Goal: Task Accomplishment & Management: Use online tool/utility

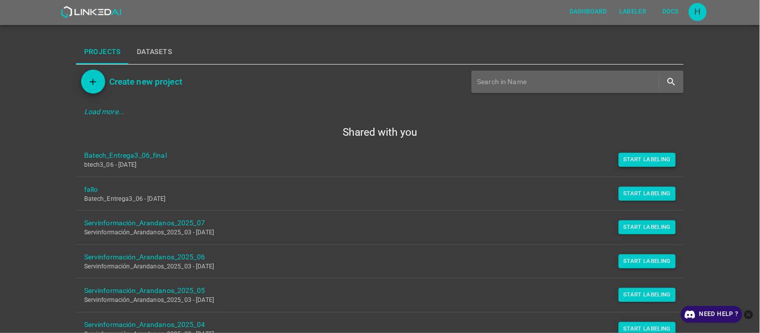
click at [636, 155] on button "Start Labeling" at bounding box center [648, 160] width 58 height 14
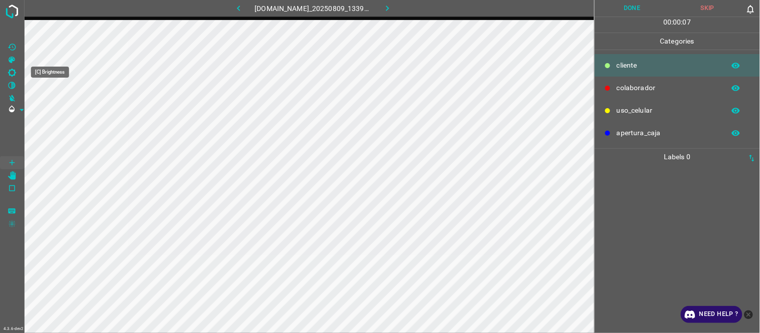
click at [13, 69] on icon "[C] Brightness" at bounding box center [12, 73] width 8 height 8
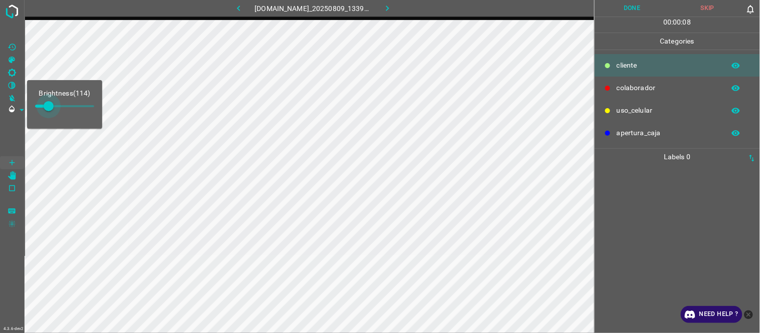
type input "136"
click at [51, 111] on span at bounding box center [51, 106] width 10 height 10
click at [646, 193] on div at bounding box center [677, 249] width 159 height 168
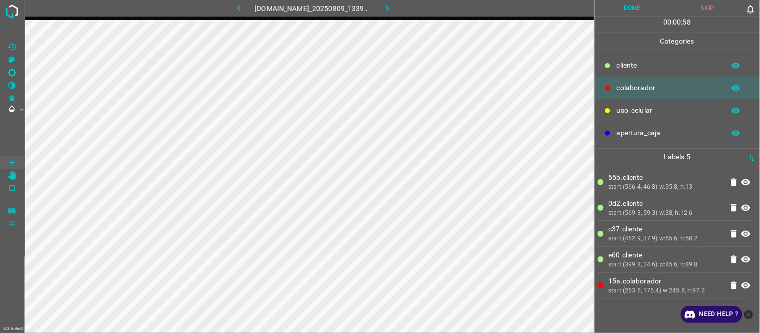
click at [627, 8] on button "Done" at bounding box center [633, 8] width 76 height 17
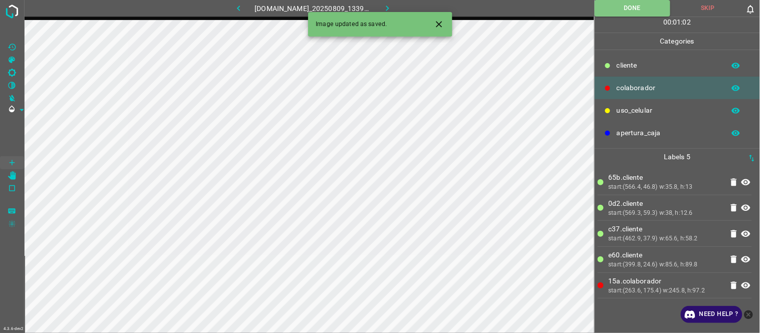
click at [400, 7] on button "button" at bounding box center [387, 8] width 32 height 17
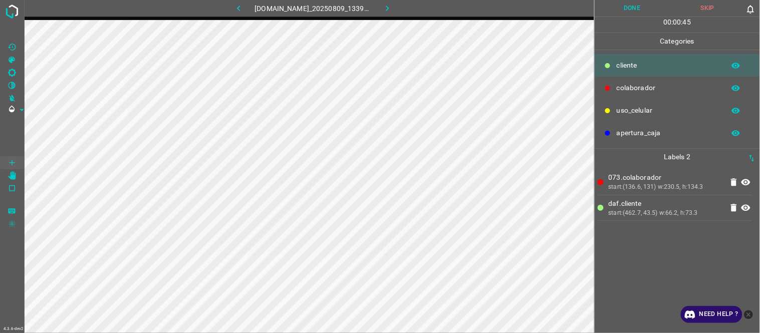
drag, startPoint x: 644, startPoint y: 261, endPoint x: 637, endPoint y: 261, distance: 7.5
click at [643, 261] on div "073.colaborador start:(136.6, 131) w:230.5, h:134.3 daf.​​cliente start:(462.7,…" at bounding box center [677, 249] width 159 height 168
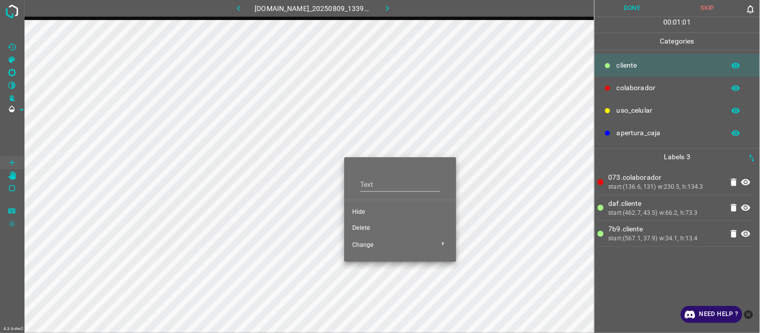
click at [366, 211] on span "Hide" at bounding box center [400, 212] width 96 height 9
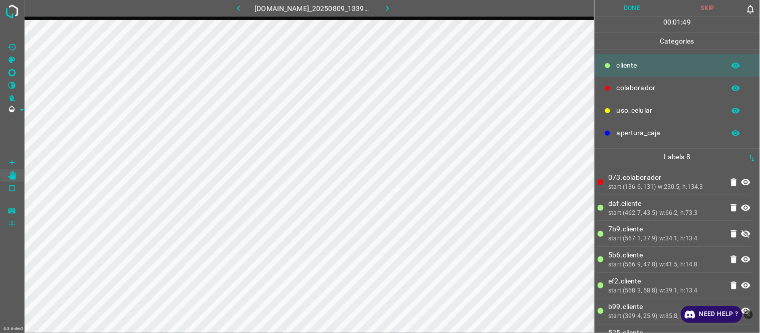
click at [619, 14] on button "Done" at bounding box center [633, 8] width 76 height 17
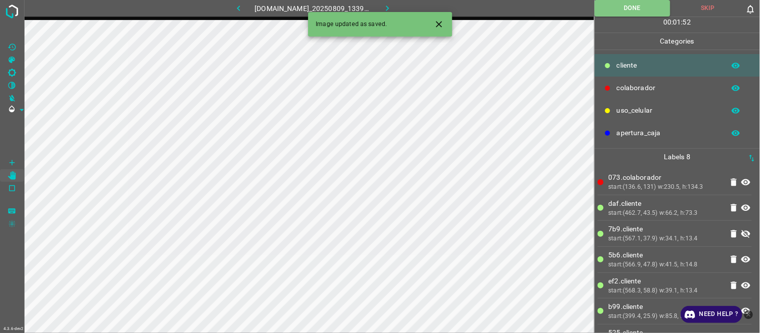
click at [444, 21] on icon "Close" at bounding box center [439, 24] width 11 height 11
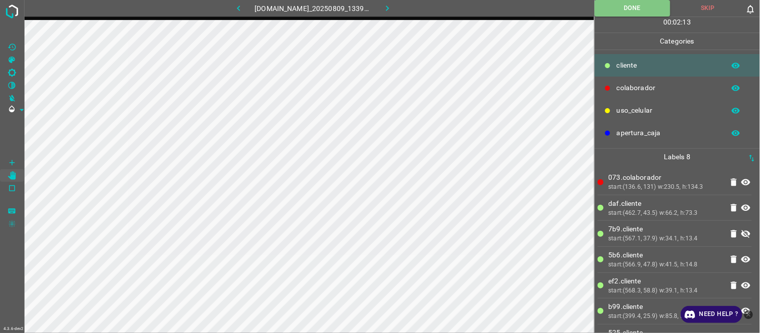
click at [389, 9] on icon "button" at bounding box center [387, 9] width 3 height 6
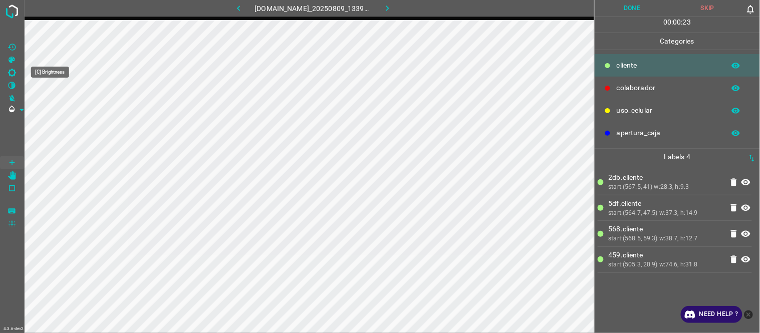
click at [12, 71] on icon "[C] Brightness" at bounding box center [12, 72] width 9 height 9
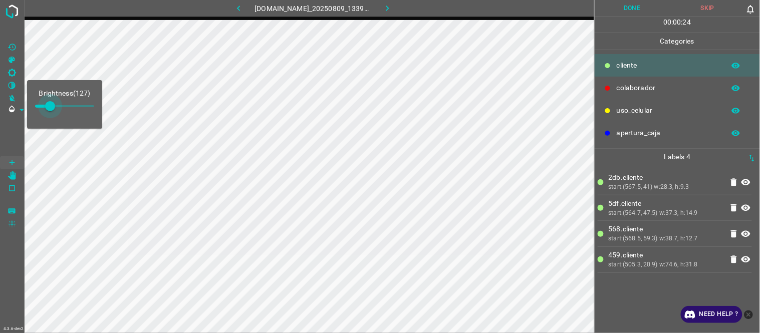
type input "153"
click at [53, 108] on span at bounding box center [53, 106] width 10 height 10
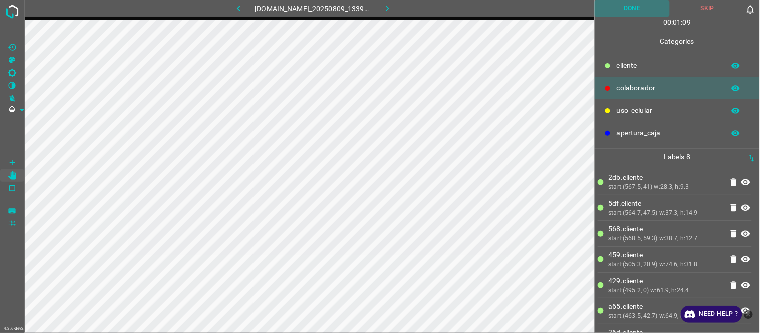
click at [632, 10] on button "Done" at bounding box center [633, 8] width 76 height 17
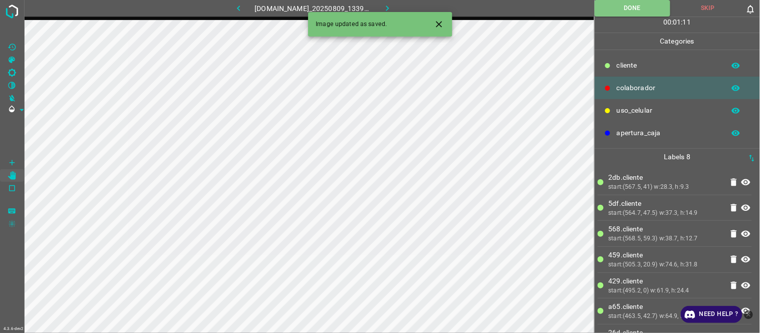
click at [444, 21] on icon "Close" at bounding box center [439, 24] width 11 height 11
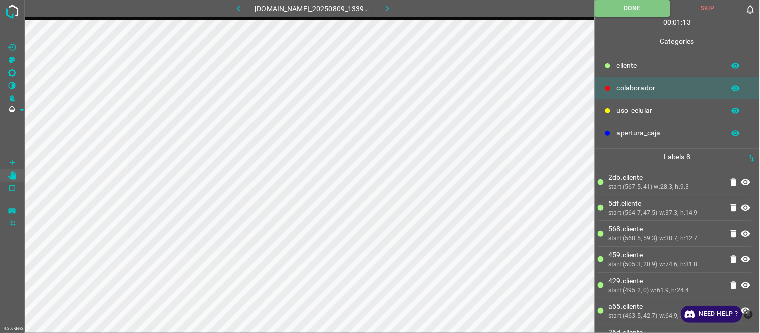
click at [393, 10] on icon "button" at bounding box center [387, 8] width 11 height 11
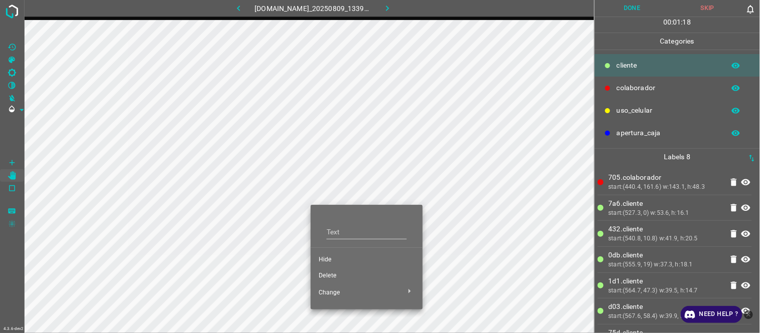
click at [343, 258] on span "Hide" at bounding box center [367, 260] width 96 height 9
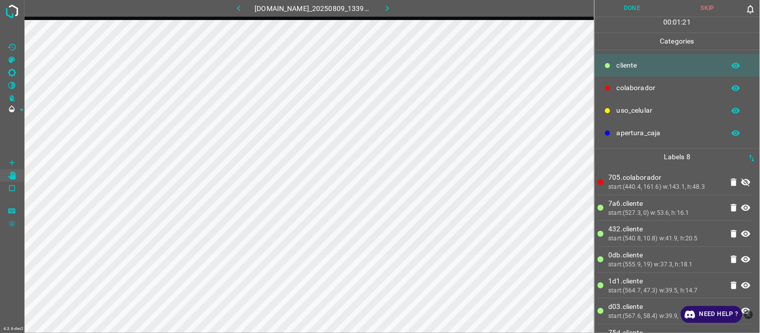
click at [225, 11] on button "button" at bounding box center [239, 8] width 32 height 17
click at [389, 7] on icon "button" at bounding box center [387, 9] width 3 height 6
click at [639, 8] on button "Done" at bounding box center [633, 8] width 76 height 17
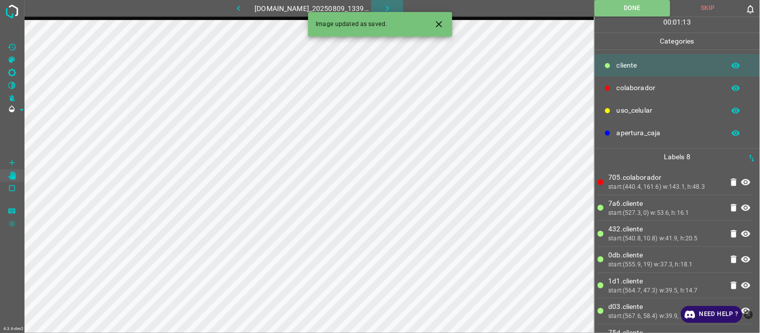
click at [387, 6] on icon "button" at bounding box center [387, 8] width 11 height 11
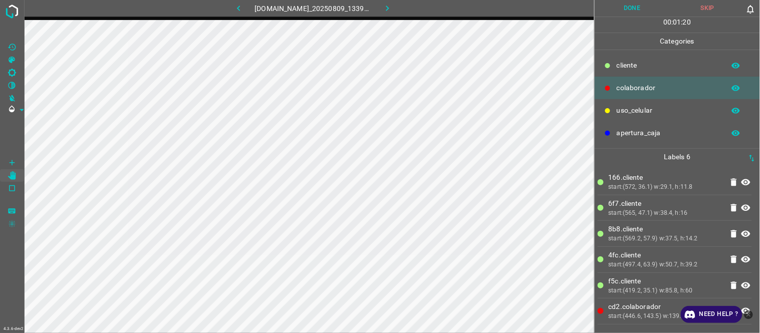
drag, startPoint x: 627, startPoint y: 13, endPoint x: 598, endPoint y: 24, distance: 31.1
click at [626, 14] on button "Done" at bounding box center [633, 8] width 76 height 17
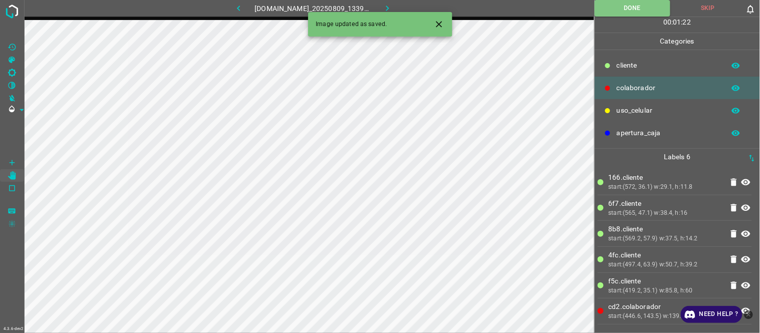
click at [398, 7] on button "button" at bounding box center [387, 8] width 32 height 17
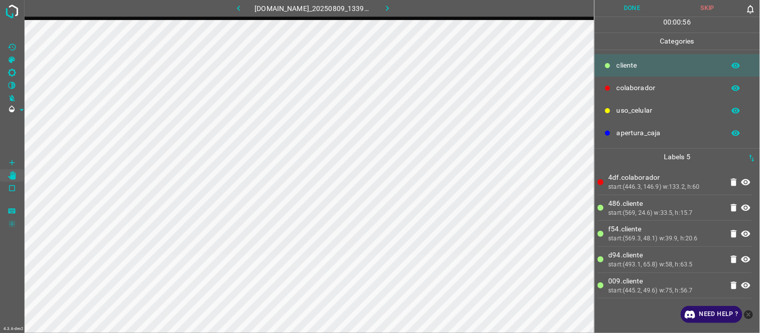
click at [640, 9] on button "Done" at bounding box center [633, 8] width 76 height 17
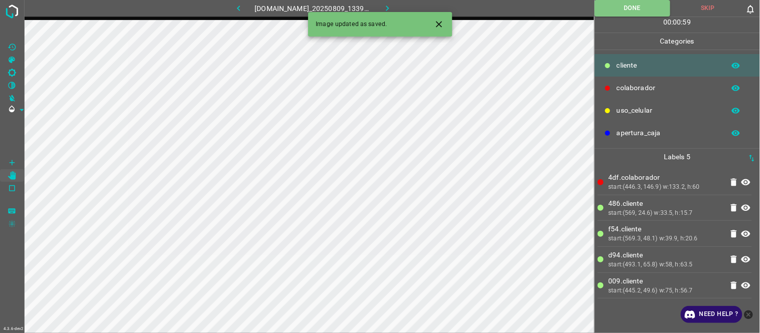
click at [403, 9] on button "button" at bounding box center [387, 8] width 32 height 17
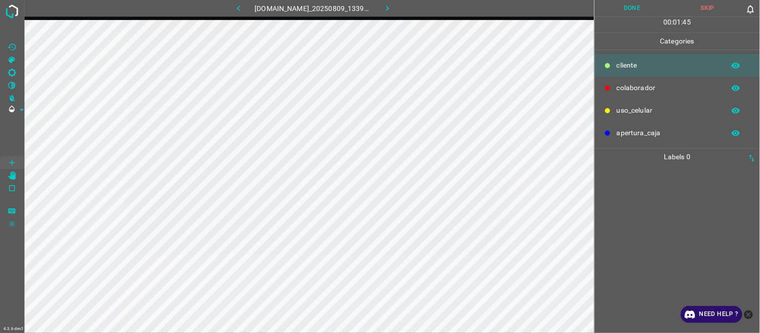
click at [668, 223] on div at bounding box center [677, 249] width 159 height 168
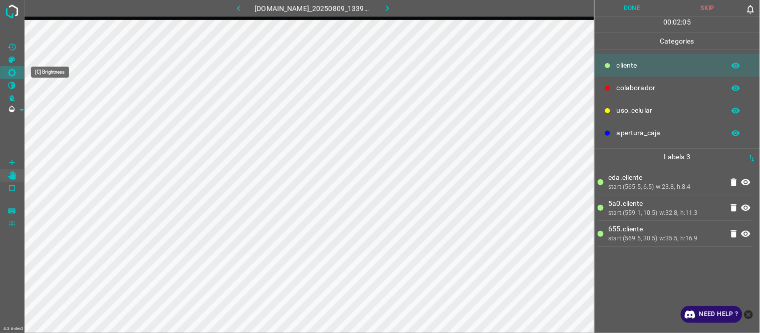
click at [16, 69] on icon "[C] Brightness" at bounding box center [12, 72] width 9 height 9
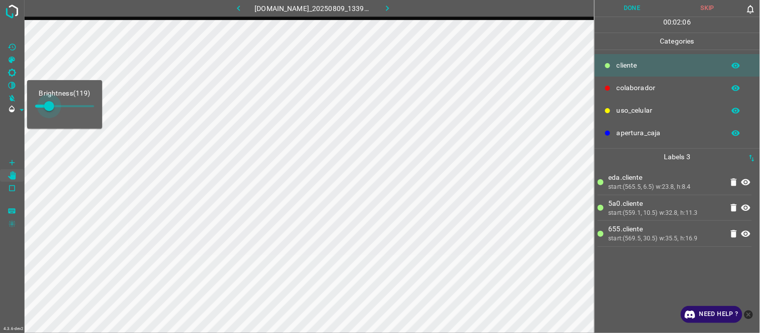
type input "157"
click at [54, 104] on span at bounding box center [54, 106] width 10 height 10
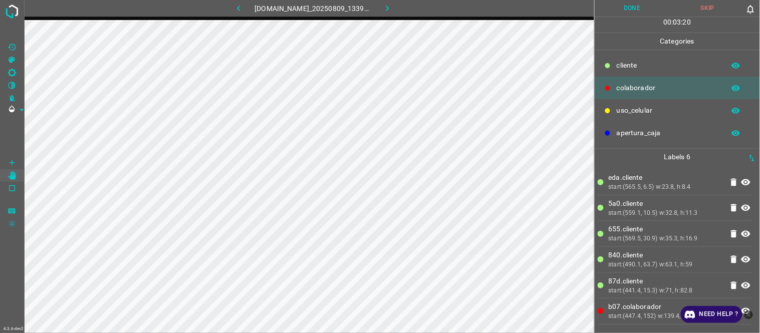
click at [643, 8] on button "Done" at bounding box center [633, 8] width 76 height 17
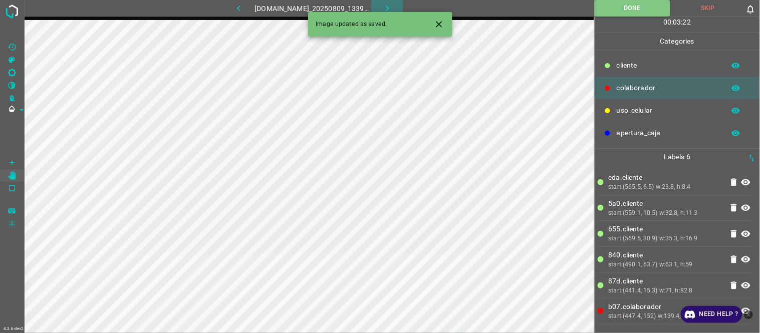
click at [388, 9] on icon "button" at bounding box center [387, 8] width 11 height 11
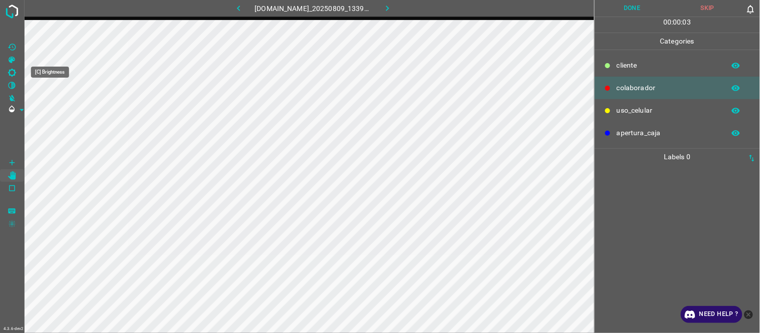
click at [14, 74] on icon "[C] Brightness" at bounding box center [12, 73] width 8 height 8
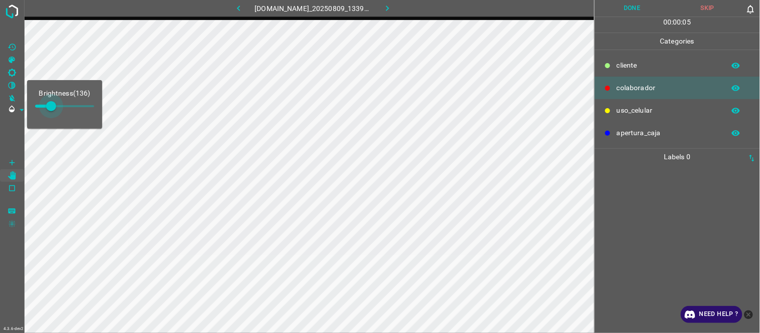
drag, startPoint x: 47, startPoint y: 106, endPoint x: 53, endPoint y: 106, distance: 6.5
click at [53, 106] on span at bounding box center [51, 106] width 10 height 10
type input "161"
click at [54, 106] on span at bounding box center [53, 106] width 10 height 10
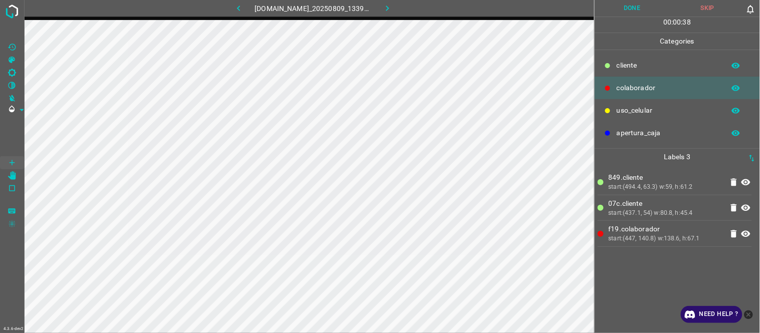
click at [630, 9] on button "Done" at bounding box center [633, 8] width 76 height 17
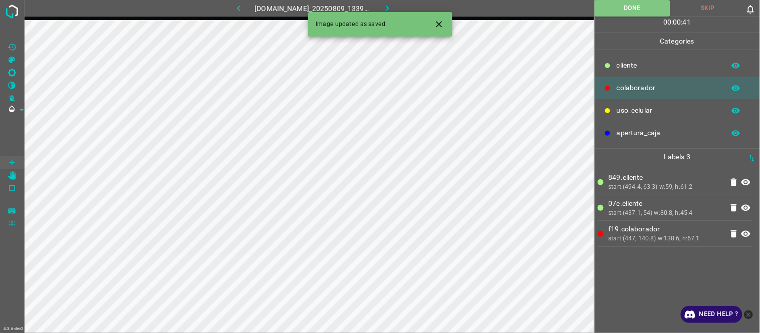
click at [389, 7] on icon "button" at bounding box center [387, 9] width 3 height 6
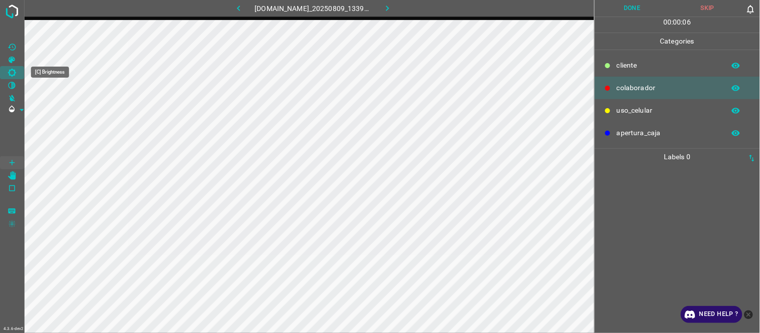
click at [21, 69] on Brightness"] "[C] Brightness" at bounding box center [12, 72] width 24 height 13
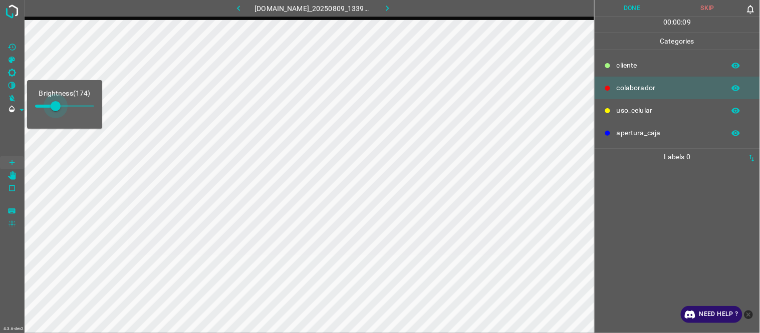
type input "153"
click at [53, 102] on span at bounding box center [53, 106] width 10 height 10
click at [688, 227] on div at bounding box center [677, 249] width 159 height 168
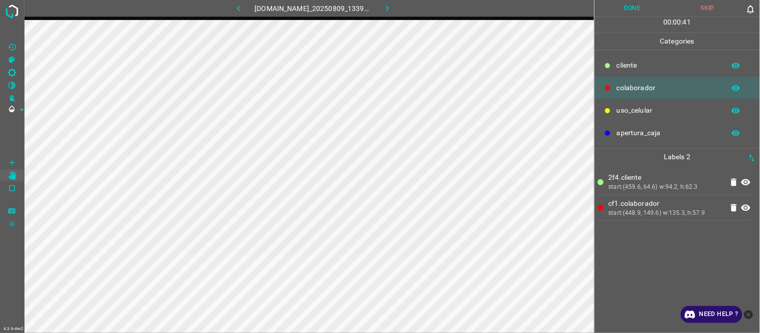
click at [632, 8] on button "Done" at bounding box center [633, 8] width 76 height 17
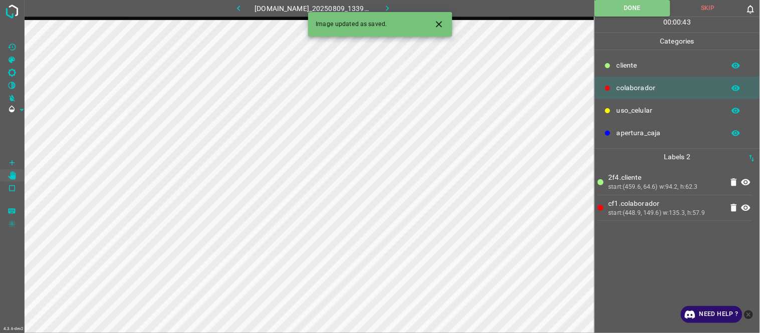
click at [384, 9] on button "button" at bounding box center [387, 8] width 32 height 17
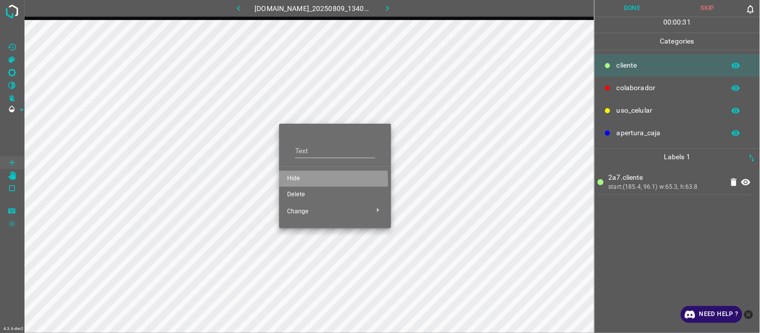
click at [301, 181] on span "Hide" at bounding box center [335, 178] width 96 height 9
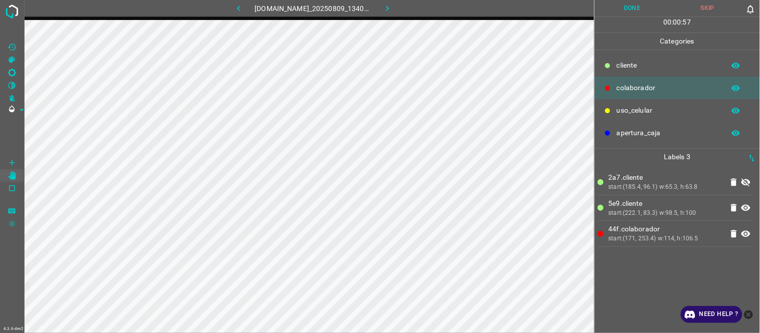
click at [241, 15] on button "button" at bounding box center [239, 8] width 32 height 17
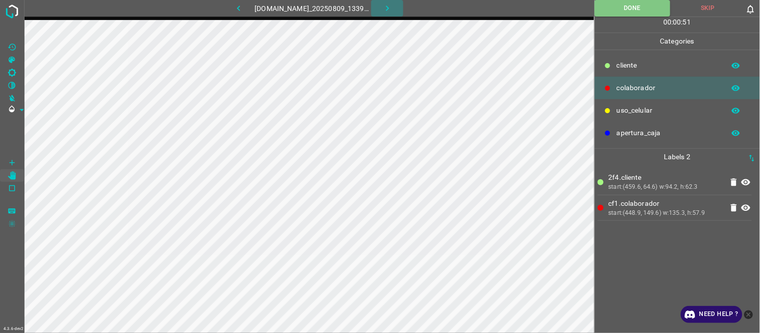
click at [388, 11] on icon "button" at bounding box center [387, 8] width 11 height 11
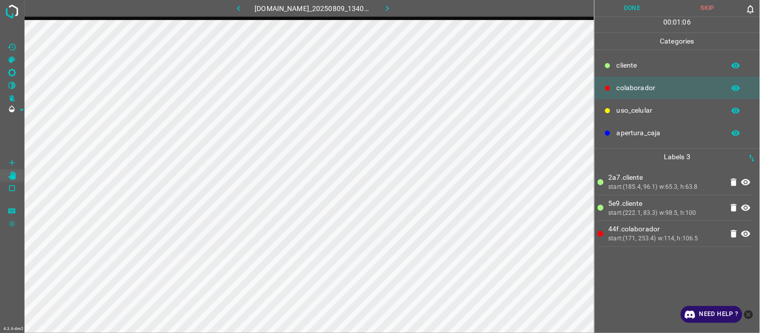
click at [618, 12] on button "Done" at bounding box center [633, 8] width 76 height 17
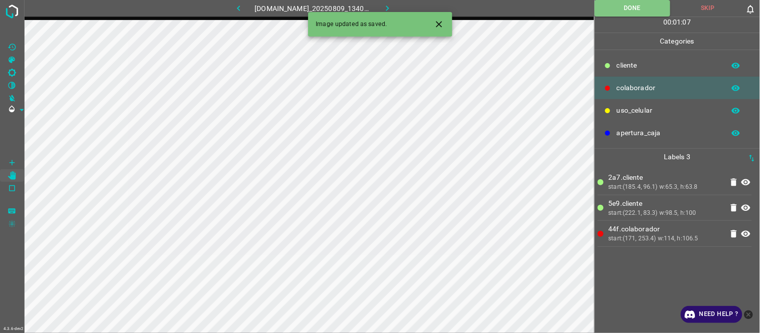
click at [389, 8] on icon "button" at bounding box center [387, 8] width 11 height 11
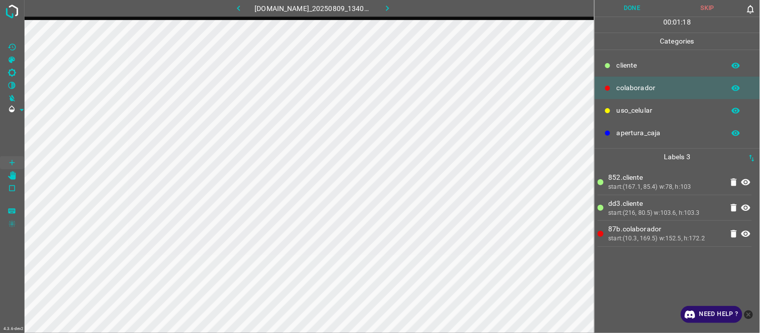
drag, startPoint x: 635, startPoint y: 6, endPoint x: 543, endPoint y: 2, distance: 91.3
click at [634, 6] on button "Done" at bounding box center [633, 8] width 76 height 17
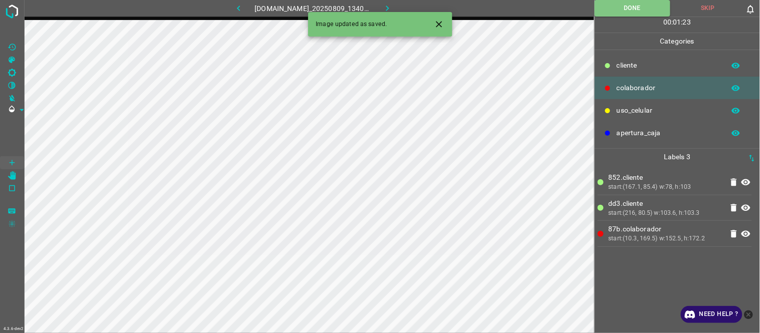
click at [398, 7] on button "button" at bounding box center [387, 8] width 32 height 17
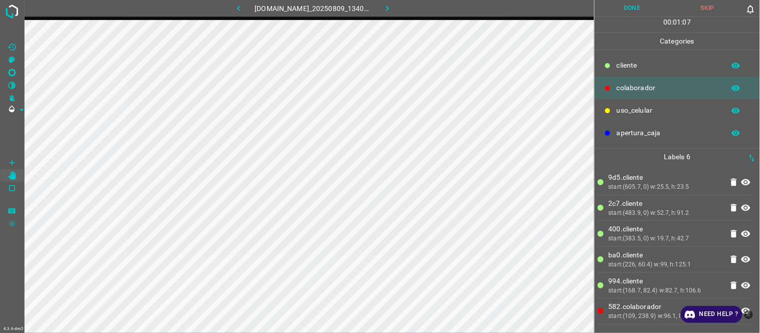
click at [11, 72] on icon "[C] Brightness" at bounding box center [12, 72] width 9 height 9
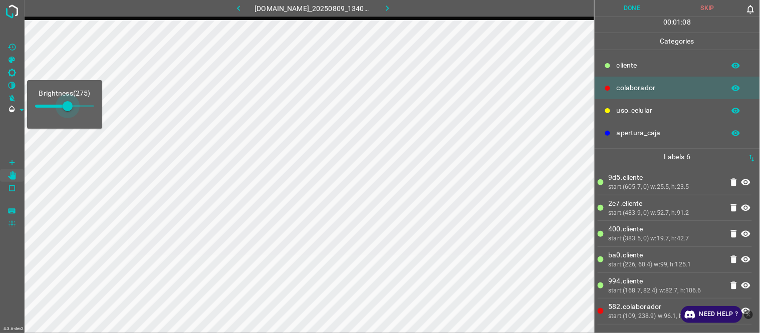
type input "305"
drag, startPoint x: 49, startPoint y: 116, endPoint x: 71, endPoint y: 114, distance: 22.7
click at [71, 111] on span at bounding box center [71, 106] width 10 height 10
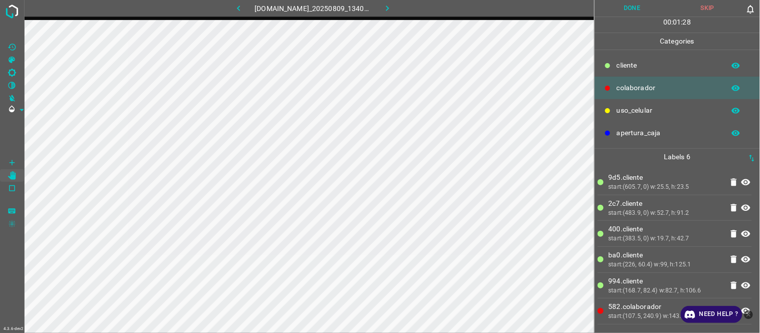
click at [16, 39] on span at bounding box center [12, 31] width 24 height 20
click at [16, 45] on icon "[Z] Restore Values" at bounding box center [12, 47] width 9 height 9
click at [635, 5] on button "Done" at bounding box center [633, 8] width 76 height 17
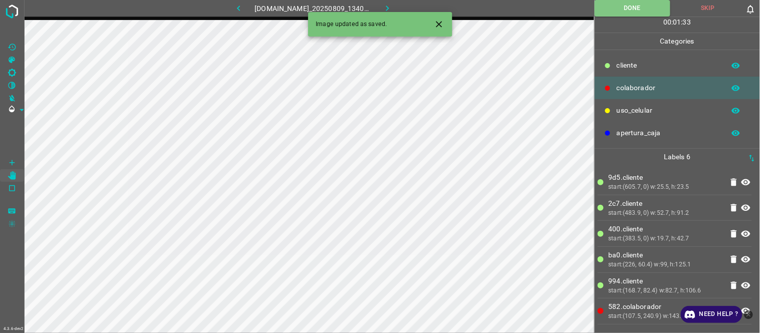
click at [392, 5] on icon "button" at bounding box center [387, 8] width 11 height 11
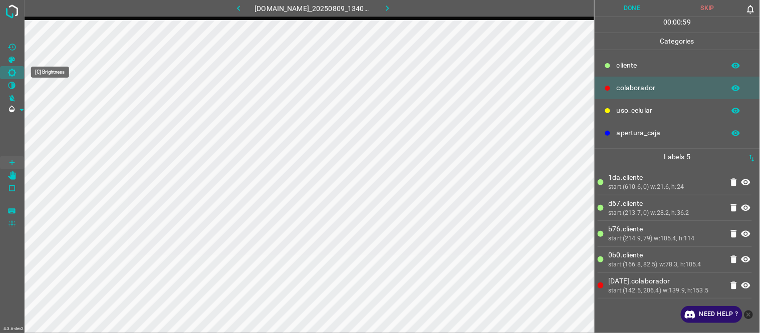
click at [18, 72] on Brightness"] "[C] Brightness" at bounding box center [12, 72] width 24 height 13
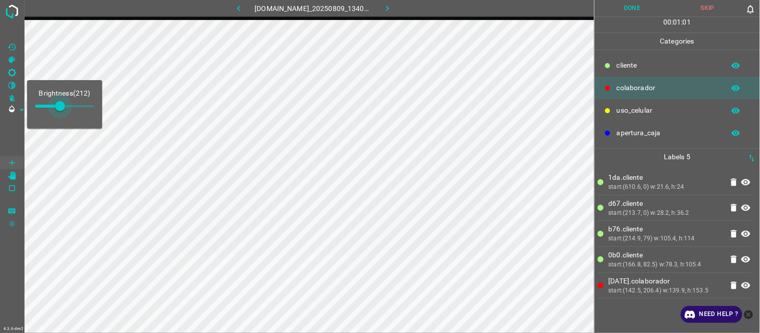
type input "229"
drag, startPoint x: 53, startPoint y: 105, endPoint x: 62, endPoint y: 105, distance: 9.0
click at [62, 105] on span at bounding box center [62, 106] width 10 height 10
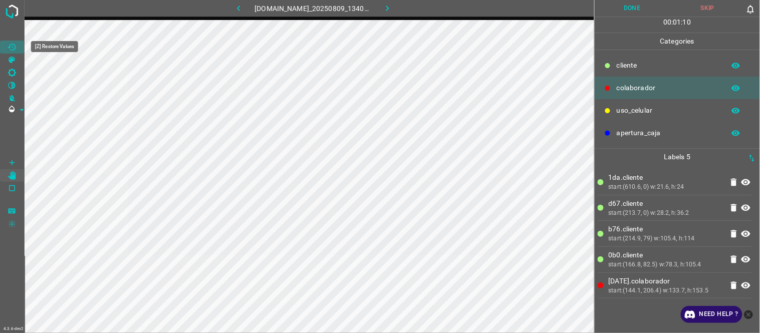
click at [12, 46] on icon "[Z] Restore Values" at bounding box center [12, 47] width 8 height 7
click at [652, 4] on button "Done" at bounding box center [633, 8] width 76 height 17
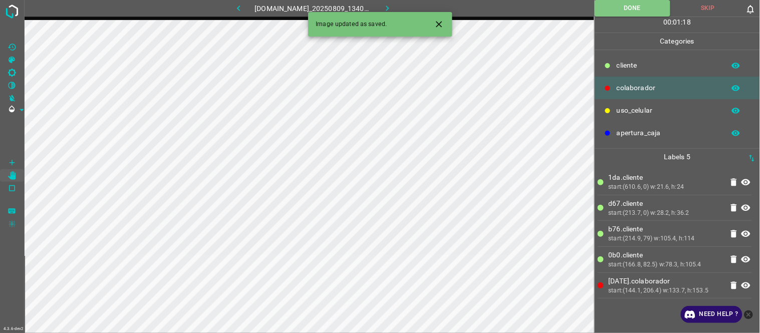
click at [391, 7] on icon "button" at bounding box center [387, 8] width 11 height 11
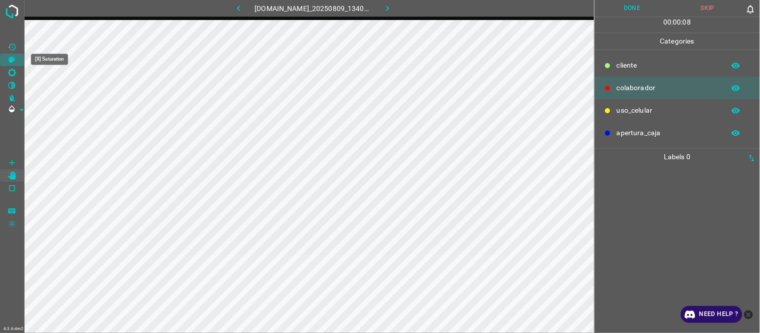
drag, startPoint x: 19, startPoint y: 64, endPoint x: 21, endPoint y: 72, distance: 8.4
click at [18, 68] on div at bounding box center [12, 166] width 25 height 333
click at [12, 73] on icon "[C] Brightness" at bounding box center [12, 72] width 9 height 9
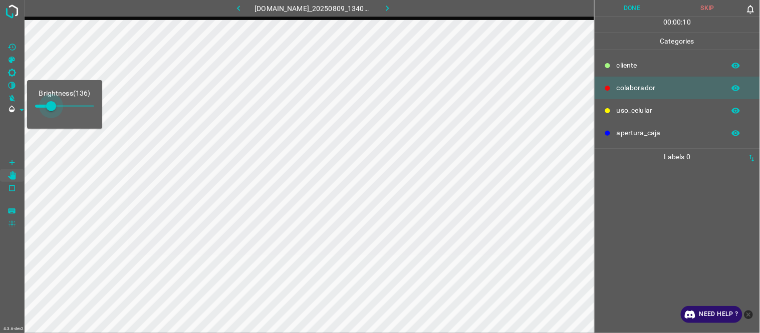
type input "153"
click at [53, 104] on span at bounding box center [53, 106] width 10 height 10
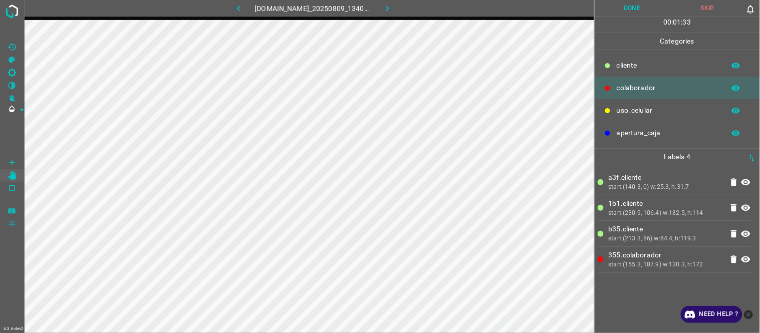
click at [630, 9] on button "Done" at bounding box center [633, 8] width 76 height 17
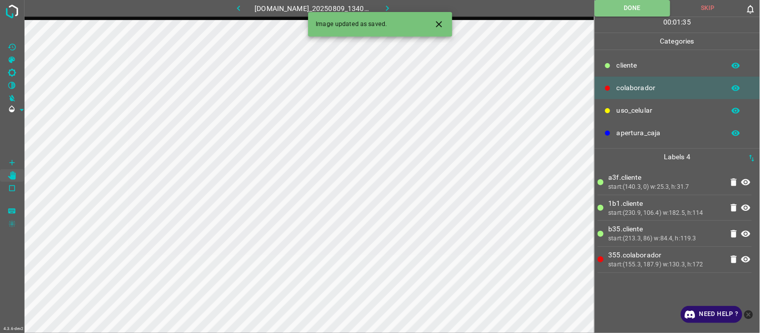
click at [386, 2] on button "button" at bounding box center [387, 8] width 32 height 17
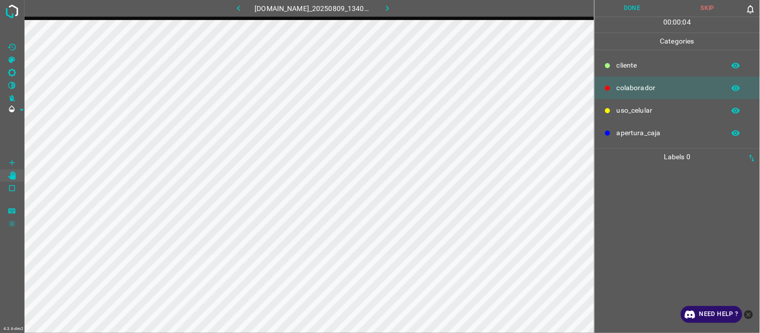
click at [242, 8] on button "button" at bounding box center [239, 8] width 32 height 17
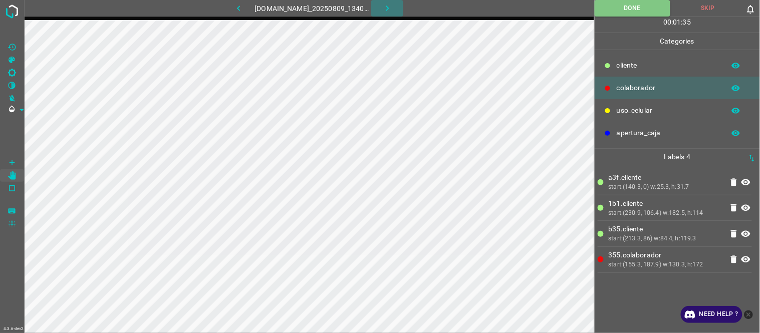
click at [393, 9] on icon "button" at bounding box center [387, 8] width 11 height 11
click at [11, 72] on icon "[C] Brightness" at bounding box center [12, 72] width 9 height 9
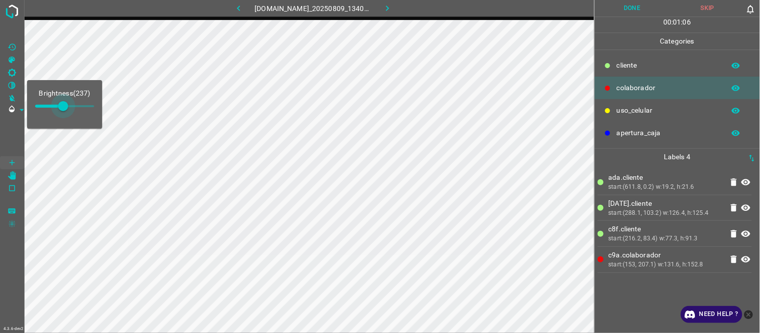
type input "284"
drag, startPoint x: 47, startPoint y: 104, endPoint x: 69, endPoint y: 106, distance: 22.1
click at [69, 106] on span at bounding box center [69, 106] width 10 height 10
drag, startPoint x: 627, startPoint y: 296, endPoint x: 622, endPoint y: 295, distance: 5.7
click at [626, 295] on div "ada.​​cliente start:(611.8, 0.2) w:19.2, h:21.6 ce1.​​cliente start:(288.1, 103…" at bounding box center [677, 249] width 159 height 168
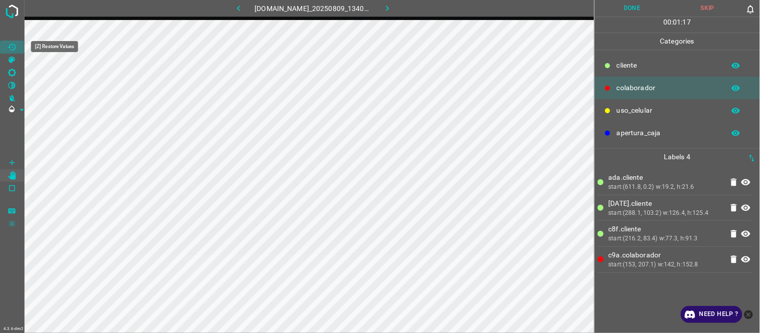
drag, startPoint x: 14, startPoint y: 49, endPoint x: 13, endPoint y: 30, distance: 18.6
click at [14, 49] on icon "[Z] Restore Values" at bounding box center [12, 47] width 8 height 7
click at [626, 4] on button "Done" at bounding box center [633, 8] width 76 height 17
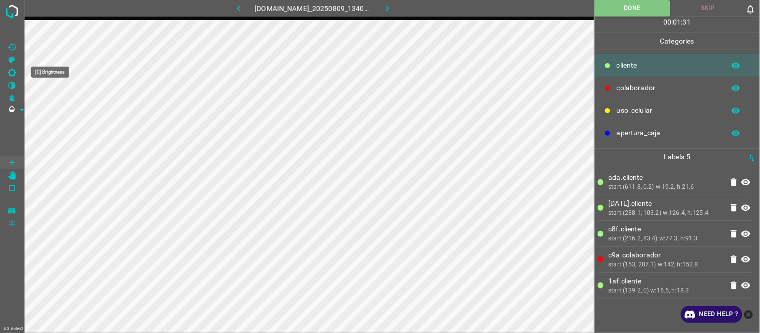
drag, startPoint x: 17, startPoint y: 69, endPoint x: 22, endPoint y: 76, distance: 8.9
click at [17, 70] on Brightness"] "[C] Brightness" at bounding box center [12, 72] width 24 height 13
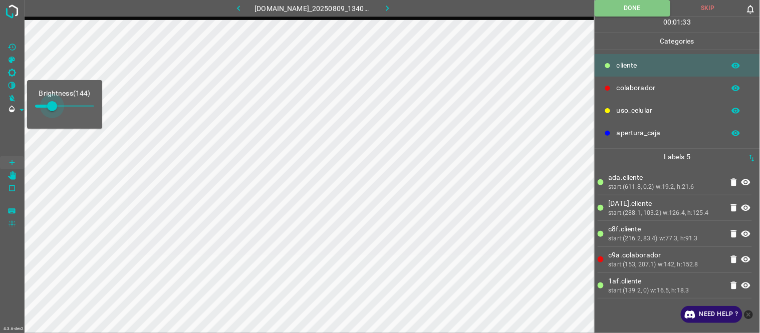
type input "174"
drag, startPoint x: 46, startPoint y: 104, endPoint x: 56, endPoint y: 104, distance: 10.0
click at [56, 104] on span at bounding box center [56, 106] width 10 height 10
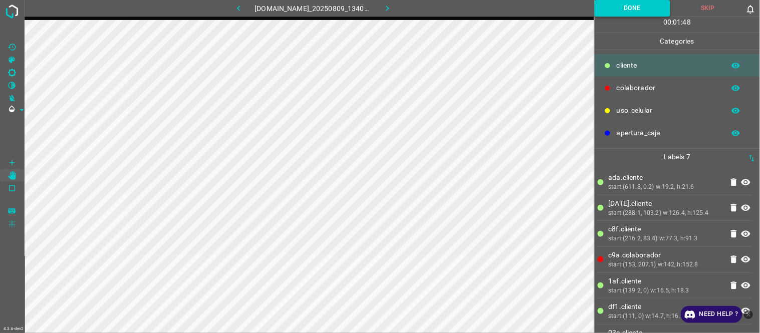
click at [636, 9] on button "Done" at bounding box center [633, 8] width 76 height 17
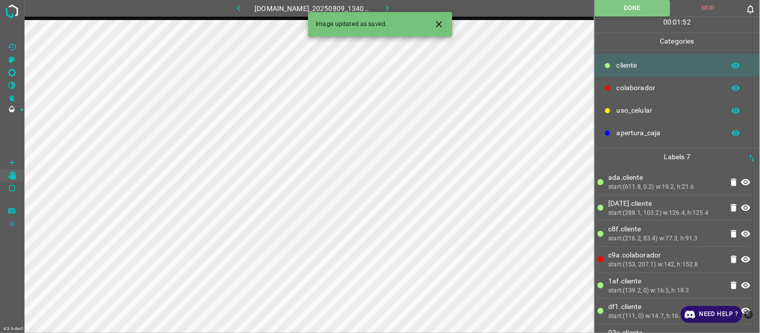
click at [388, 4] on icon "button" at bounding box center [387, 8] width 11 height 11
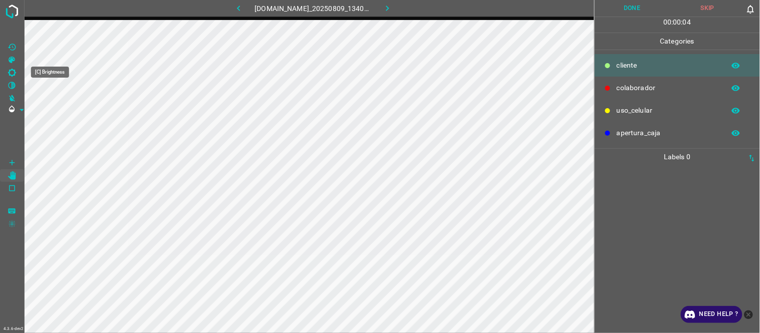
click at [11, 72] on icon "[C] Brightness" at bounding box center [12, 72] width 9 height 9
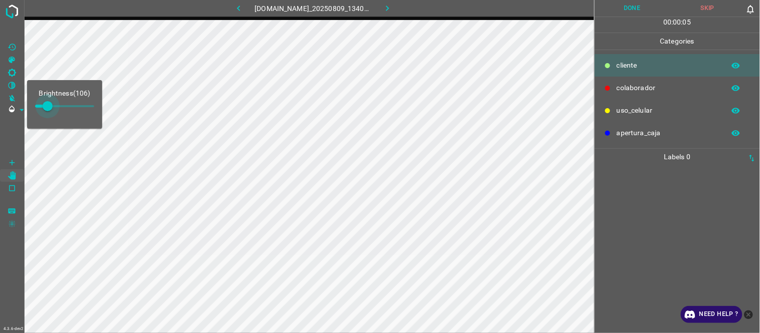
type input "144"
click at [52, 110] on span at bounding box center [52, 106] width 10 height 10
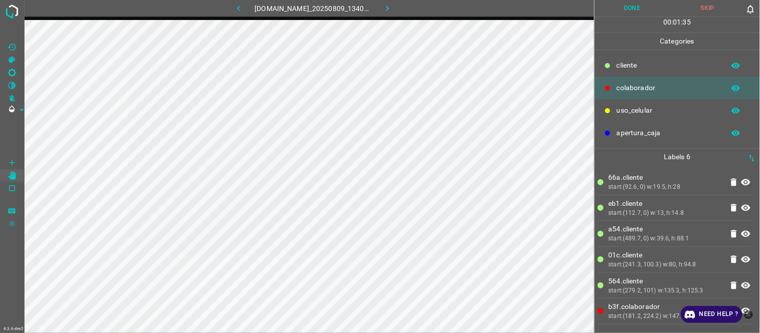
click at [624, 10] on button "Done" at bounding box center [633, 8] width 76 height 17
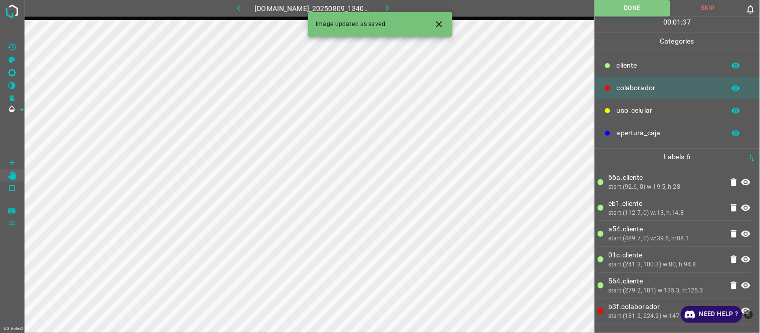
click at [389, 4] on icon "button" at bounding box center [387, 8] width 11 height 11
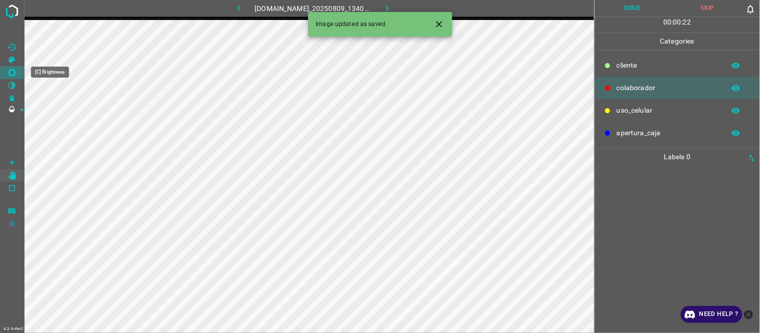
click at [13, 71] on icon "[C] Brightness" at bounding box center [12, 73] width 8 height 8
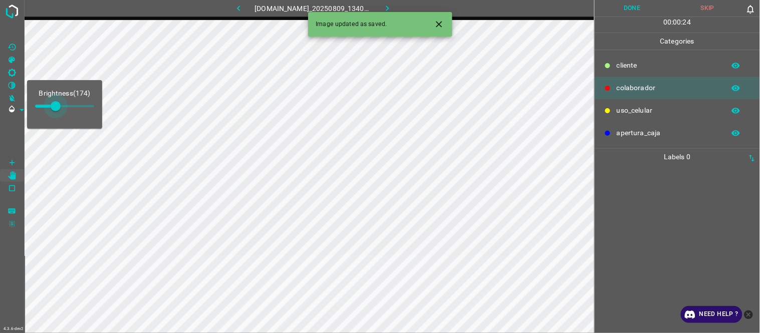
type input "182"
drag, startPoint x: 49, startPoint y: 109, endPoint x: 57, endPoint y: 109, distance: 8.0
click at [57, 109] on span at bounding box center [57, 106] width 10 height 10
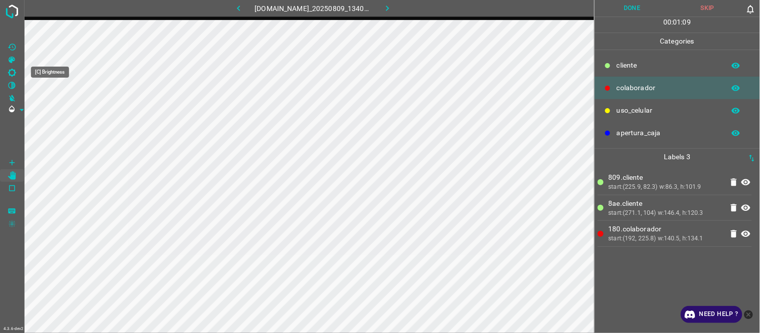
drag, startPoint x: 17, startPoint y: 71, endPoint x: 20, endPoint y: 83, distance: 12.5
click at [17, 72] on Brightness"] "[C] Brightness" at bounding box center [12, 72] width 24 height 13
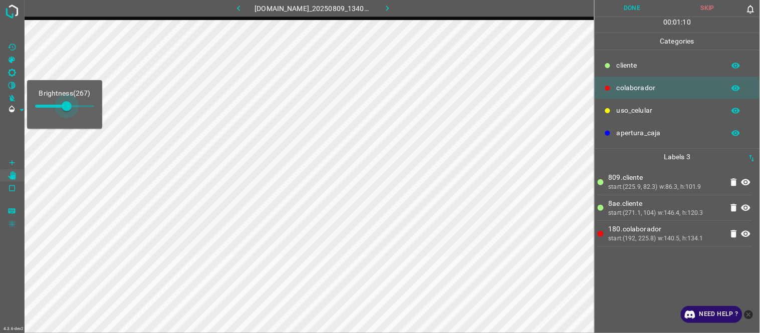
type input "297"
drag, startPoint x: 57, startPoint y: 105, endPoint x: 70, endPoint y: 105, distance: 13.5
click at [70, 105] on span at bounding box center [70, 106] width 10 height 10
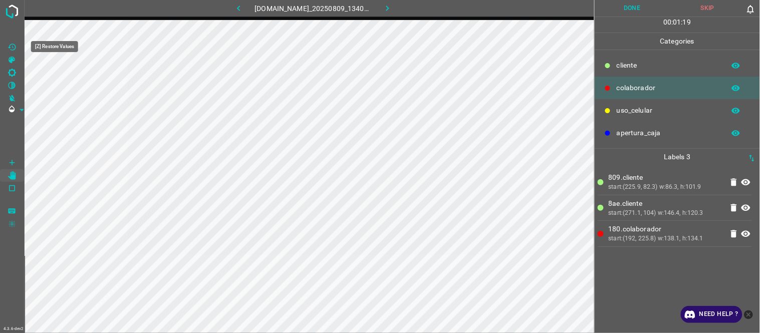
click at [19, 47] on Values"] "[Z] Restore Values" at bounding box center [12, 47] width 24 height 13
click at [627, 11] on button "Done" at bounding box center [633, 8] width 76 height 17
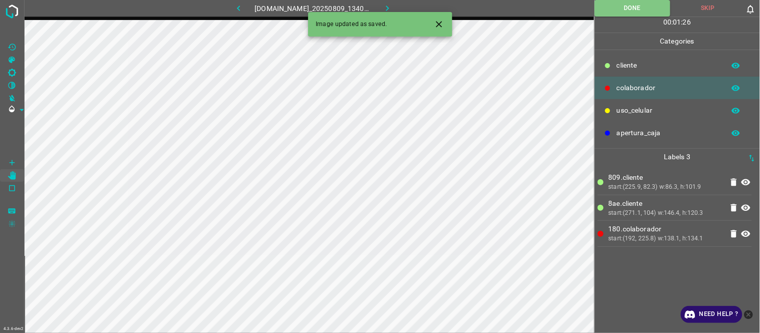
click at [393, 5] on icon "button" at bounding box center [387, 8] width 11 height 11
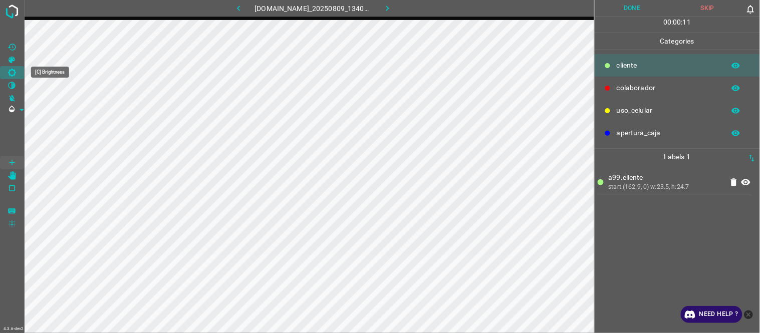
click at [13, 76] on icon "[C] Brightness" at bounding box center [12, 72] width 9 height 9
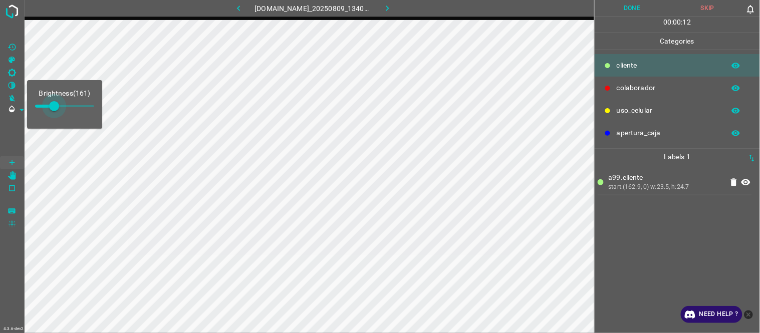
type input "174"
drag, startPoint x: 50, startPoint y: 105, endPoint x: 56, endPoint y: 105, distance: 5.5
click at [56, 105] on span at bounding box center [56, 106] width 10 height 10
click at [237, 7] on icon "button" at bounding box center [238, 9] width 3 height 6
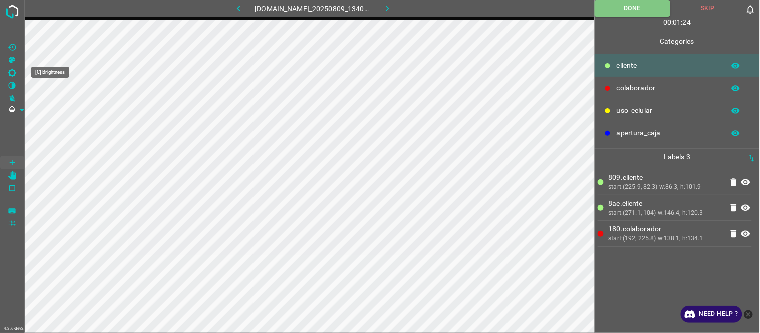
click at [18, 72] on Brightness"] "[C] Brightness" at bounding box center [12, 72] width 24 height 13
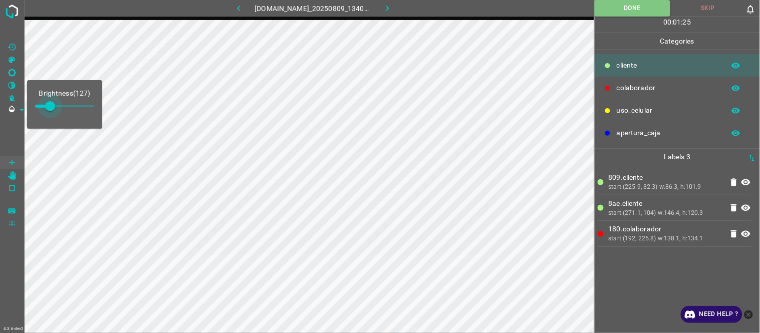
type input "199"
drag, startPoint x: 50, startPoint y: 107, endPoint x: 59, endPoint y: 108, distance: 8.6
click at [59, 108] on span at bounding box center [59, 106] width 10 height 10
click at [389, 7] on icon "button" at bounding box center [387, 8] width 11 height 11
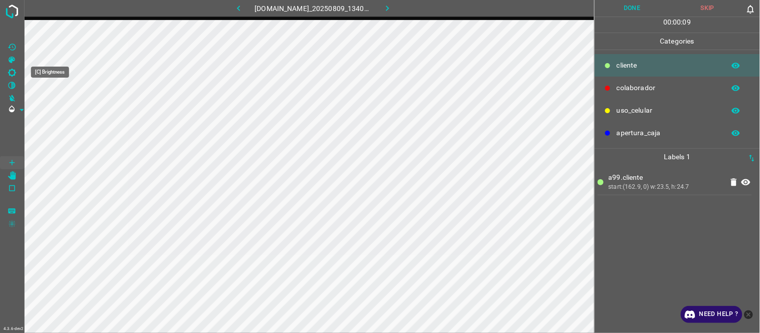
click at [12, 71] on icon "[C] Brightness" at bounding box center [12, 72] width 9 height 9
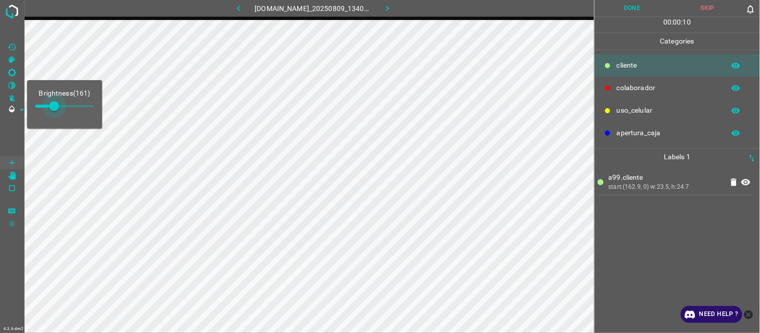
type input "174"
click at [56, 105] on span at bounding box center [56, 106] width 10 height 10
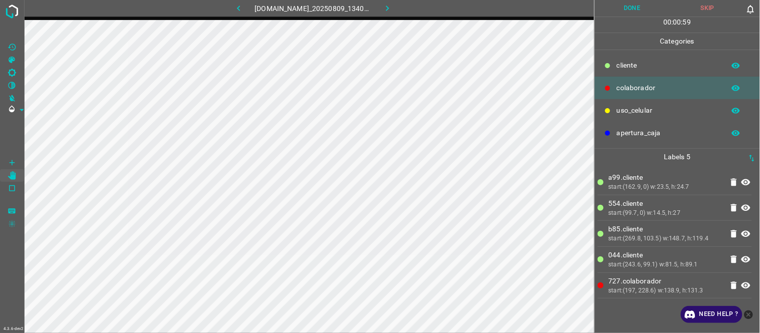
click at [633, 1] on button "Done" at bounding box center [633, 8] width 76 height 17
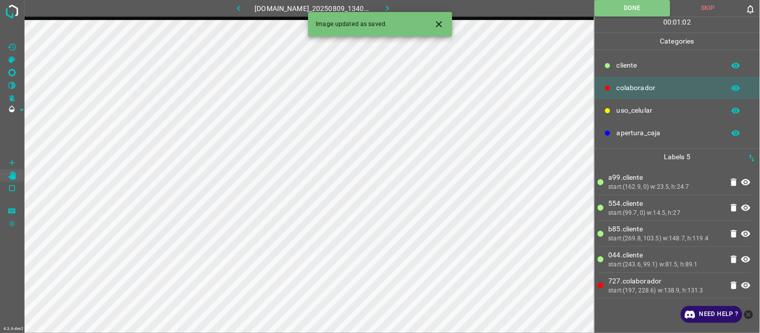
click at [393, 7] on icon "button" at bounding box center [387, 8] width 11 height 11
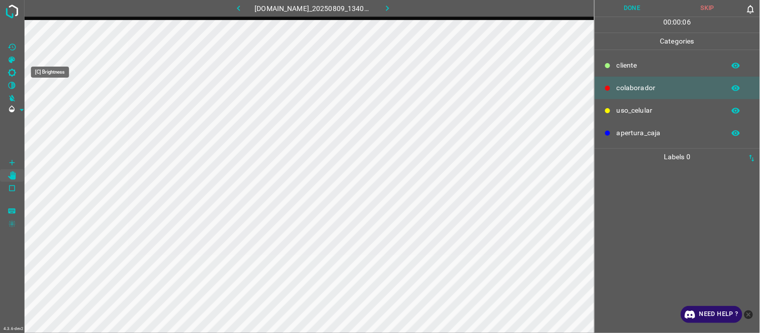
click at [13, 74] on icon "[C] Brightness" at bounding box center [12, 73] width 8 height 8
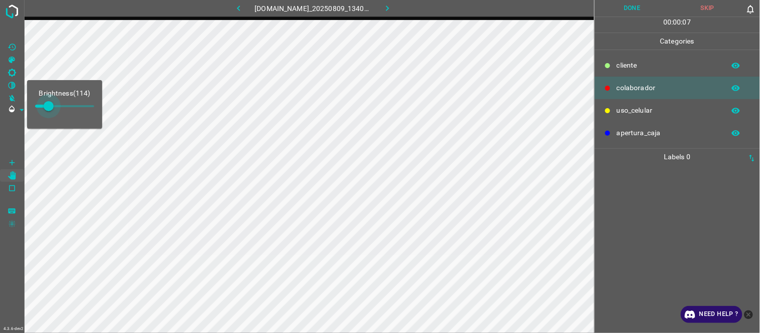
type input "161"
drag, startPoint x: 46, startPoint y: 104, endPoint x: 54, endPoint y: 104, distance: 8.5
click at [54, 104] on span at bounding box center [54, 106] width 10 height 10
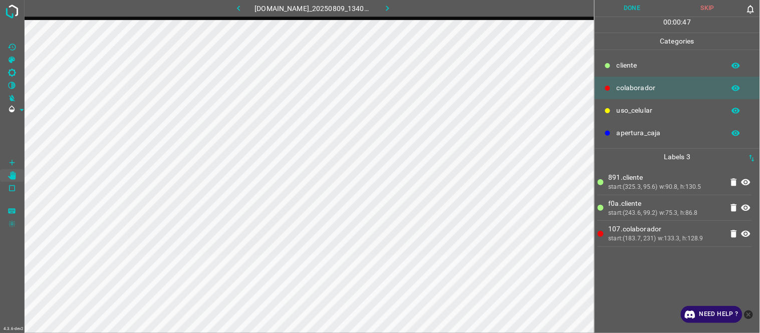
click at [617, 11] on button "Done" at bounding box center [633, 8] width 76 height 17
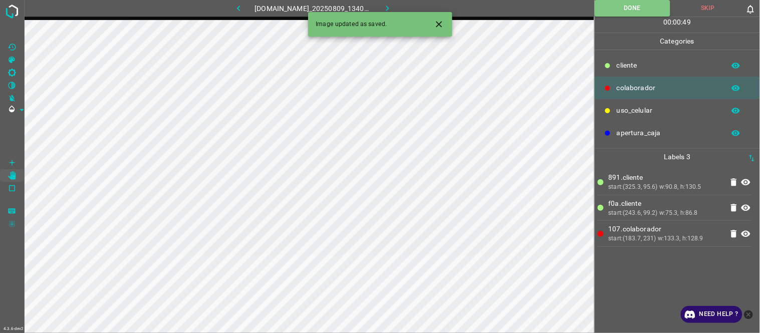
click at [400, 8] on button "button" at bounding box center [387, 8] width 32 height 17
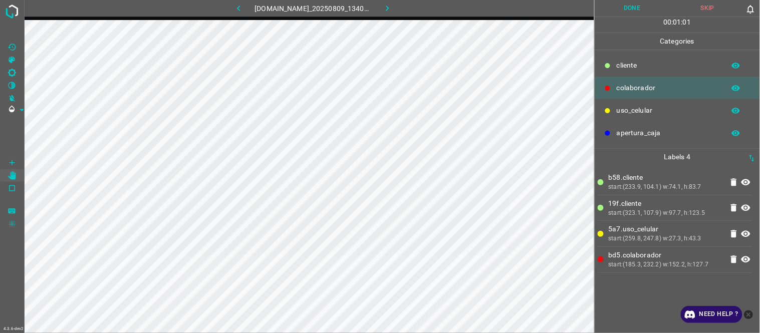
click at [632, 6] on button "Done" at bounding box center [633, 8] width 76 height 17
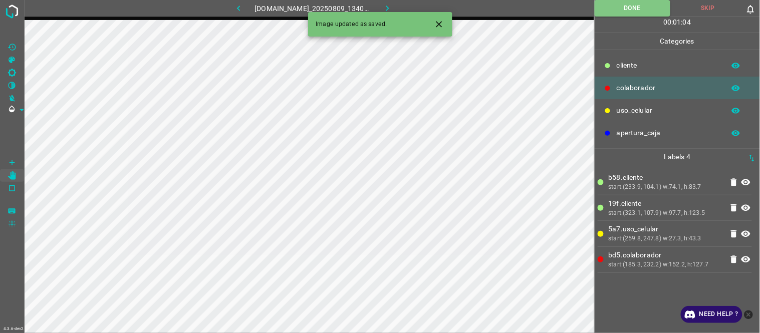
click at [440, 23] on icon "Close" at bounding box center [439, 24] width 11 height 11
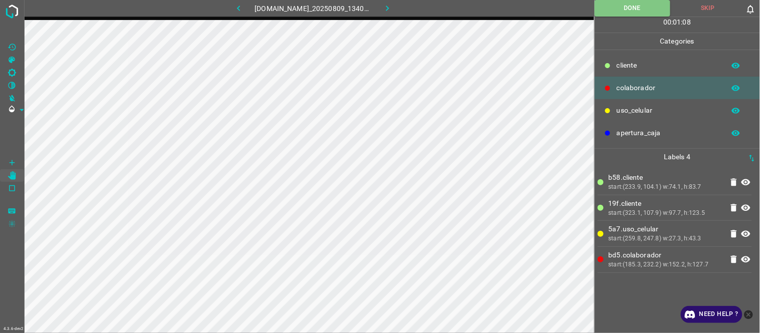
click at [393, 6] on icon "button" at bounding box center [387, 8] width 11 height 11
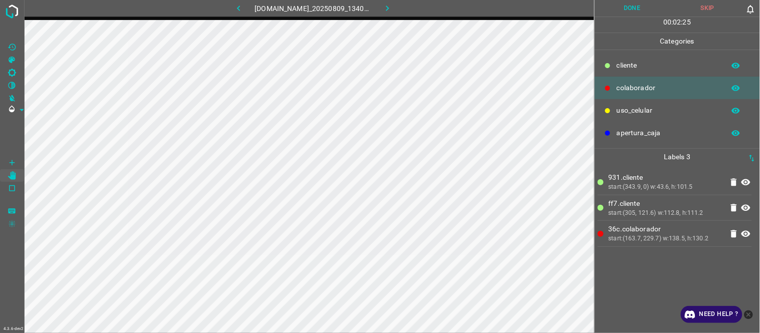
click at [239, 1] on button "button" at bounding box center [239, 8] width 32 height 17
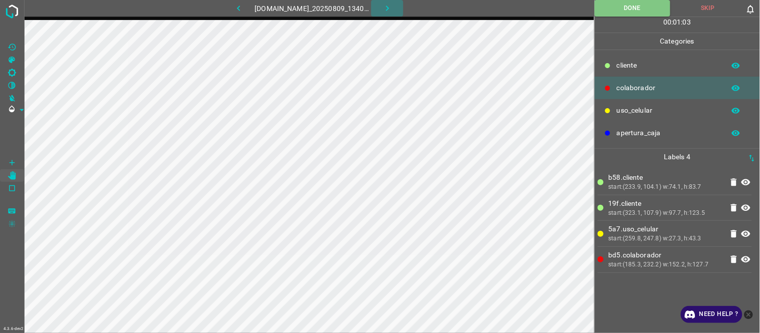
click at [390, 6] on icon "button" at bounding box center [387, 8] width 11 height 11
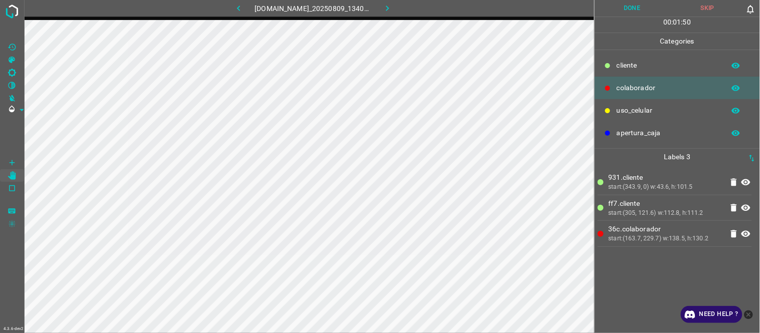
click at [644, 6] on button "Done" at bounding box center [633, 8] width 76 height 17
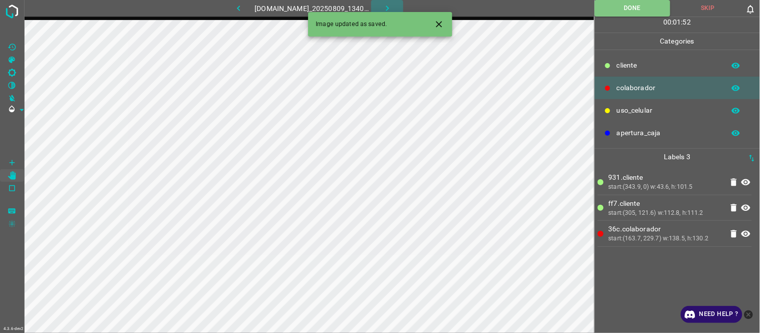
click at [388, 8] on icon "button" at bounding box center [387, 8] width 11 height 11
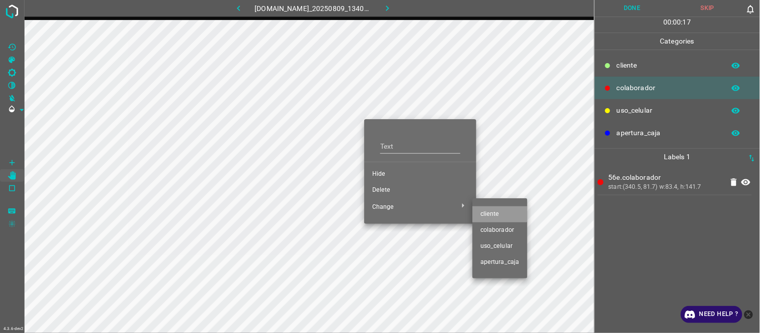
click at [495, 210] on span "​​cliente" at bounding box center [500, 214] width 39 height 9
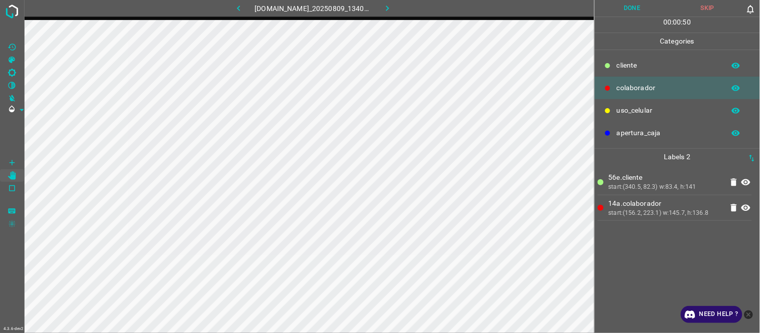
click at [652, 4] on button "Done" at bounding box center [633, 8] width 76 height 17
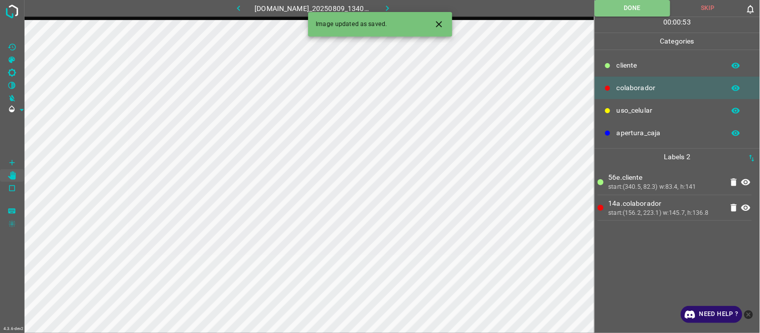
click at [393, 9] on icon "button" at bounding box center [387, 8] width 11 height 11
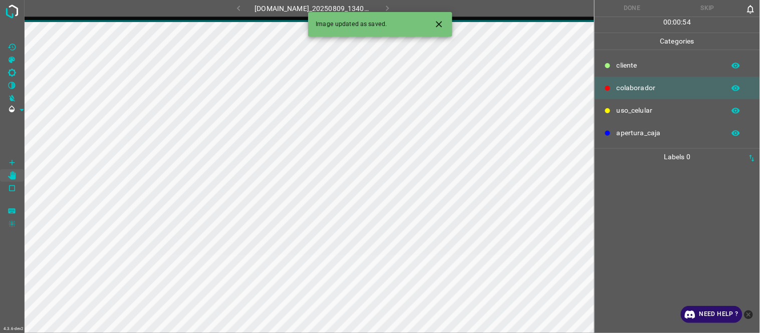
click at [443, 24] on icon "Close" at bounding box center [439, 24] width 11 height 11
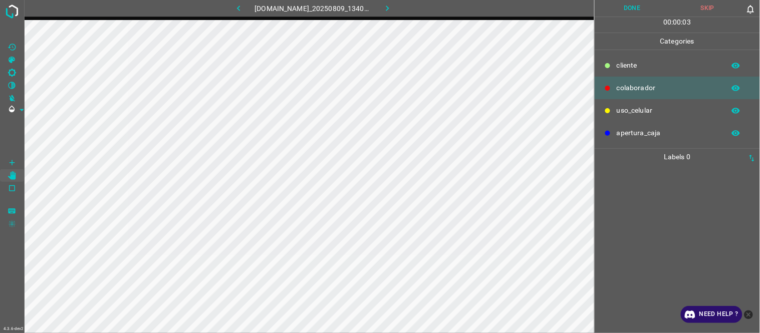
click at [234, 6] on icon "button" at bounding box center [239, 8] width 11 height 11
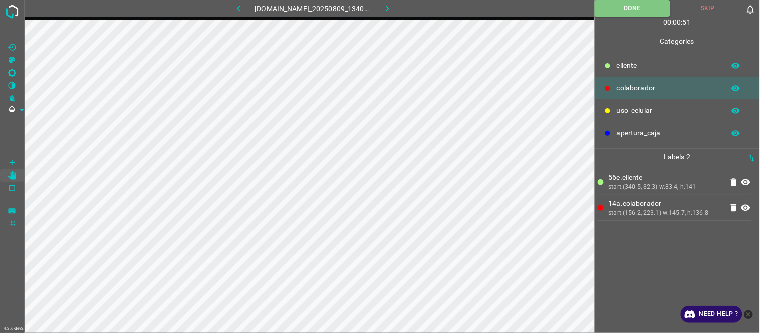
click at [389, 7] on icon "button" at bounding box center [387, 8] width 11 height 11
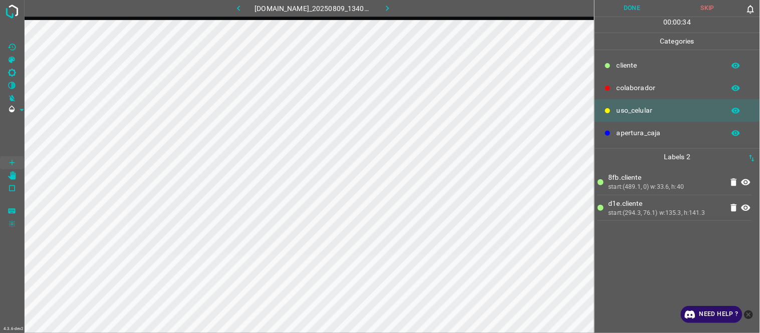
click at [236, 9] on icon "button" at bounding box center [239, 8] width 11 height 11
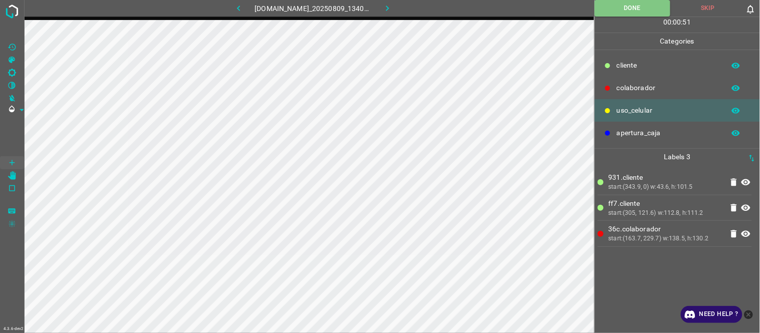
click at [236, 9] on icon "button" at bounding box center [239, 8] width 11 height 11
click at [399, 12] on button "button" at bounding box center [387, 8] width 32 height 17
click at [234, 14] on button "button" at bounding box center [239, 8] width 32 height 17
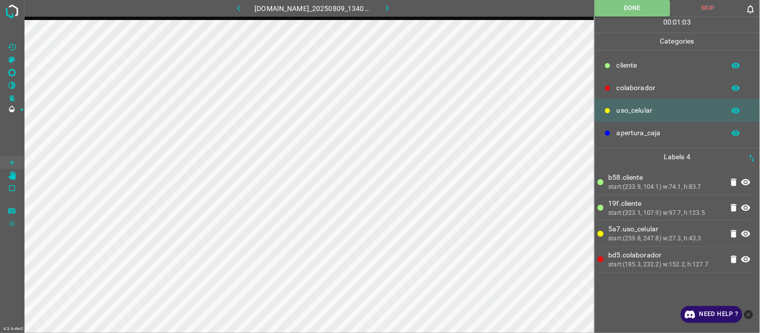
click at [732, 233] on icon at bounding box center [734, 234] width 6 height 8
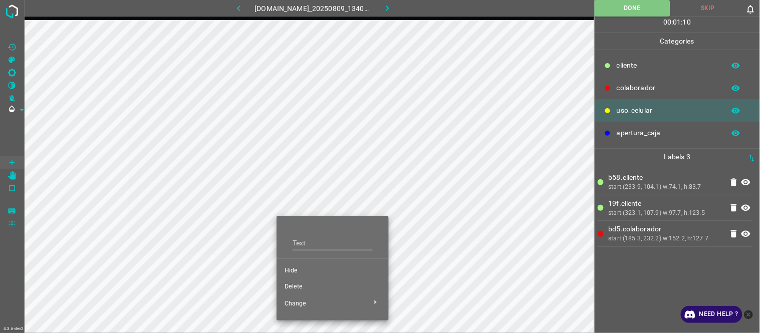
click at [311, 274] on span "Hide" at bounding box center [333, 271] width 96 height 9
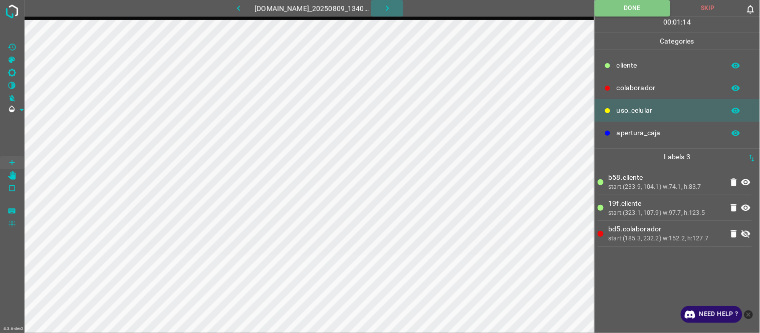
click at [392, 6] on icon "button" at bounding box center [387, 8] width 11 height 11
click at [393, 9] on icon "button" at bounding box center [387, 8] width 11 height 11
click at [385, 7] on button "button" at bounding box center [387, 8] width 32 height 17
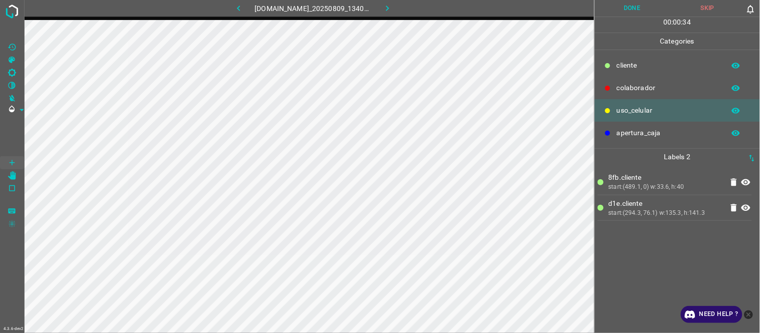
click at [658, 271] on div "8fb.​​cliente start:(489.1, 0) w:33.6, h:40 d1e.​​cliente start:(294.3, 76.1) w…" at bounding box center [677, 249] width 159 height 168
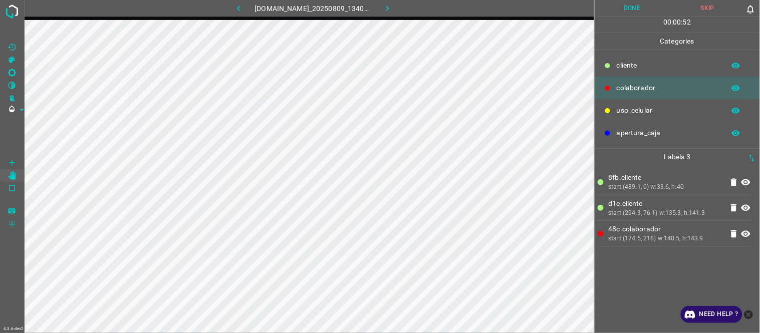
click at [637, 12] on button "Done" at bounding box center [633, 8] width 76 height 17
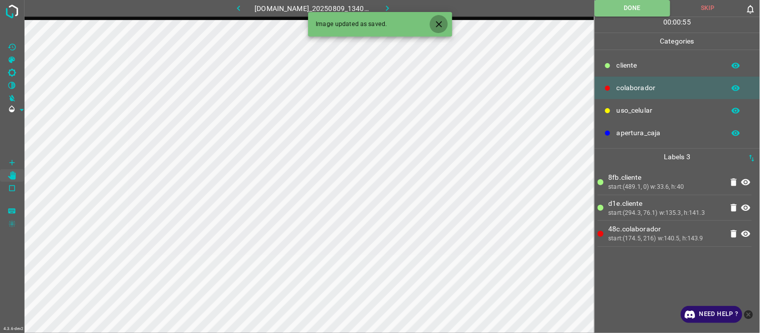
click at [433, 26] on button "Close" at bounding box center [439, 24] width 19 height 19
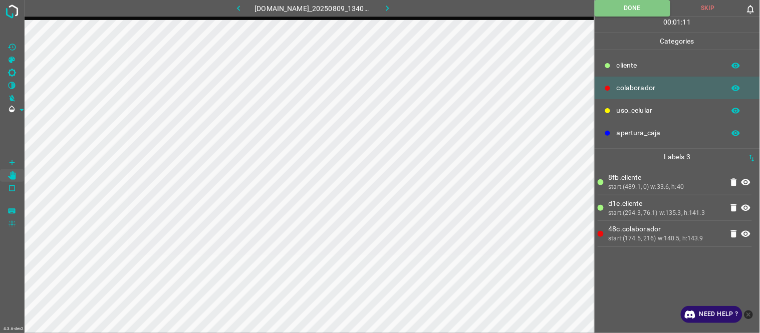
click at [391, 4] on icon "button" at bounding box center [387, 8] width 11 height 11
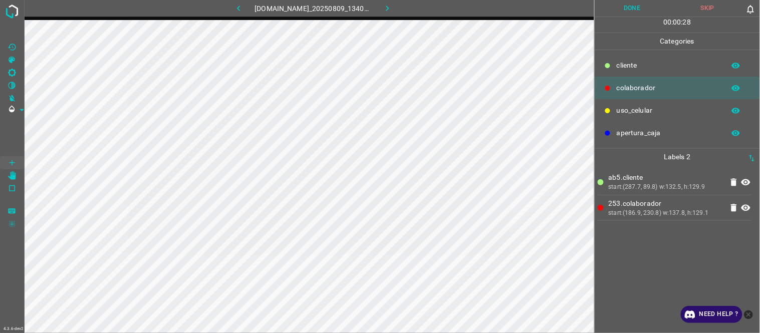
click at [18, 74] on Brightness"] "[C] Brightness" at bounding box center [12, 72] width 24 height 13
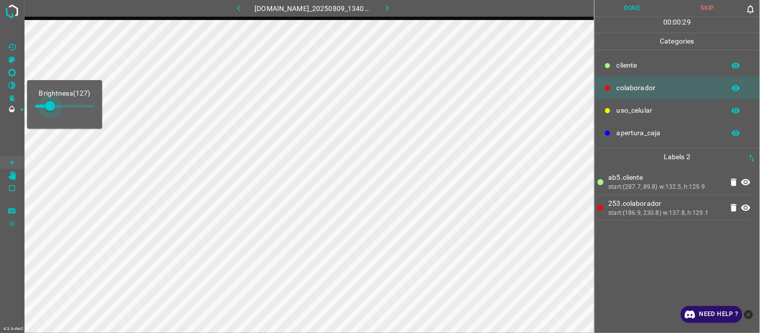
click at [52, 109] on span at bounding box center [50, 106] width 10 height 10
type input "229"
drag, startPoint x: 53, startPoint y: 109, endPoint x: 62, endPoint y: 109, distance: 9.0
click at [62, 109] on span at bounding box center [62, 106] width 10 height 10
click at [630, 257] on div "ab5.​​cliente start:(287.7, 89.8) w:132.5, h:129.9 253.colaborador start:(186.9…" at bounding box center [677, 249] width 159 height 168
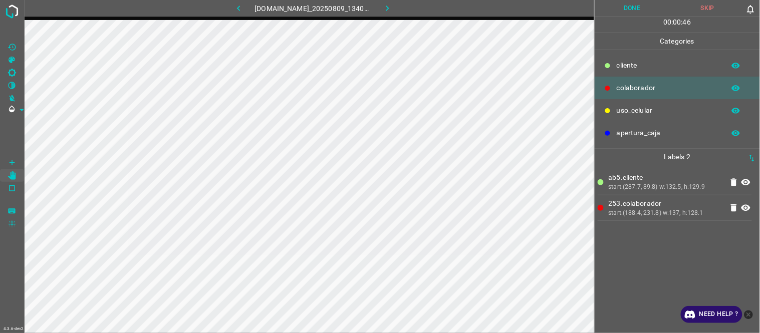
click at [642, 15] on button "Done" at bounding box center [633, 8] width 76 height 17
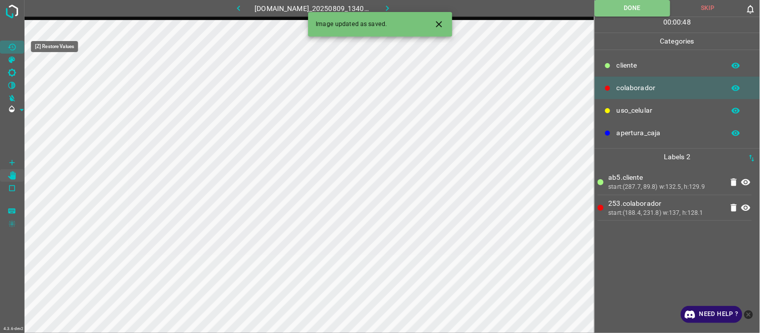
click at [13, 44] on icon "[Z] Restore Values" at bounding box center [12, 47] width 8 height 7
click at [388, 8] on icon "button" at bounding box center [387, 8] width 11 height 11
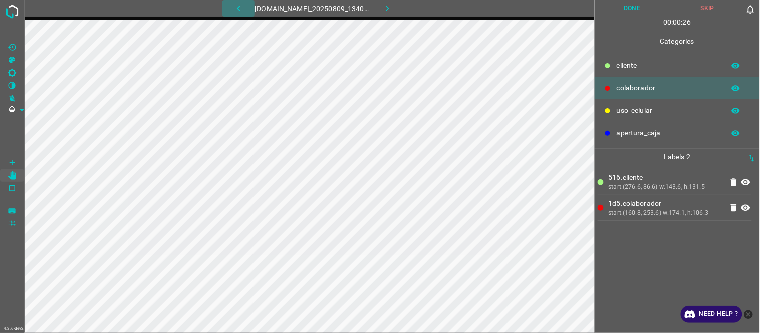
click at [234, 6] on icon "button" at bounding box center [239, 8] width 11 height 11
click at [239, 9] on icon "button" at bounding box center [239, 8] width 11 height 11
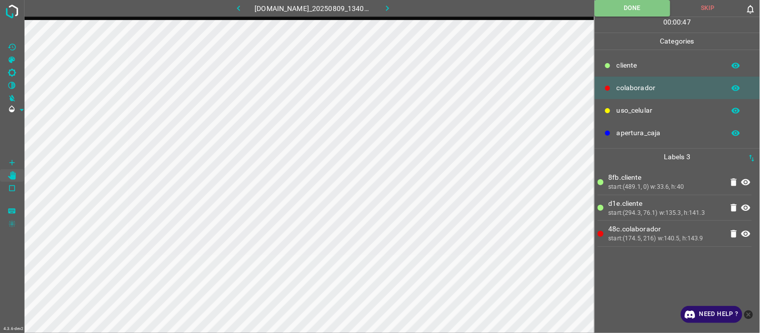
click at [239, 9] on icon "button" at bounding box center [239, 8] width 11 height 11
click at [387, 11] on button "button" at bounding box center [387, 8] width 32 height 17
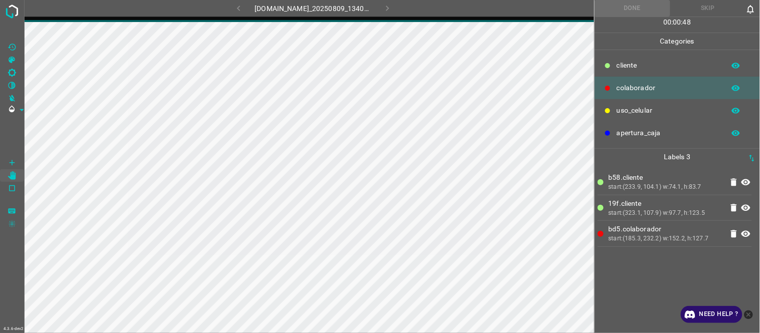
click at [387, 11] on icon "button" at bounding box center [387, 8] width 11 height 11
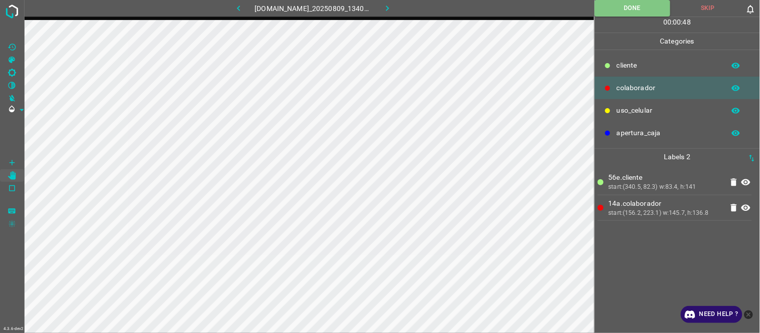
click at [387, 11] on icon "button" at bounding box center [387, 8] width 11 height 11
click at [389, 8] on icon "button" at bounding box center [387, 8] width 11 height 11
click at [389, 7] on icon "button" at bounding box center [387, 8] width 11 height 11
click at [637, 8] on button "Done" at bounding box center [633, 8] width 76 height 17
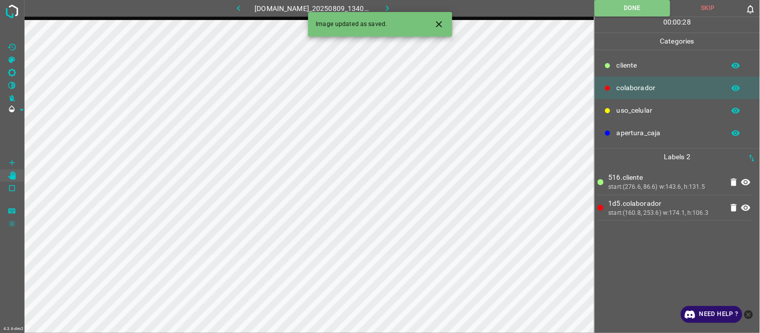
click at [440, 22] on icon "Close" at bounding box center [439, 24] width 11 height 11
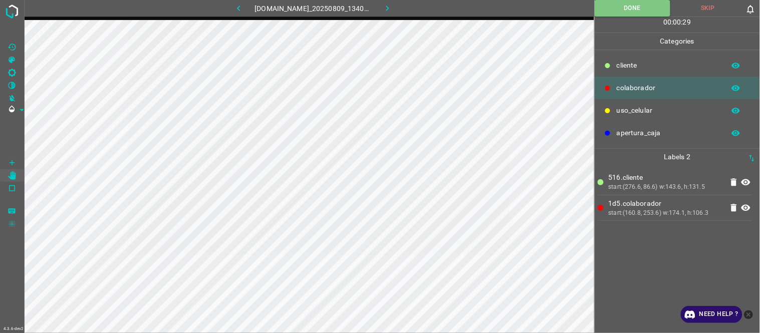
click at [391, 11] on icon "button" at bounding box center [387, 8] width 11 height 11
drag, startPoint x: 631, startPoint y: 6, endPoint x: 453, endPoint y: 13, distance: 178.1
click at [630, 5] on button "Done" at bounding box center [633, 8] width 76 height 17
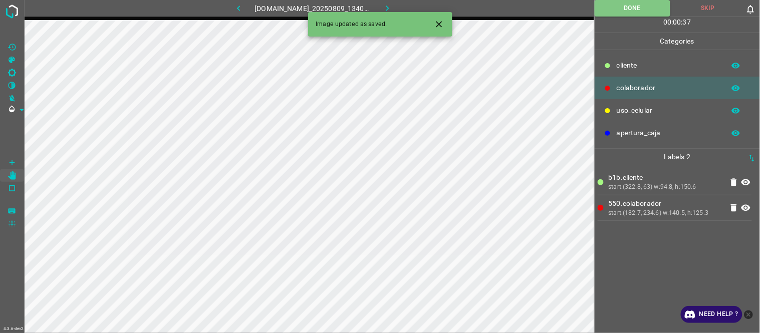
click at [384, 9] on button "button" at bounding box center [387, 8] width 32 height 17
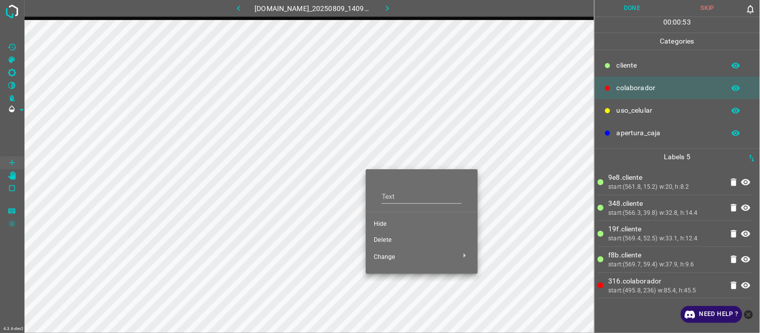
click at [378, 223] on span "Hide" at bounding box center [422, 224] width 96 height 9
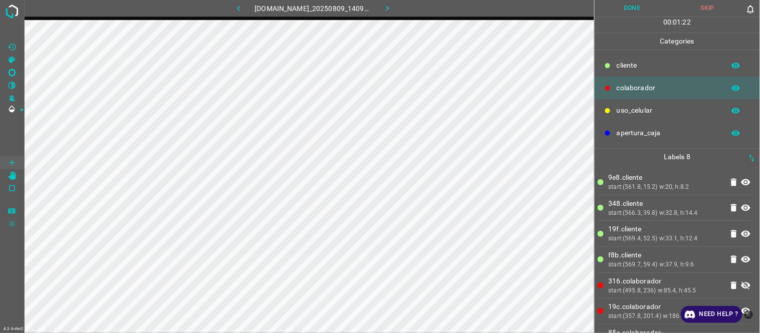
click at [238, 9] on icon "button" at bounding box center [239, 8] width 11 height 11
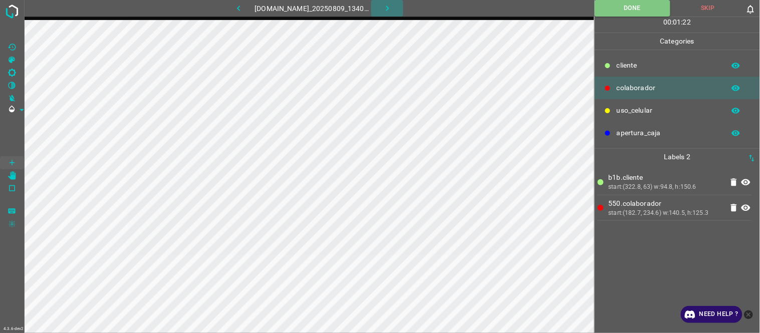
click at [389, 4] on icon "button" at bounding box center [387, 8] width 11 height 11
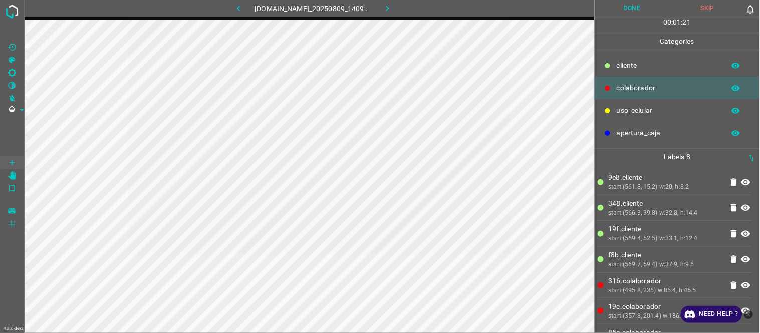
click at [620, 12] on button "Done" at bounding box center [633, 8] width 76 height 17
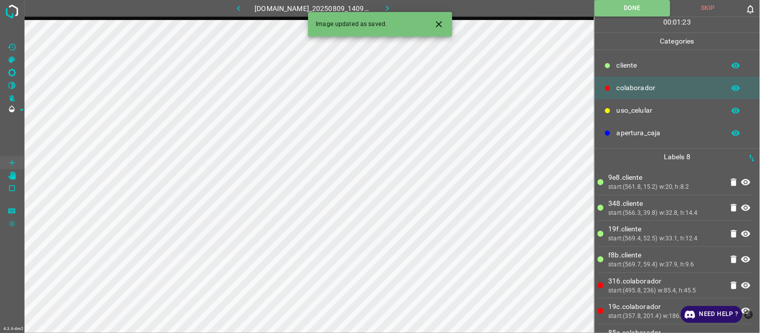
drag, startPoint x: 394, startPoint y: 8, endPoint x: 367, endPoint y: 15, distance: 27.5
click at [389, 8] on icon "button" at bounding box center [387, 9] width 3 height 6
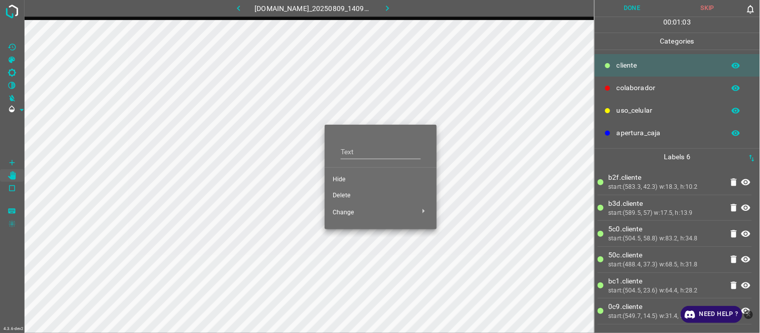
click at [344, 172] on li "Hide" at bounding box center [381, 180] width 112 height 16
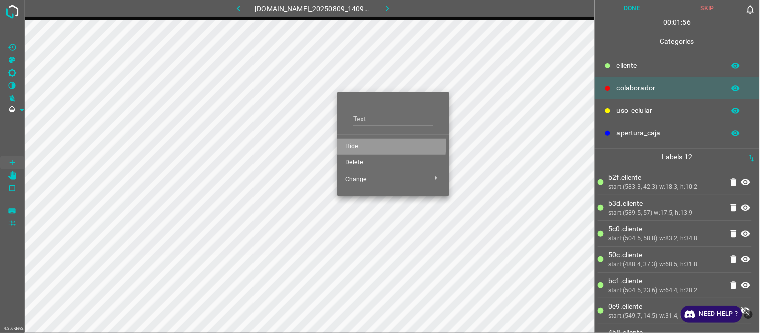
click at [357, 145] on span "Hide" at bounding box center [393, 146] width 96 height 9
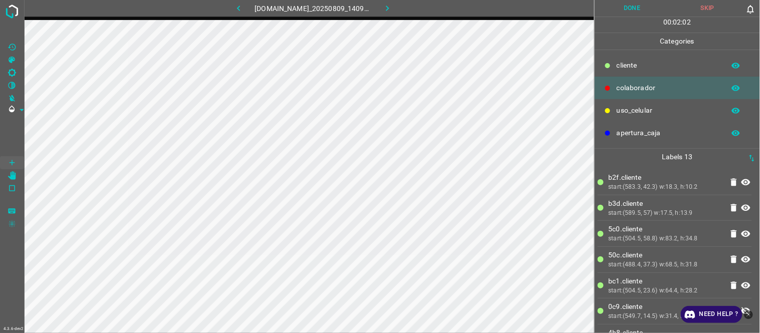
click at [233, 15] on button "button" at bounding box center [239, 8] width 32 height 17
click at [389, 9] on icon "button" at bounding box center [387, 8] width 11 height 11
click at [634, 7] on button "Done" at bounding box center [633, 8] width 76 height 17
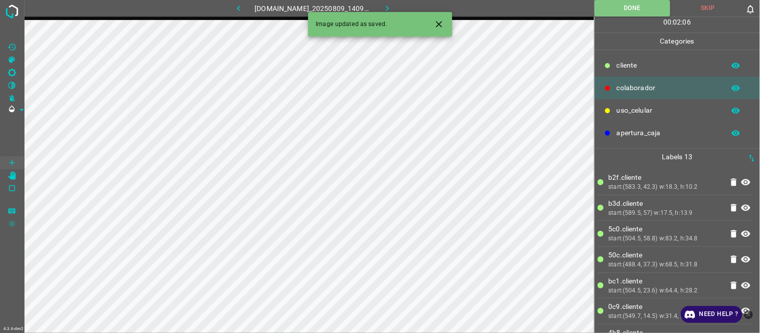
click at [442, 27] on icon "Close" at bounding box center [439, 24] width 11 height 11
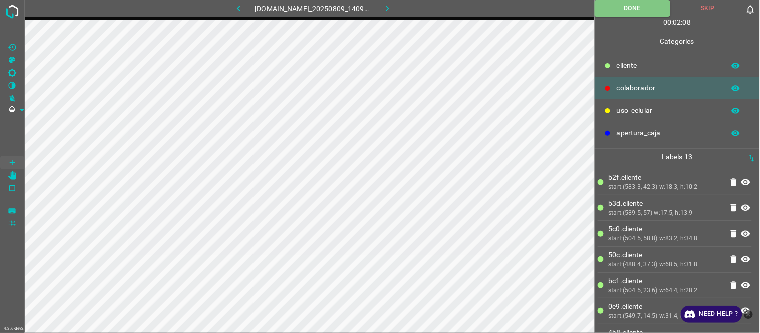
click at [393, 8] on icon "button" at bounding box center [387, 8] width 11 height 11
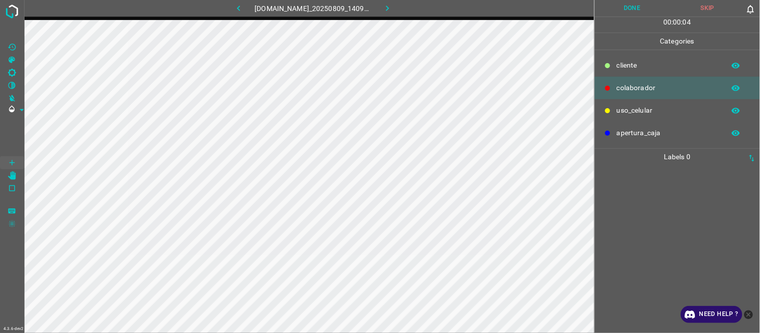
click at [674, 207] on div at bounding box center [677, 249] width 159 height 168
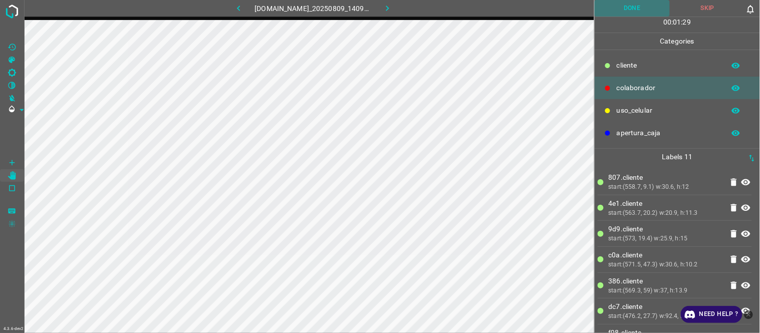
click at [629, 9] on button "Done" at bounding box center [633, 8] width 76 height 17
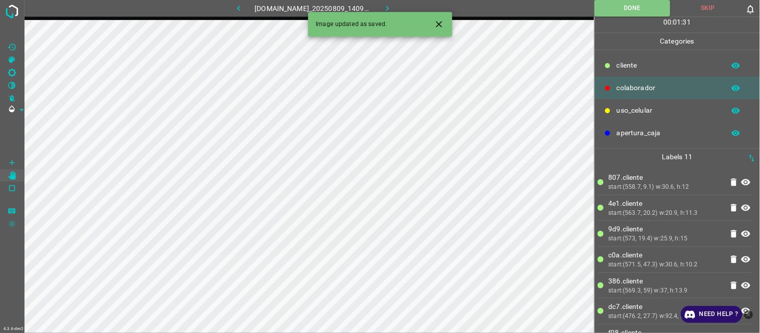
click at [393, 5] on icon "button" at bounding box center [387, 8] width 11 height 11
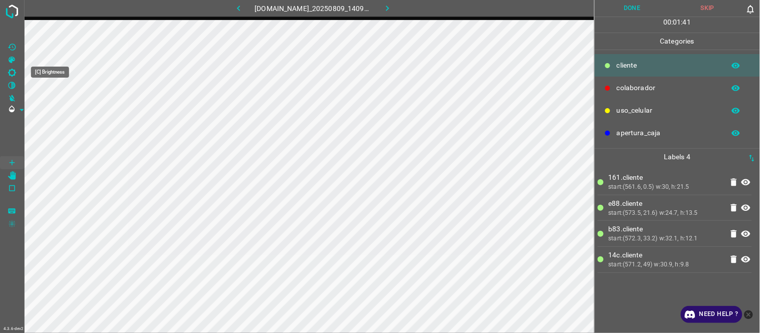
click at [14, 72] on icon "[C] Brightness" at bounding box center [12, 73] width 8 height 8
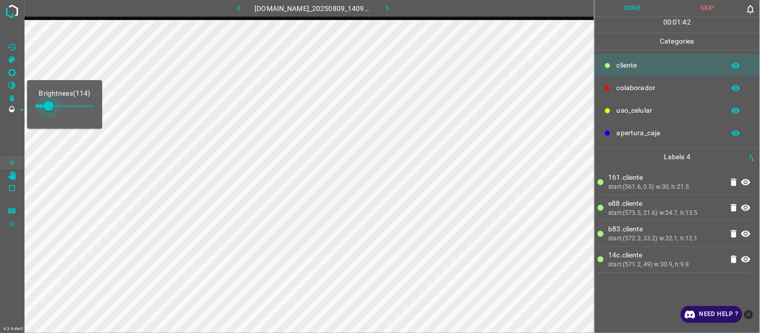
type input "127"
click at [50, 107] on span at bounding box center [49, 106] width 10 height 10
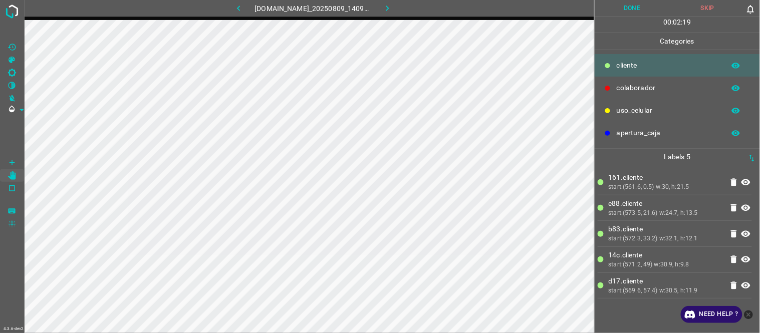
click at [658, 217] on div "start:(573.5, 21.6) w:24.7, h:13.5" at bounding box center [666, 213] width 114 height 9
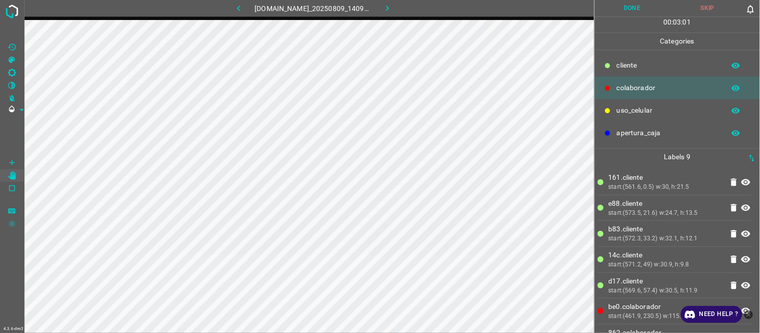
click at [627, 9] on button "Done" at bounding box center [633, 8] width 76 height 17
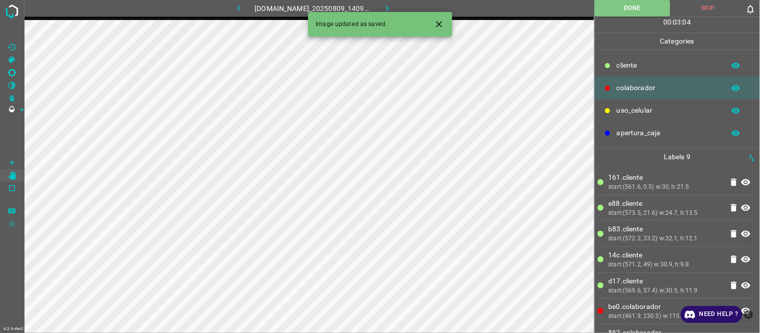
click at [389, 7] on icon "button" at bounding box center [387, 8] width 11 height 11
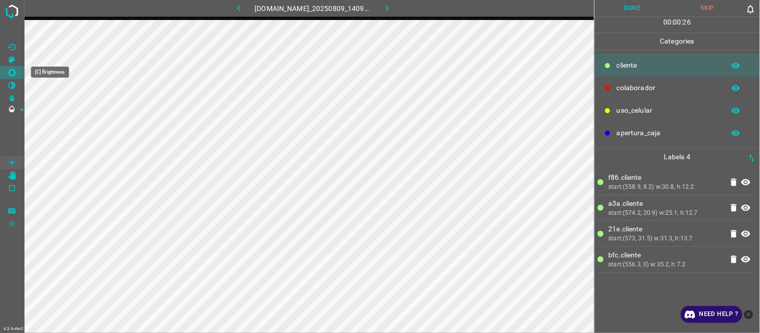
click at [15, 71] on icon "[C] Brightness" at bounding box center [12, 72] width 9 height 9
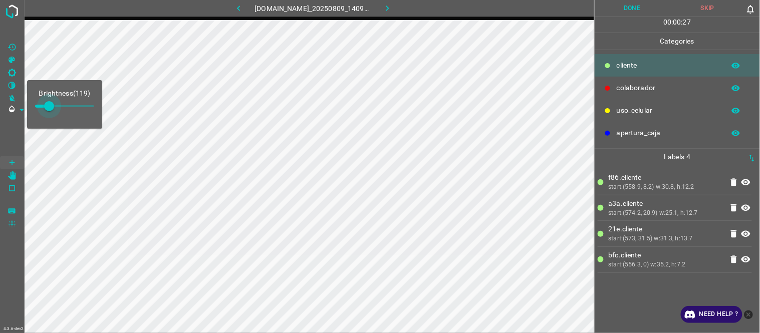
type input "131"
click at [51, 104] on span at bounding box center [51, 106] width 10 height 10
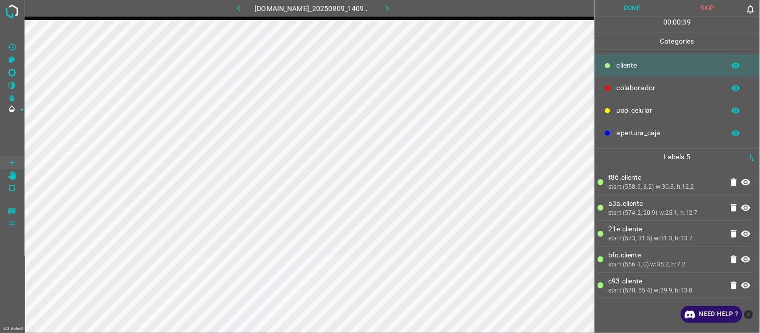
click at [641, 218] on li "a3a.​​cliente start:(574.2, 20.9) w:25.1, h:12.7" at bounding box center [675, 208] width 154 height 26
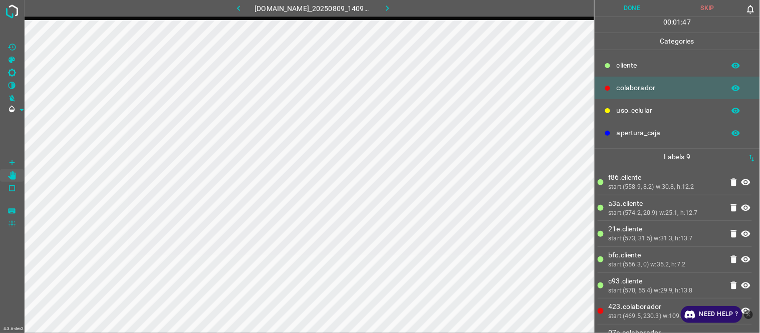
click at [620, 8] on button "Done" at bounding box center [633, 8] width 76 height 17
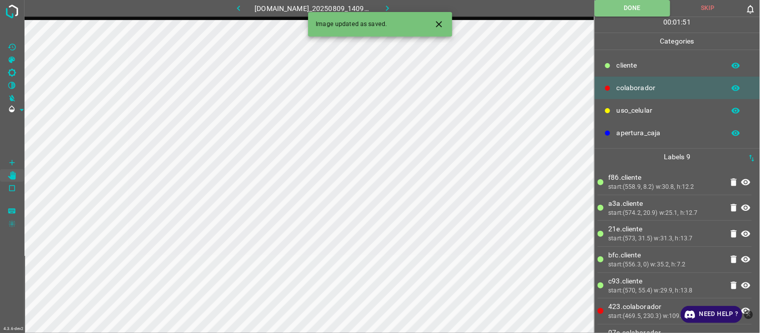
click at [391, 7] on icon "button" at bounding box center [387, 8] width 11 height 11
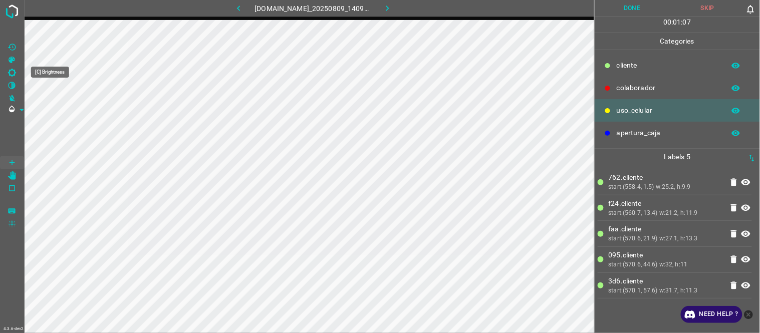
click at [14, 70] on icon "[C] Brightness" at bounding box center [12, 73] width 8 height 8
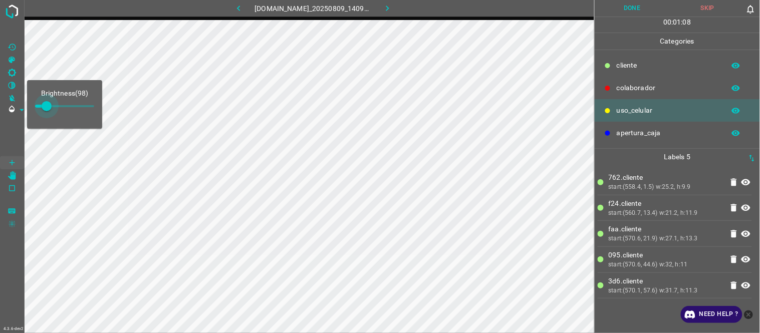
drag, startPoint x: 47, startPoint y: 109, endPoint x: 52, endPoint y: 109, distance: 5.5
click at [52, 109] on span at bounding box center [47, 106] width 10 height 10
type input "153"
click at [53, 109] on span at bounding box center [52, 106] width 10 height 10
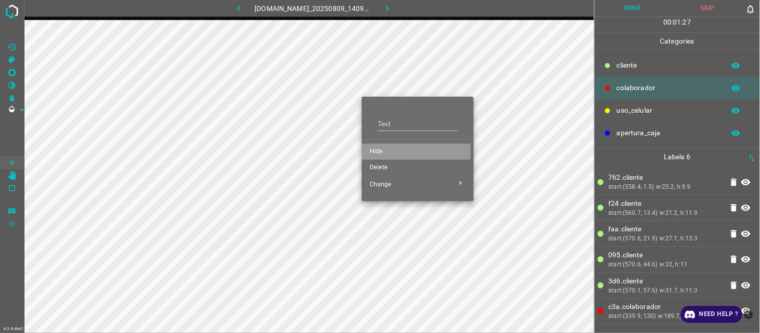
click at [372, 150] on span "Hide" at bounding box center [418, 151] width 96 height 9
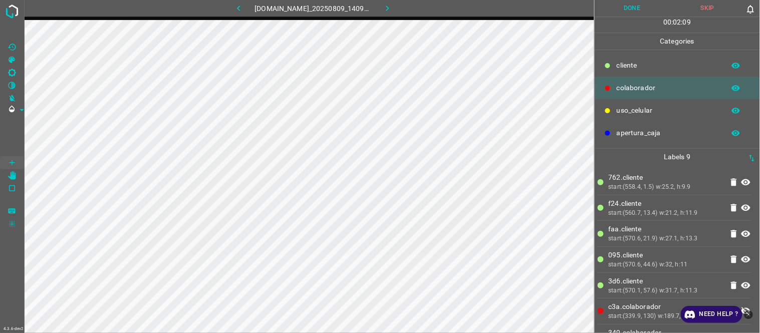
click at [242, 11] on button "button" at bounding box center [239, 8] width 32 height 17
click at [391, 7] on icon "button" at bounding box center [387, 8] width 11 height 11
click at [637, 11] on button "Done" at bounding box center [633, 8] width 76 height 17
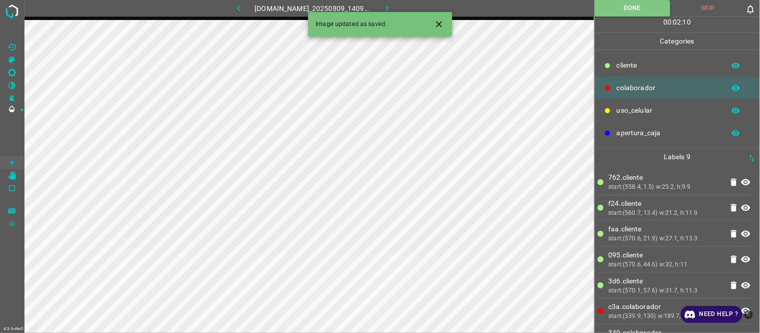
click at [441, 21] on icon "Close" at bounding box center [439, 24] width 11 height 11
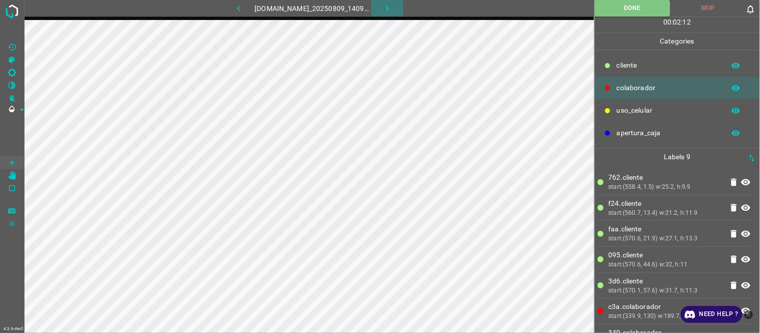
click at [393, 11] on icon "button" at bounding box center [387, 8] width 11 height 11
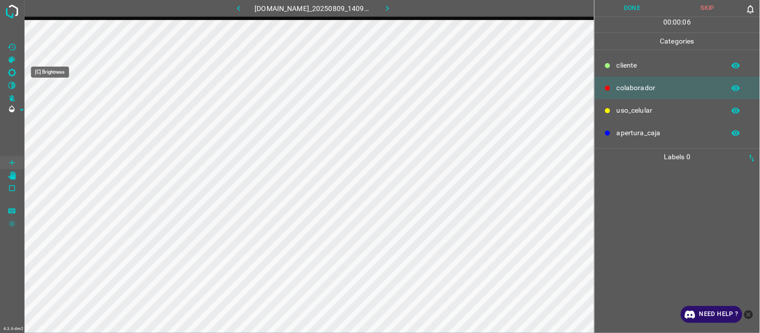
drag, startPoint x: 8, startPoint y: 68, endPoint x: 22, endPoint y: 79, distance: 18.2
click at [8, 69] on icon "[C] Brightness" at bounding box center [12, 72] width 9 height 9
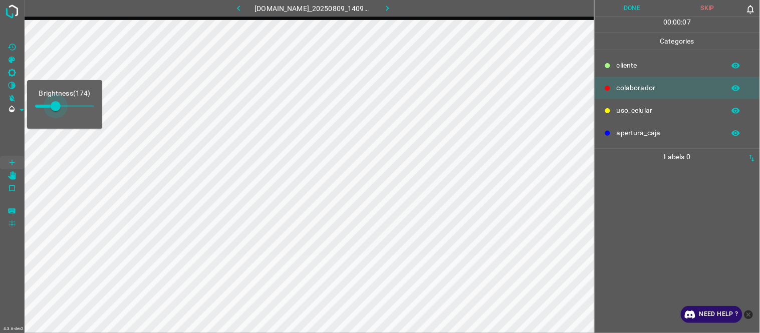
type input "191"
click at [58, 101] on span at bounding box center [56, 106] width 10 height 10
drag, startPoint x: 658, startPoint y: 183, endPoint x: 633, endPoint y: 190, distance: 26.5
click at [657, 186] on div at bounding box center [677, 249] width 159 height 168
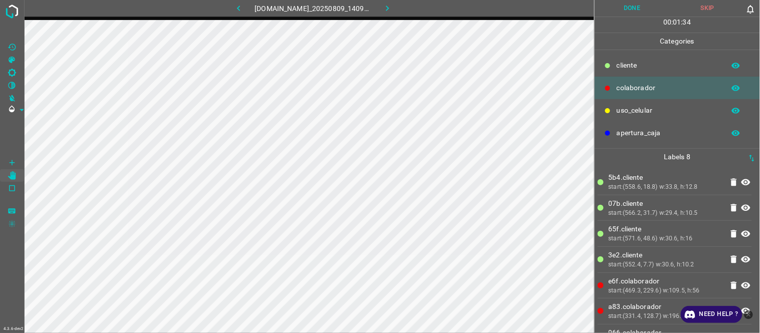
click at [639, 3] on button "Done" at bounding box center [633, 8] width 76 height 17
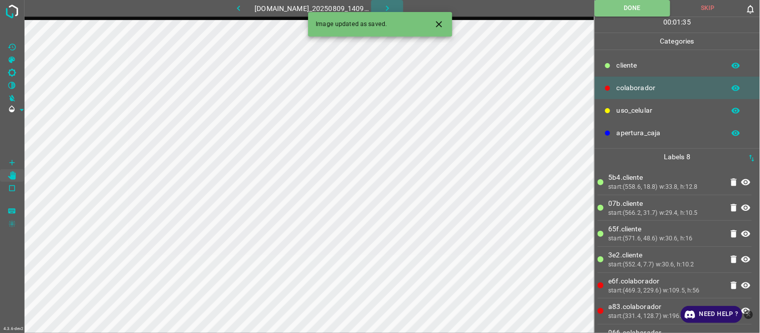
click at [393, 7] on icon "button" at bounding box center [387, 8] width 11 height 11
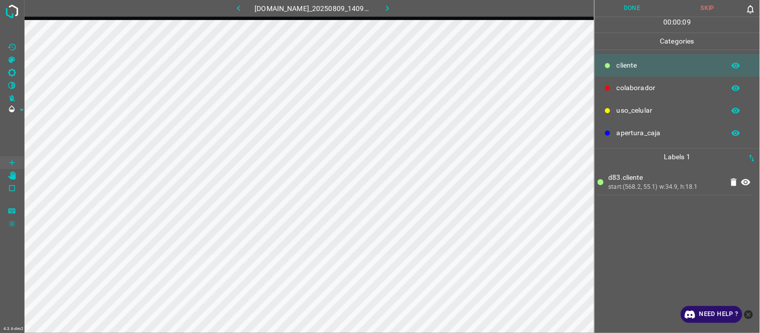
click at [13, 72] on icon "[C] Brightness" at bounding box center [12, 72] width 9 height 9
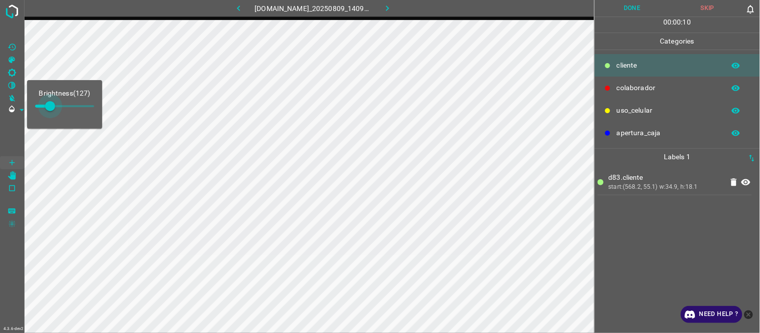
type input "136"
click at [51, 108] on span at bounding box center [51, 106] width 10 height 10
click at [650, 238] on div "d83.​​cliente start:(568.2, 55.1) w:34.9, h:18.1" at bounding box center [677, 249] width 159 height 168
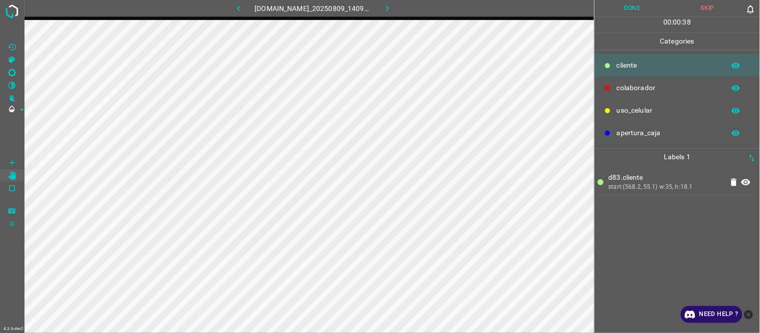
click at [235, 9] on icon "button" at bounding box center [239, 8] width 11 height 11
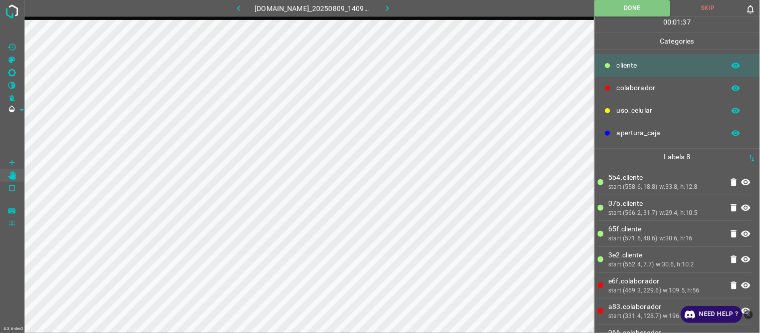
click at [392, 2] on button "button" at bounding box center [387, 8] width 32 height 17
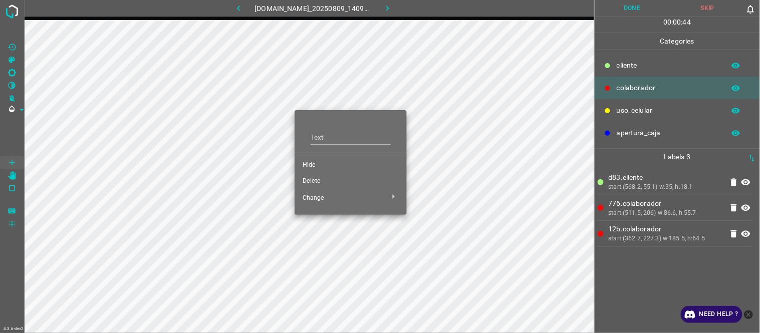
click at [311, 165] on span "Hide" at bounding box center [351, 165] width 96 height 9
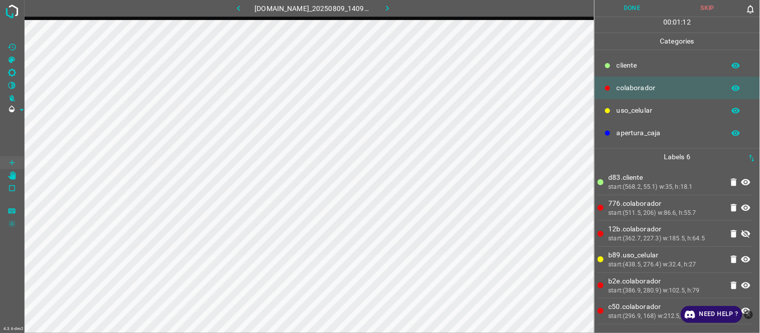
click at [223, 8] on button "button" at bounding box center [239, 8] width 32 height 17
click at [389, 9] on icon "button" at bounding box center [387, 9] width 3 height 6
click at [663, 191] on div "start:(568.2, 55.1) w:35, h:18.1" at bounding box center [666, 187] width 114 height 9
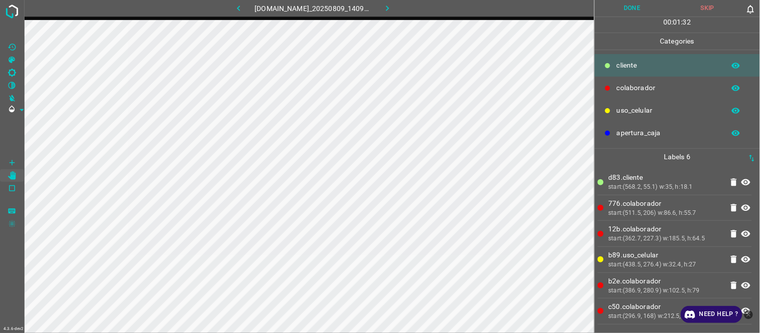
click at [626, 12] on button "Done" at bounding box center [633, 8] width 76 height 17
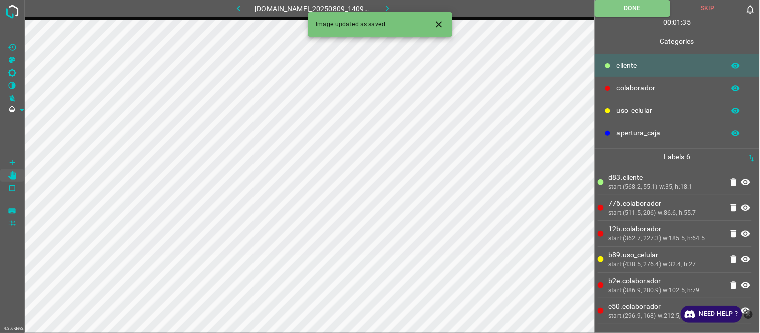
click at [393, 5] on icon "button" at bounding box center [387, 8] width 11 height 11
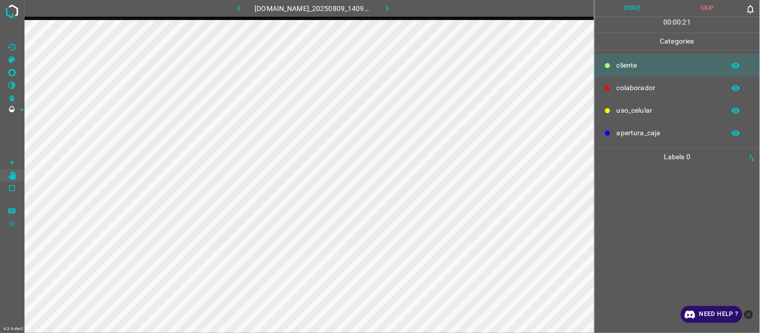
click at [664, 196] on div at bounding box center [677, 249] width 159 height 168
click at [672, 239] on div "cfa.​​cliente start:(568.5, 54.4) w:35.2, h:20" at bounding box center [677, 249] width 159 height 168
click at [239, 6] on button "button" at bounding box center [239, 8] width 32 height 17
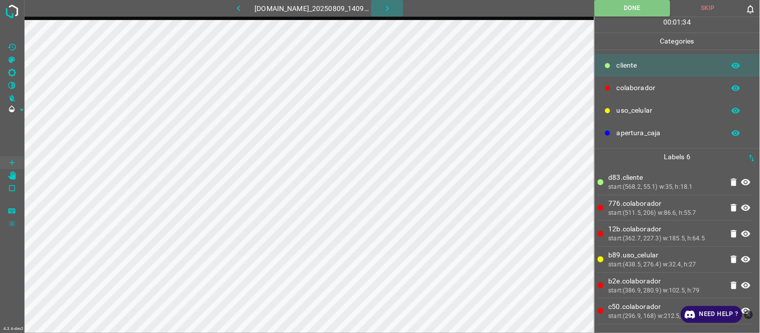
click at [388, 3] on icon "button" at bounding box center [387, 8] width 11 height 11
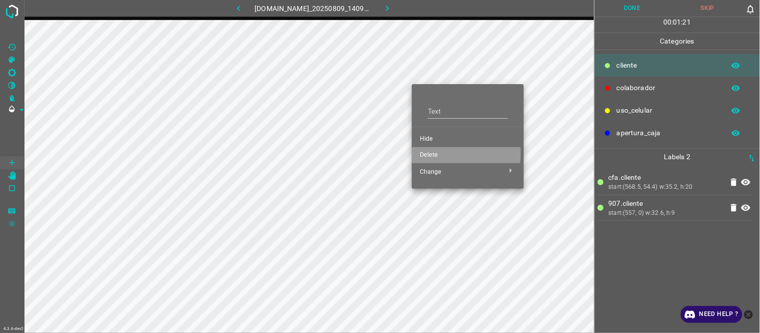
click at [430, 152] on span "Delete" at bounding box center [468, 155] width 96 height 9
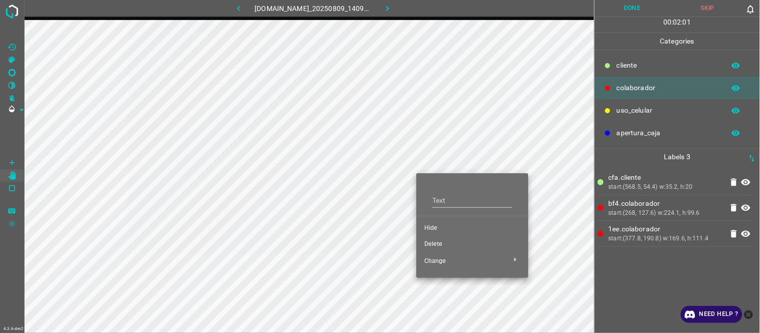
click at [438, 227] on span "Hide" at bounding box center [473, 228] width 96 height 9
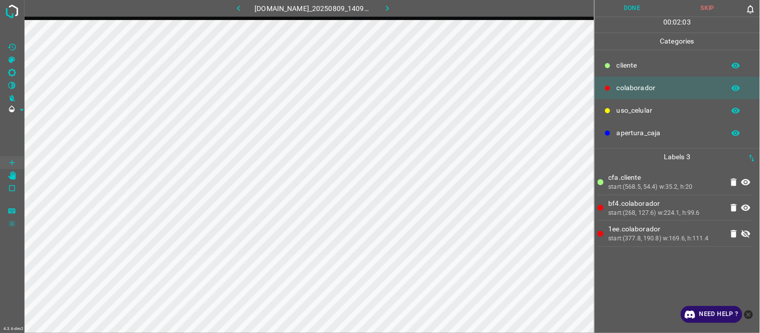
click at [12, 72] on icon "[C] Brightness" at bounding box center [12, 72] width 9 height 9
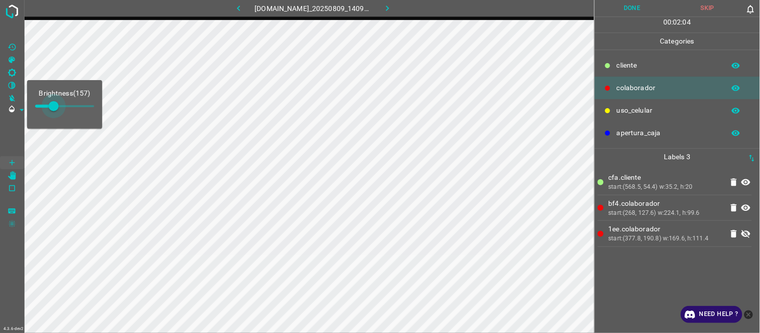
type input "170"
drag, startPoint x: 49, startPoint y: 105, endPoint x: 55, endPoint y: 105, distance: 6.0
click at [55, 105] on span at bounding box center [55, 106] width 10 height 10
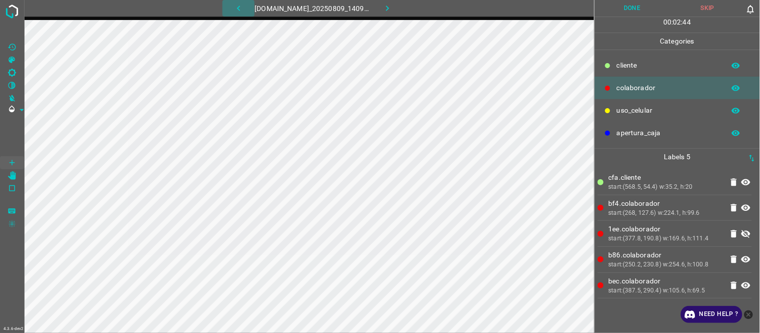
click at [234, 7] on icon "button" at bounding box center [239, 8] width 11 height 11
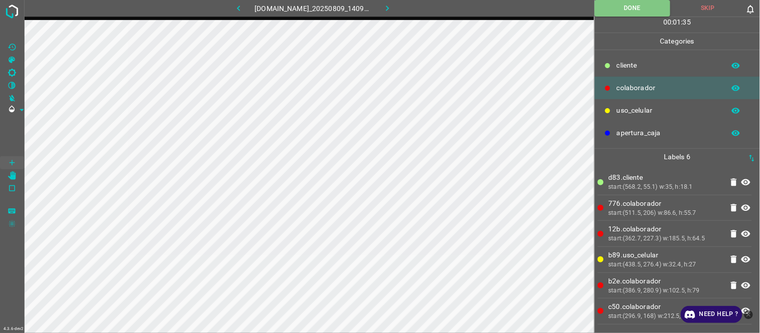
click at [388, 9] on icon "button" at bounding box center [387, 8] width 11 height 11
click at [624, 8] on button "Done" at bounding box center [633, 8] width 76 height 17
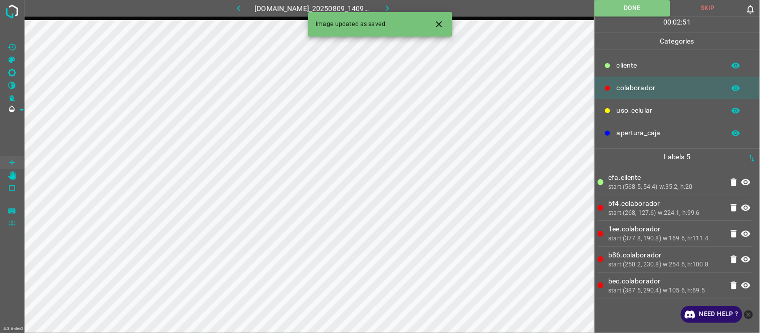
click at [389, 4] on icon "button" at bounding box center [387, 8] width 11 height 11
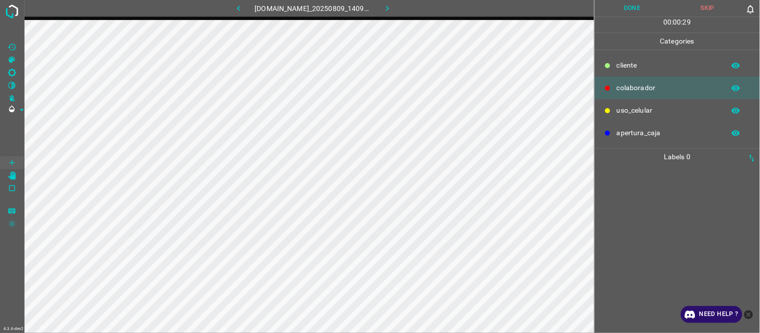
click at [621, 63] on p "​​cliente" at bounding box center [668, 65] width 103 height 11
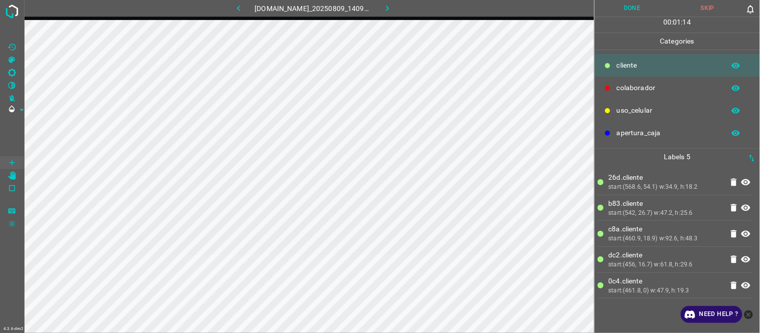
click at [655, 309] on div "26d.​​cliente start:(568.6, 54.1) w:34.9, h:18.2 b83.​​cliente start:(542, 26.7…" at bounding box center [677, 249] width 159 height 168
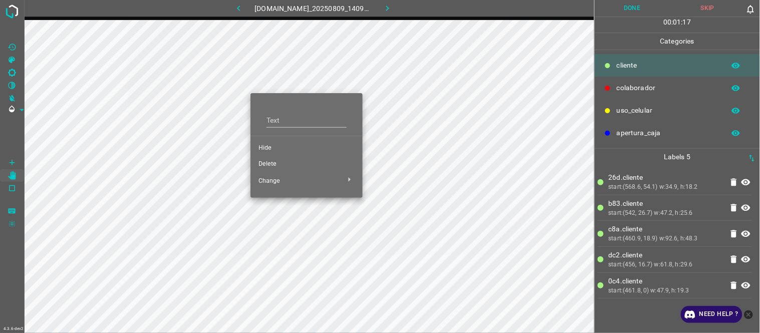
click at [268, 152] on span "Hide" at bounding box center [307, 148] width 96 height 9
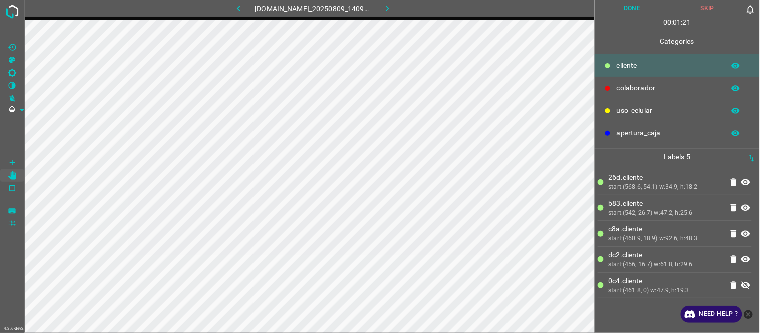
click at [243, 9] on button "button" at bounding box center [239, 8] width 32 height 17
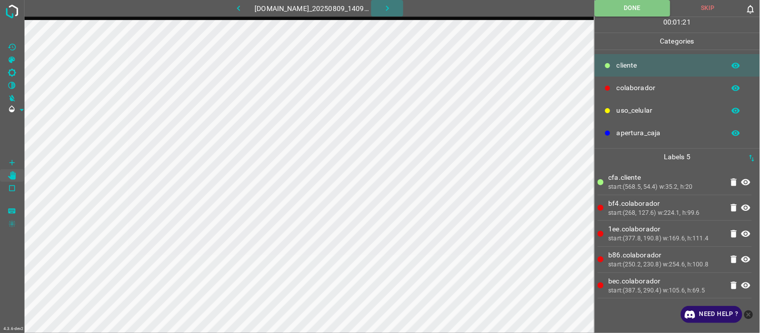
click at [389, 10] on icon "button" at bounding box center [387, 9] width 3 height 6
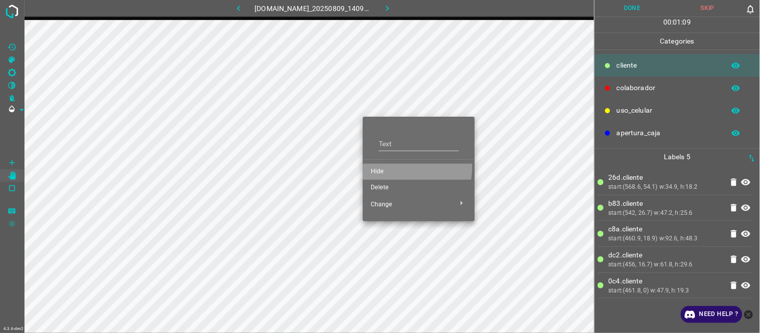
click at [385, 166] on li "Hide" at bounding box center [419, 172] width 112 height 16
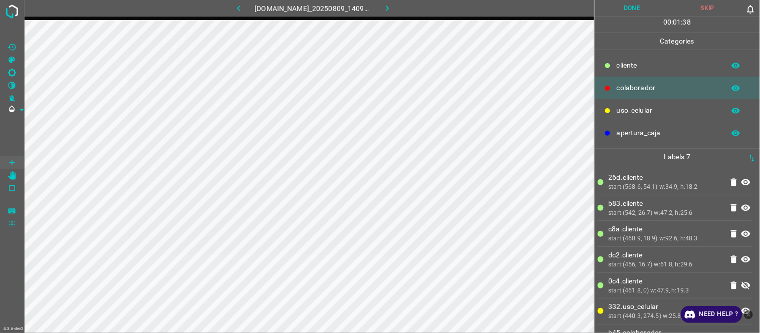
click at [652, 259] on p "dc2.​​cliente" at bounding box center [666, 255] width 114 height 11
click at [642, 12] on button "Done" at bounding box center [633, 8] width 76 height 17
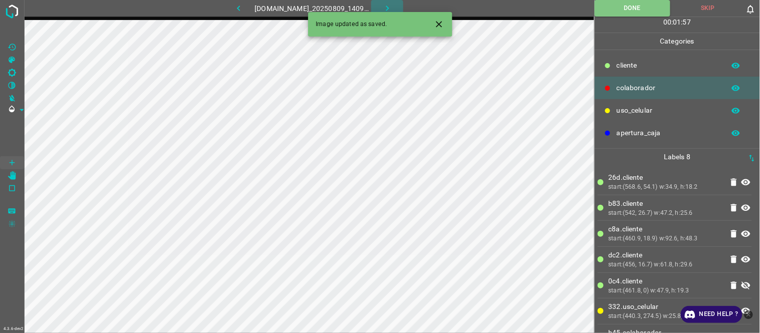
click at [388, 6] on icon "button" at bounding box center [387, 8] width 11 height 11
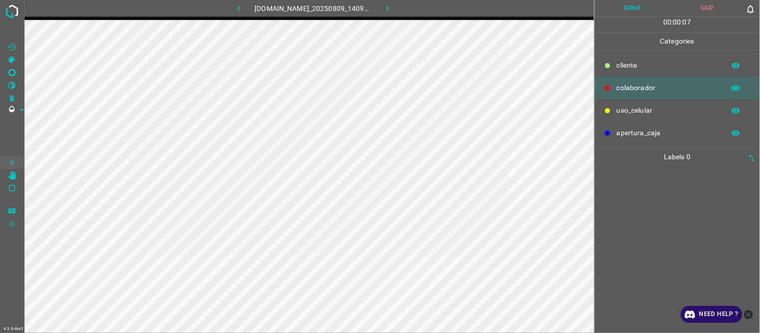
click at [620, 171] on ul at bounding box center [675, 169] width 154 height 8
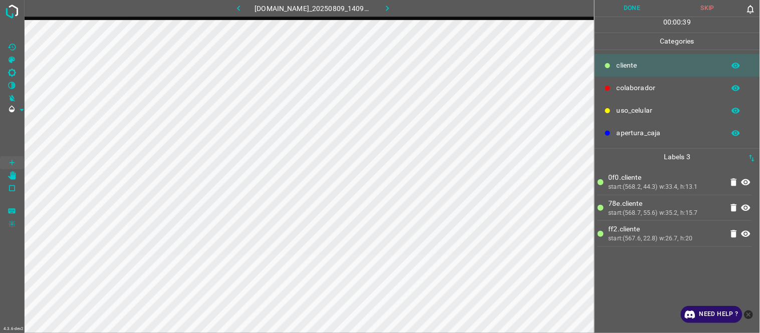
click at [14, 71] on icon "[C] Brightness" at bounding box center [12, 73] width 8 height 8
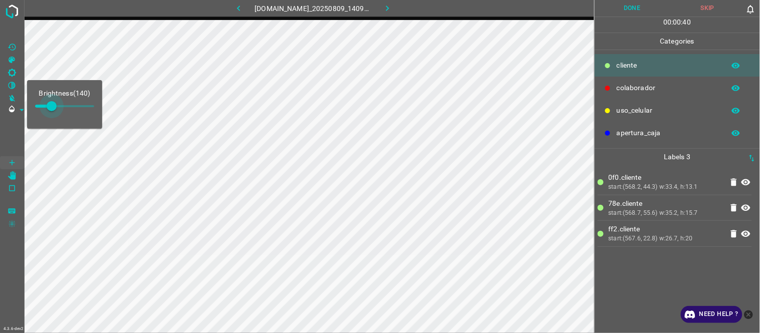
type input "170"
click at [55, 104] on span at bounding box center [55, 106] width 10 height 10
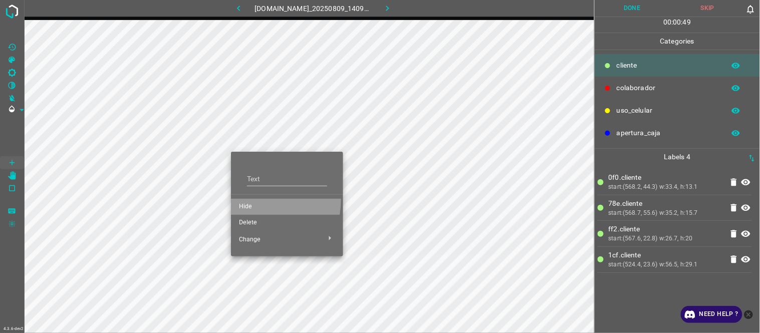
click at [250, 199] on li "Hide" at bounding box center [287, 207] width 112 height 16
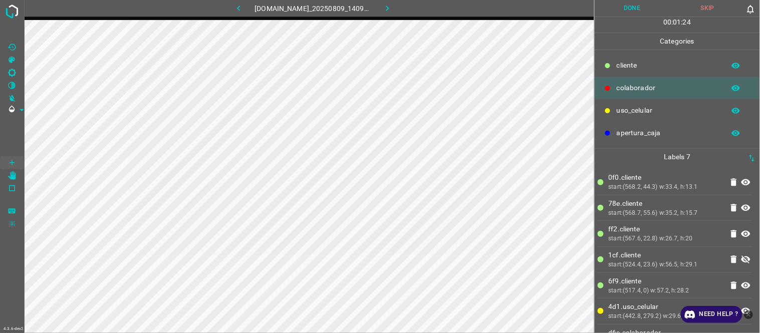
click at [621, 8] on button "Done" at bounding box center [633, 8] width 76 height 17
click at [391, 11] on icon "button" at bounding box center [387, 8] width 11 height 11
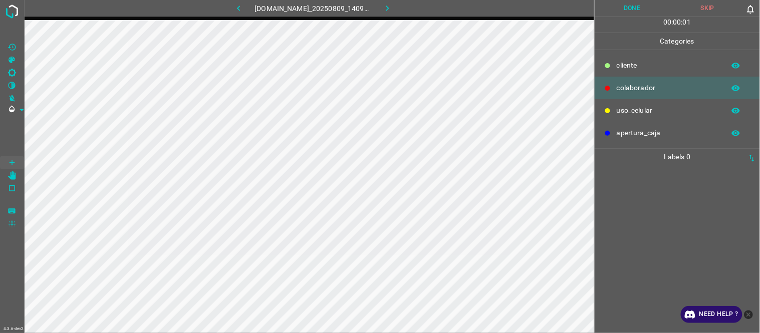
click at [240, 5] on button "button" at bounding box center [239, 8] width 32 height 17
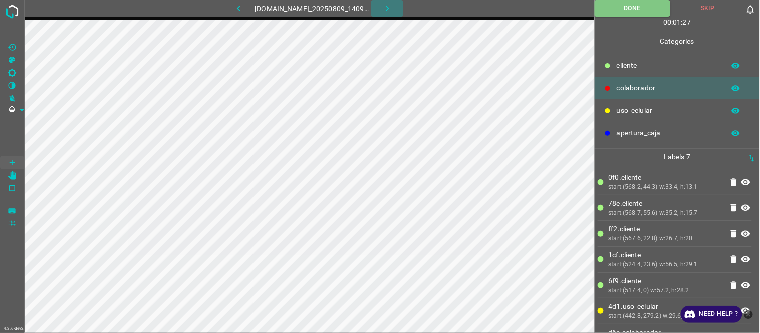
click at [393, 7] on icon "button" at bounding box center [387, 8] width 11 height 11
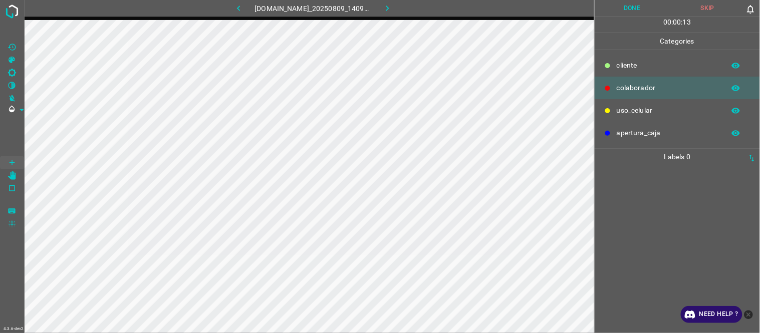
click at [664, 194] on div at bounding box center [677, 249] width 159 height 168
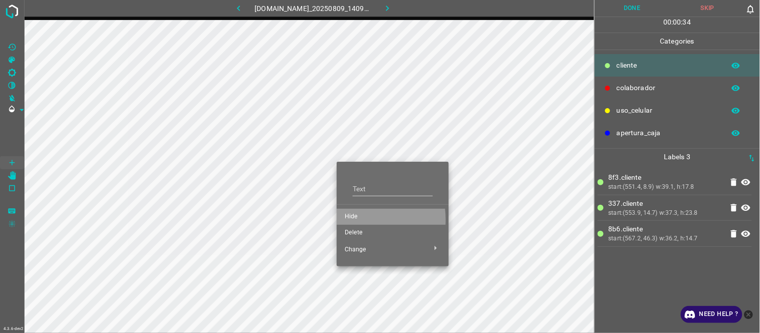
click at [358, 220] on span "Hide" at bounding box center [393, 217] width 96 height 9
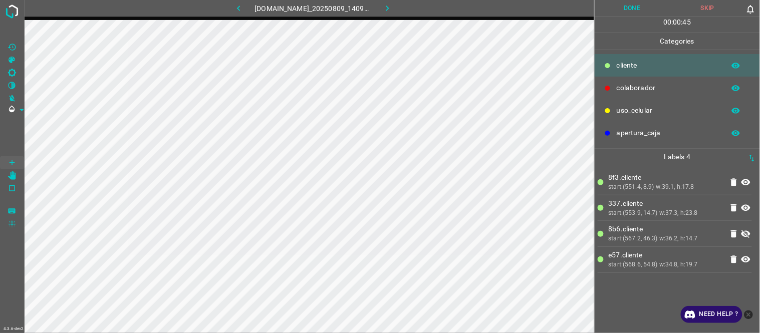
click at [664, 195] on li "337.​​cliente start:(553.9, 14.7) w:37.3, h:23.8" at bounding box center [675, 208] width 154 height 26
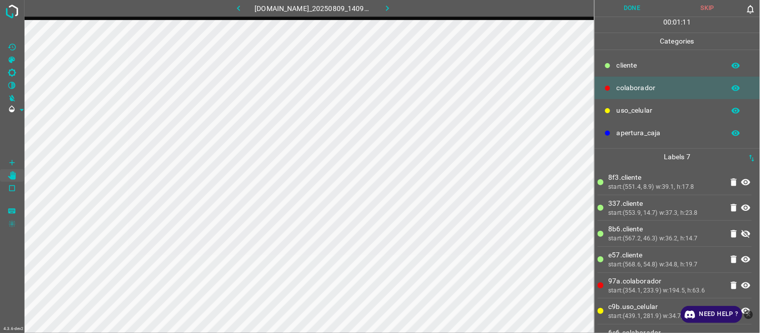
click at [637, 8] on button "Done" at bounding box center [633, 8] width 76 height 17
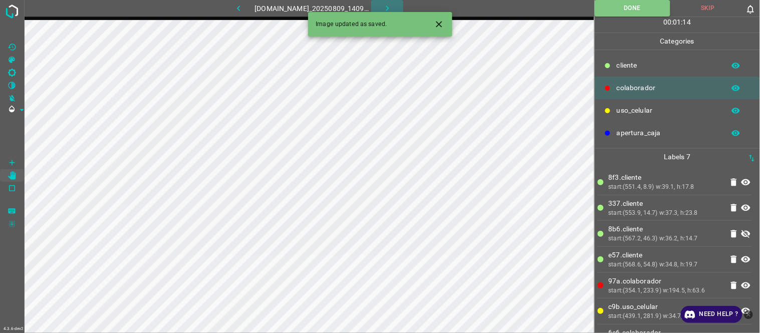
click at [388, 9] on icon "button" at bounding box center [387, 8] width 11 height 11
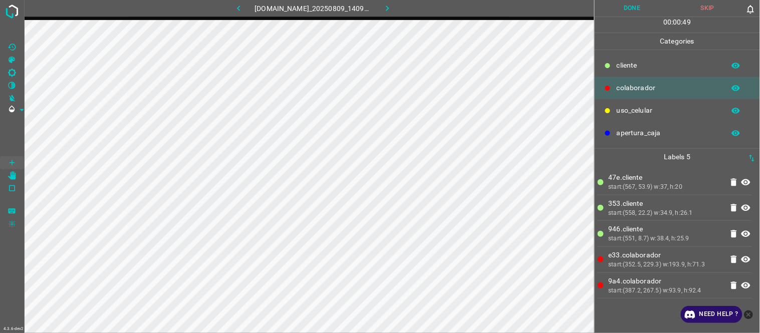
click at [633, 290] on div "start:(387.2, 267.5) w:93.9, h:92.4" at bounding box center [666, 291] width 114 height 9
click at [631, 8] on button "Done" at bounding box center [633, 8] width 76 height 17
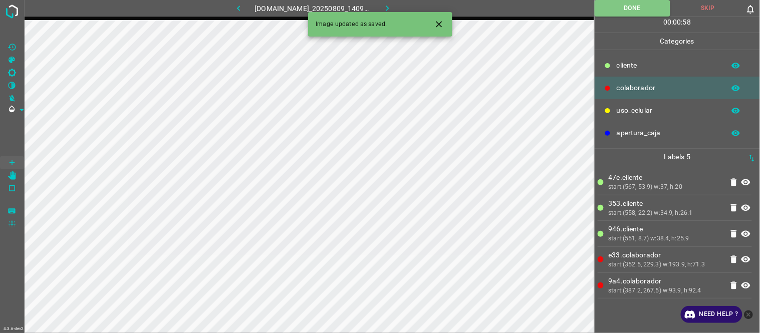
click at [390, 5] on icon "button" at bounding box center [387, 8] width 11 height 11
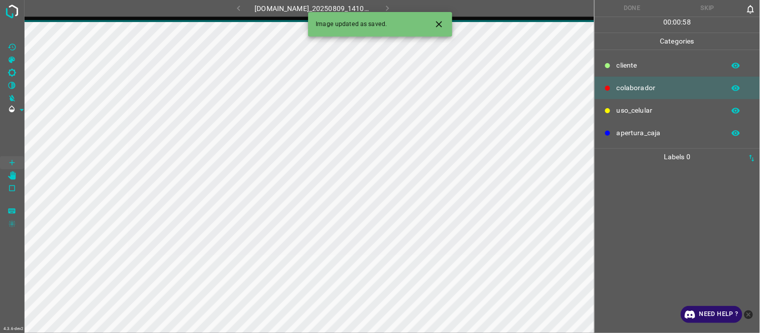
click at [435, 25] on icon "Close" at bounding box center [439, 24] width 11 height 11
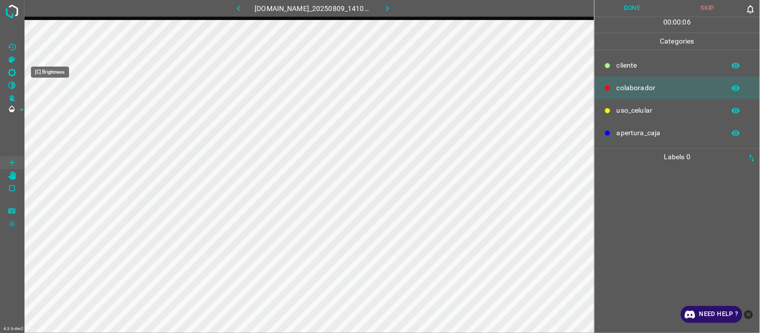
click at [14, 68] on icon "[C] Brightness" at bounding box center [12, 72] width 9 height 9
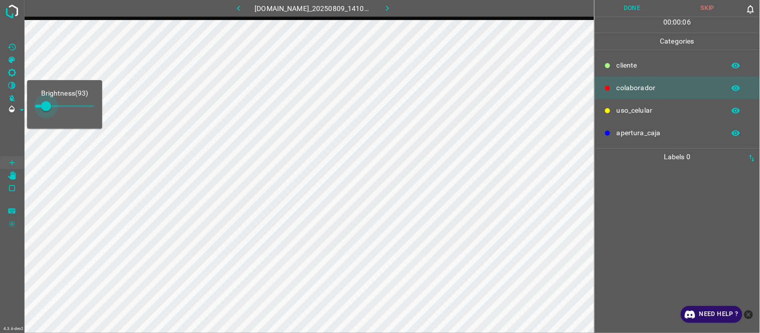
type input "131"
drag, startPoint x: 45, startPoint y: 106, endPoint x: 51, endPoint y: 107, distance: 5.6
click at [51, 107] on span at bounding box center [51, 106] width 10 height 10
click at [605, 199] on div at bounding box center [677, 249] width 159 height 168
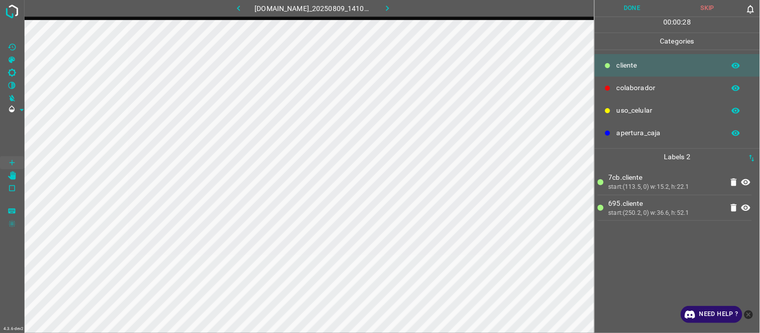
click at [289, 19] on div "889-dg-mundo.ddns.net_20250809_141040_000000060.jpg" at bounding box center [309, 10] width 570 height 20
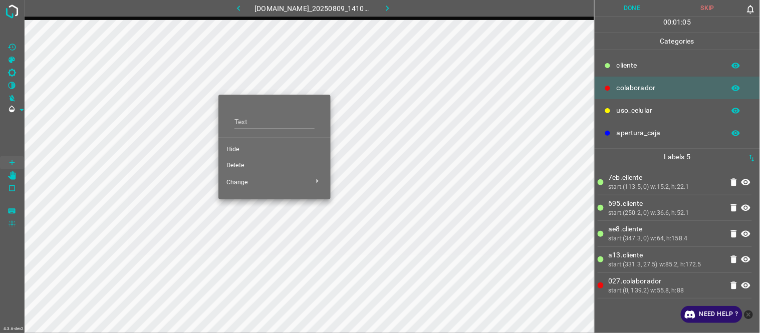
click at [249, 149] on span "Hide" at bounding box center [275, 149] width 96 height 9
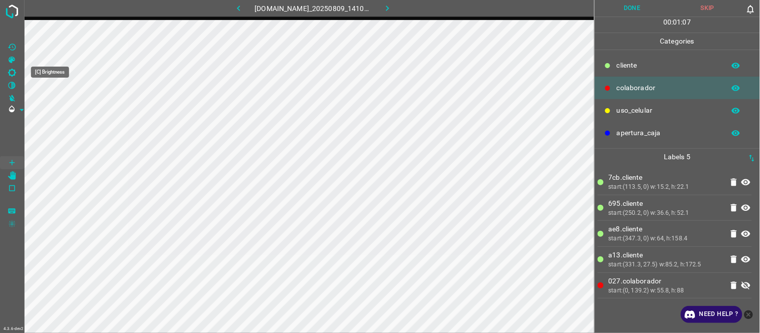
click at [12, 68] on icon "[C] Brightness" at bounding box center [12, 72] width 9 height 9
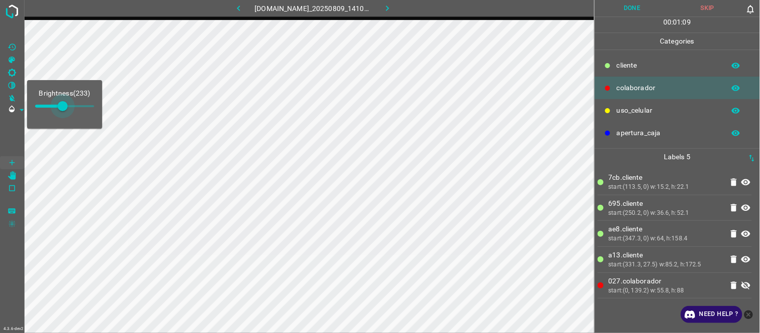
type input "271"
drag, startPoint x: 51, startPoint y: 106, endPoint x: 67, endPoint y: 109, distance: 16.8
click at [67, 109] on span at bounding box center [67, 106] width 10 height 10
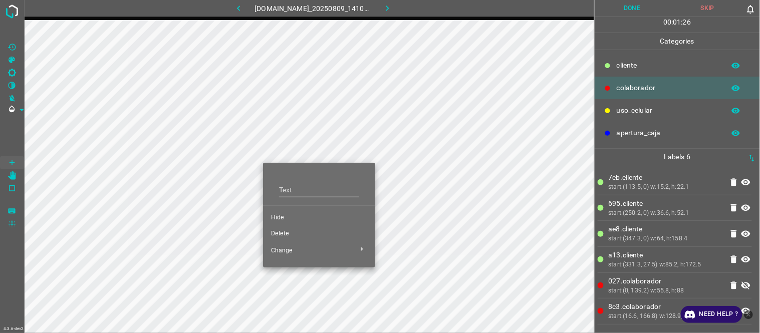
click at [277, 212] on li "Hide" at bounding box center [319, 218] width 112 height 16
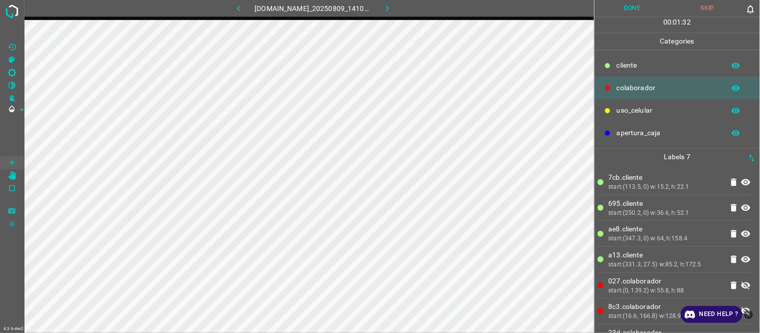
click at [234, 12] on icon "button" at bounding box center [239, 8] width 11 height 11
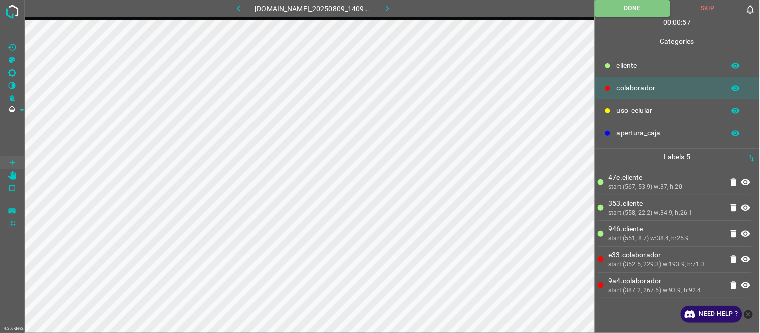
click at [389, 8] on icon "button" at bounding box center [387, 9] width 3 height 6
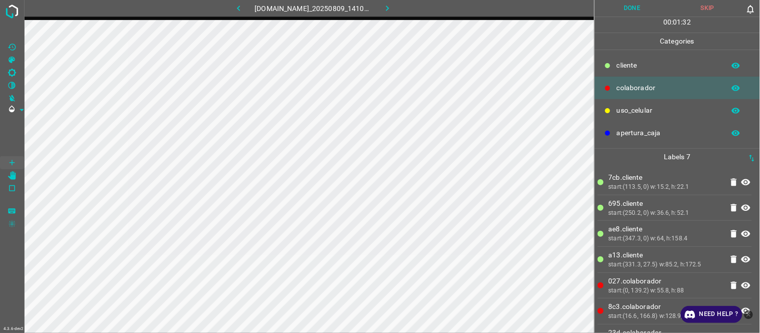
click at [638, 6] on button "Done" at bounding box center [633, 8] width 76 height 17
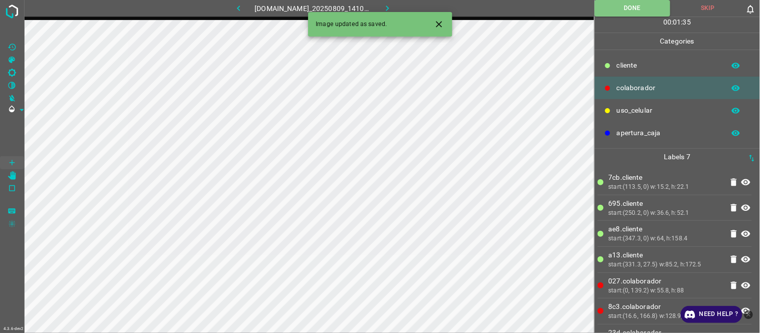
click at [393, 7] on icon "button" at bounding box center [387, 8] width 11 height 11
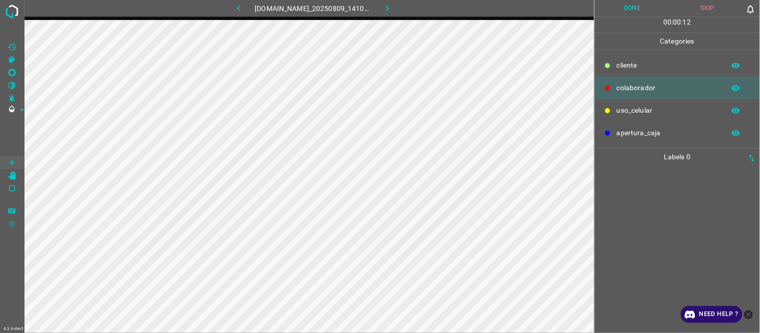
click at [660, 208] on div at bounding box center [677, 249] width 159 height 168
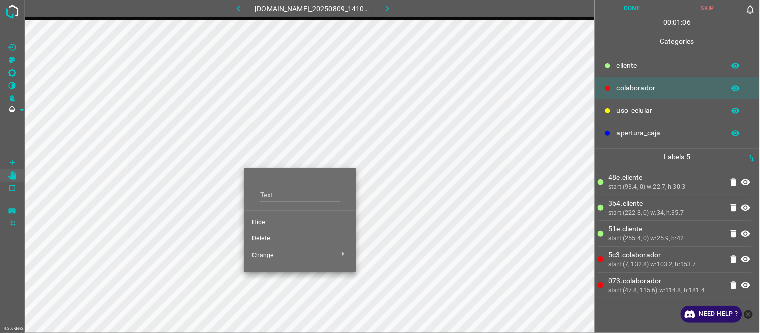
click at [271, 229] on li "Hide" at bounding box center [300, 223] width 112 height 16
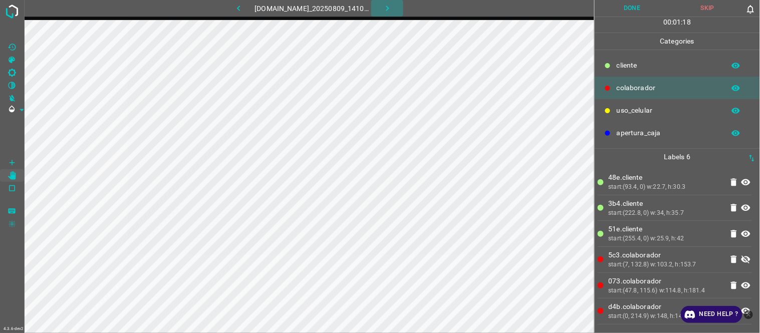
click at [390, 8] on icon "button" at bounding box center [387, 8] width 11 height 11
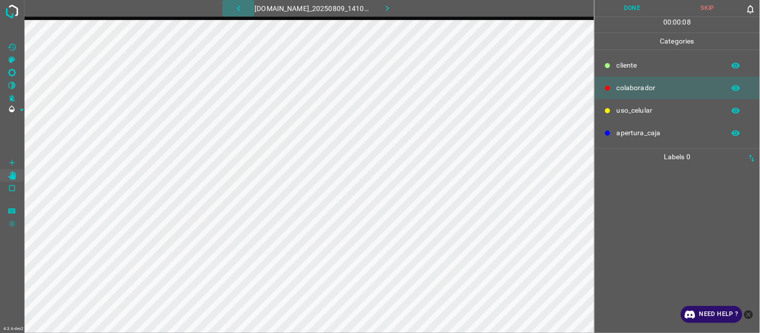
click at [234, 10] on icon "button" at bounding box center [239, 8] width 11 height 11
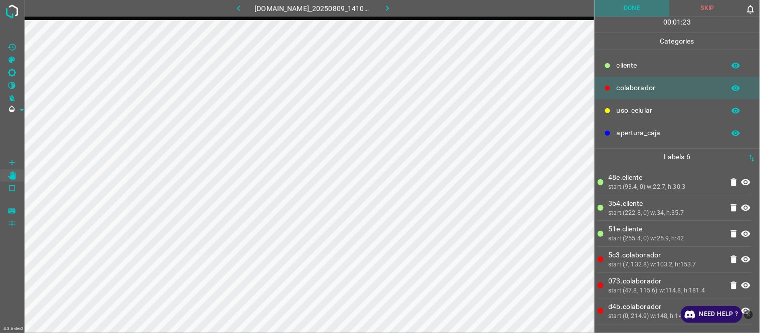
click at [632, 7] on button "Done" at bounding box center [633, 8] width 76 height 17
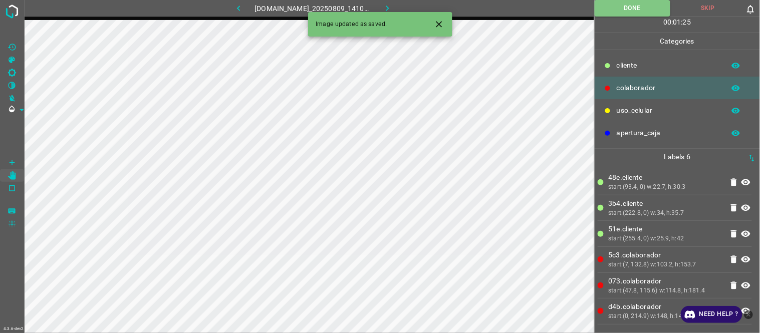
click at [392, 8] on icon "button" at bounding box center [387, 8] width 11 height 11
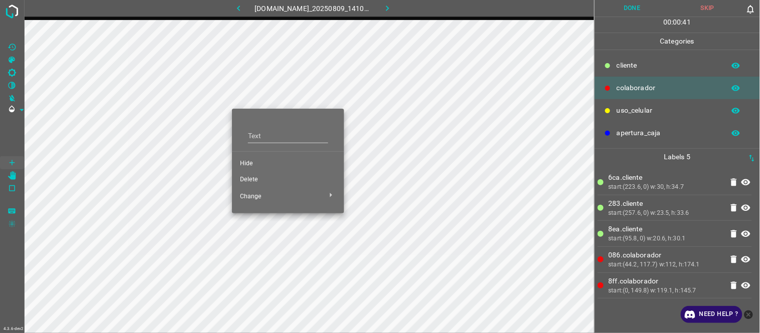
click at [257, 163] on span "Hide" at bounding box center [288, 163] width 96 height 9
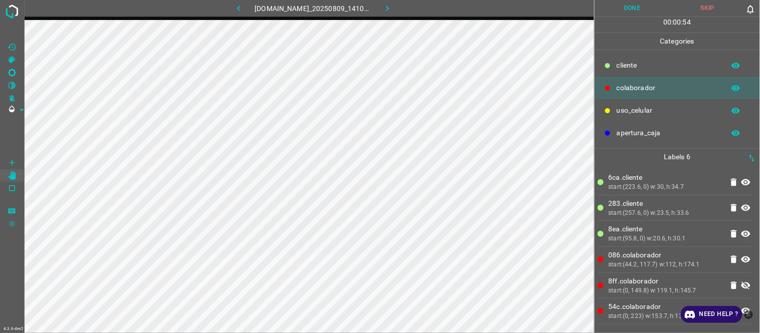
click at [638, 12] on button "Done" at bounding box center [633, 8] width 76 height 17
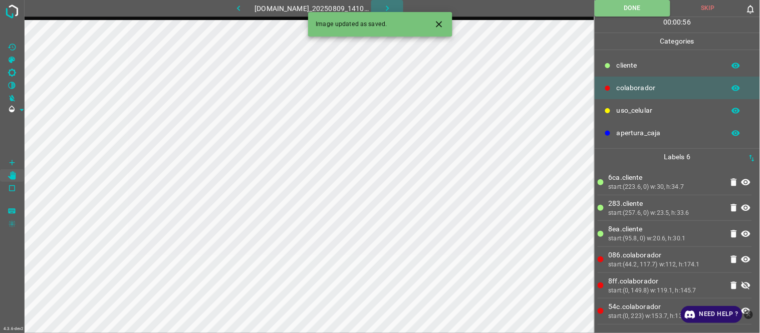
click at [389, 9] on icon "button" at bounding box center [387, 9] width 3 height 6
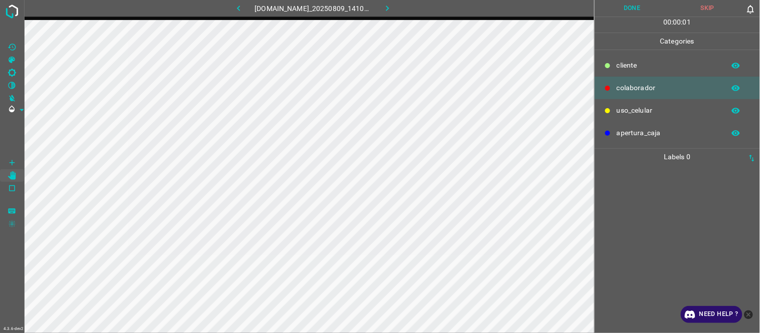
click at [241, 7] on button "button" at bounding box center [239, 8] width 32 height 17
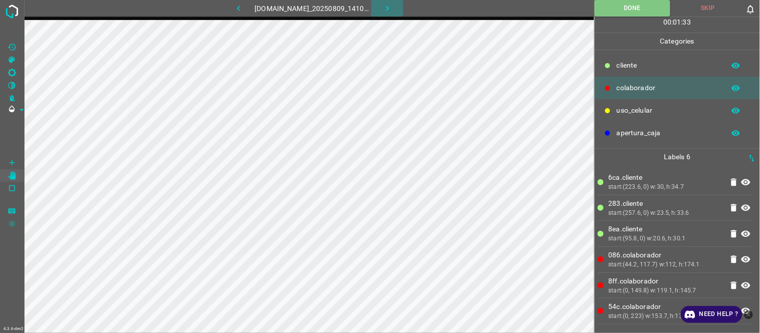
click at [391, 9] on icon "button" at bounding box center [387, 8] width 11 height 11
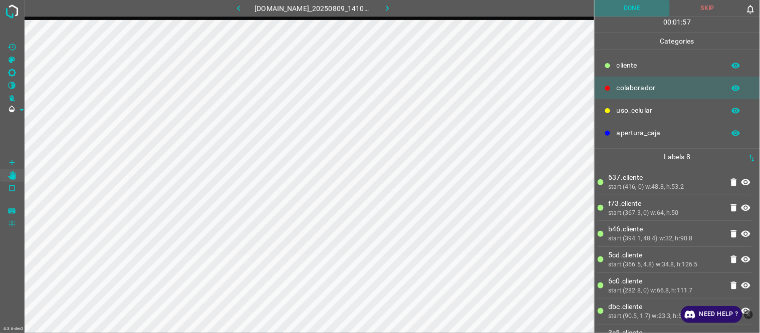
click at [648, 7] on button "Done" at bounding box center [633, 8] width 76 height 17
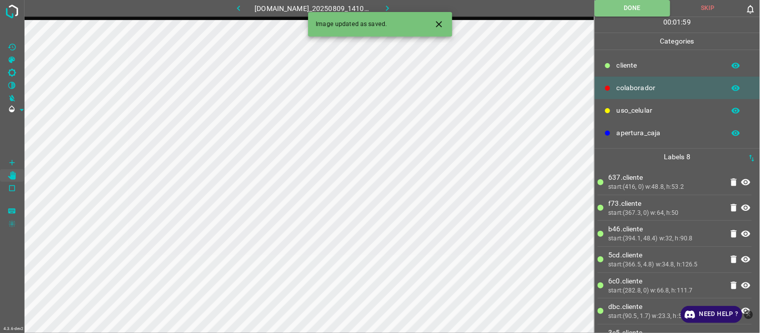
click at [392, 4] on icon "button" at bounding box center [387, 8] width 11 height 11
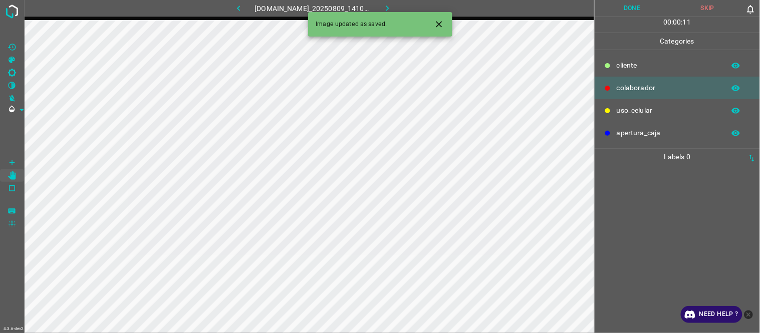
drag, startPoint x: 690, startPoint y: 196, endPoint x: 687, endPoint y: 201, distance: 5.4
click at [691, 196] on div at bounding box center [677, 249] width 159 height 168
click at [404, 9] on button "button" at bounding box center [387, 8] width 32 height 17
click at [445, 24] on button "Close" at bounding box center [439, 24] width 19 height 19
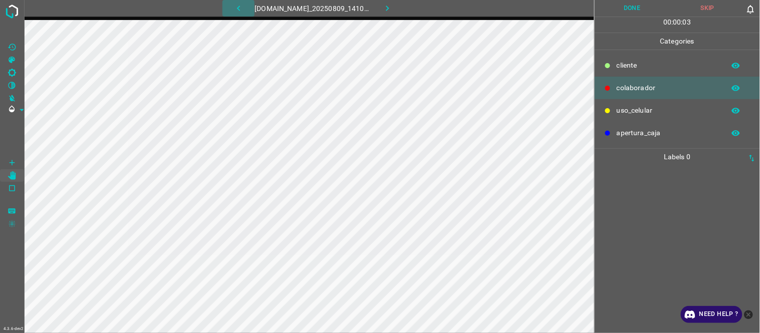
click at [227, 10] on button "button" at bounding box center [239, 8] width 32 height 17
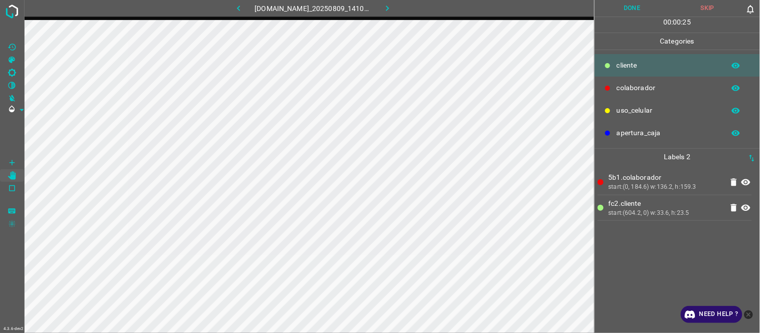
click at [632, 10] on button "Done" at bounding box center [633, 8] width 76 height 17
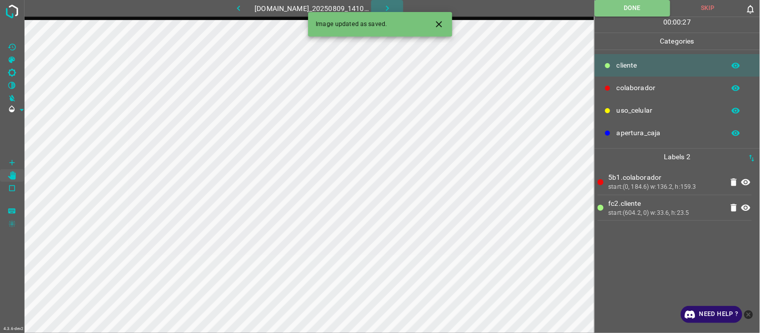
click at [391, 4] on icon "button" at bounding box center [387, 8] width 11 height 11
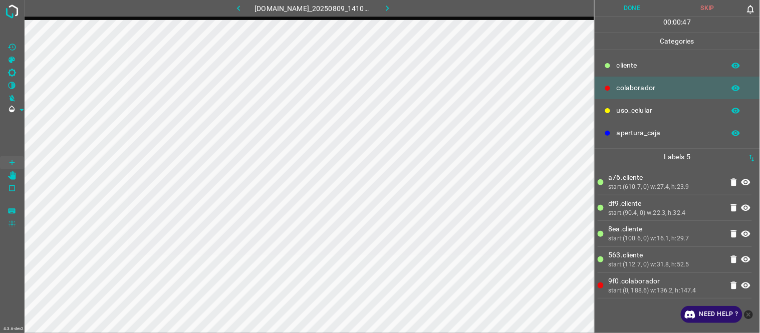
click at [621, 3] on button "Done" at bounding box center [633, 8] width 76 height 17
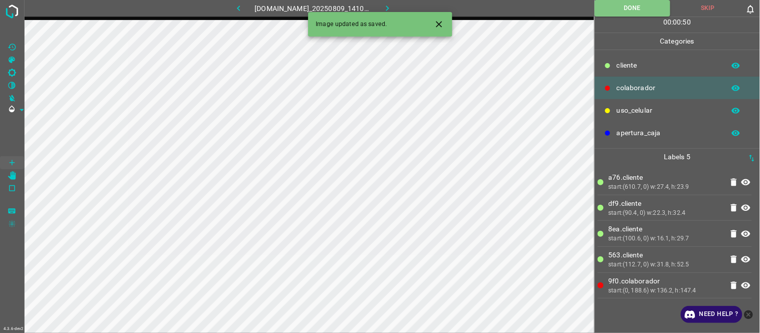
click at [389, 8] on icon "button" at bounding box center [387, 9] width 3 height 6
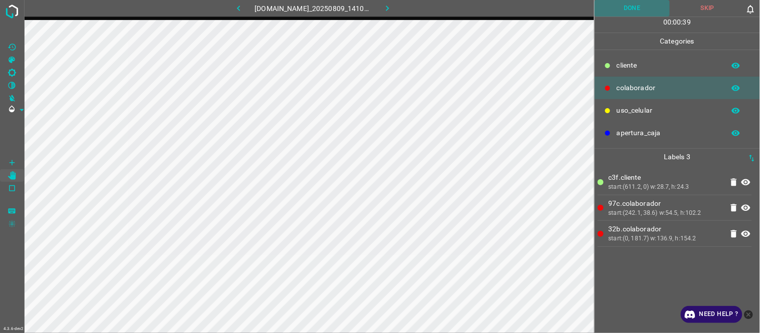
click at [649, 4] on button "Done" at bounding box center [633, 8] width 76 height 17
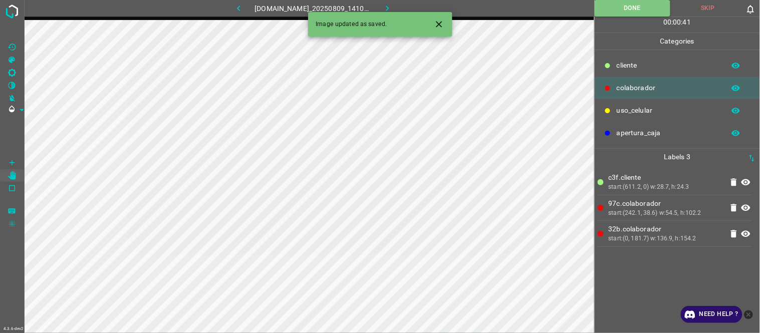
click at [389, 8] on icon "button" at bounding box center [387, 9] width 3 height 6
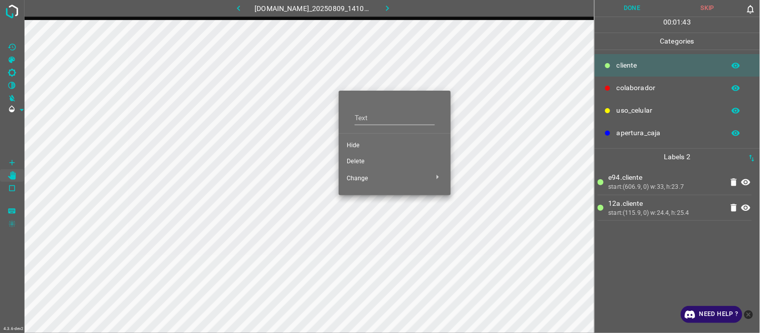
click at [354, 142] on span "Hide" at bounding box center [395, 145] width 96 height 9
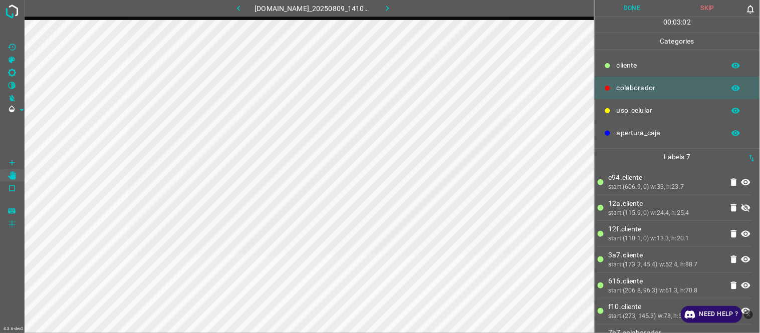
click at [648, 4] on button "Done" at bounding box center [633, 8] width 76 height 17
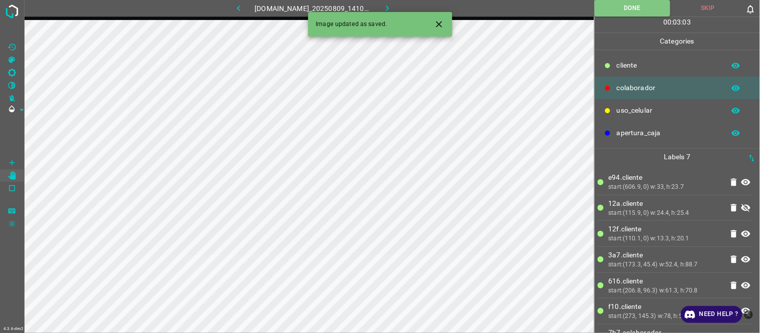
click at [390, 4] on icon "button" at bounding box center [387, 8] width 11 height 11
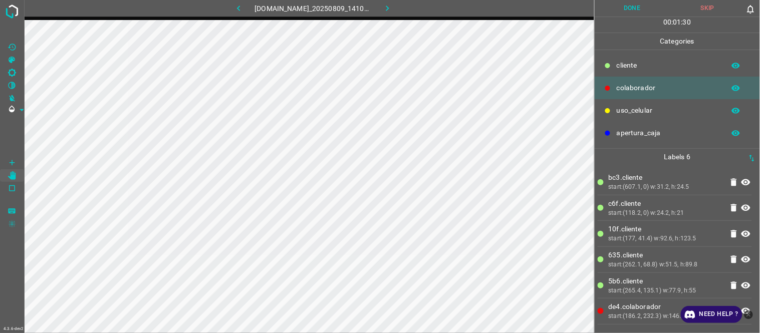
click at [644, 2] on button "Done" at bounding box center [633, 8] width 76 height 17
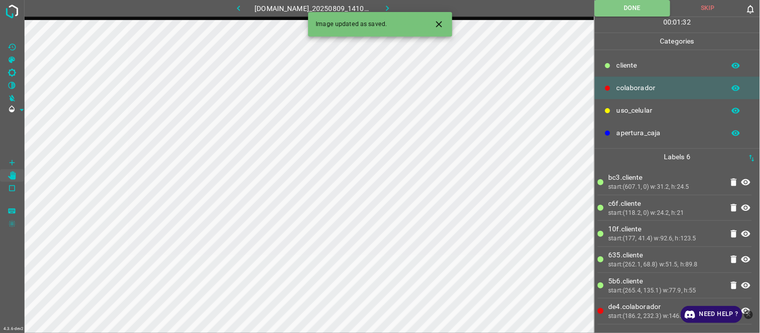
click at [398, 9] on button "button" at bounding box center [387, 8] width 32 height 17
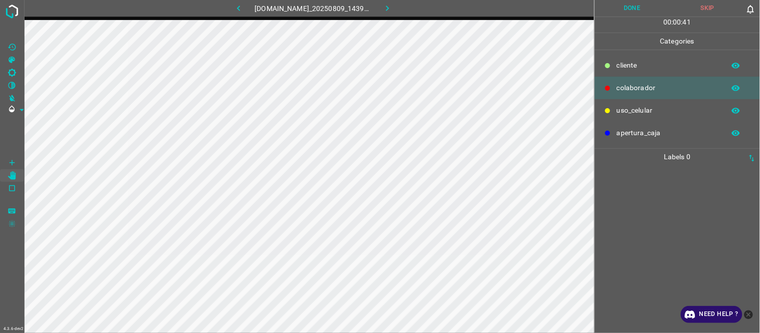
click at [669, 211] on div at bounding box center [677, 249] width 159 height 168
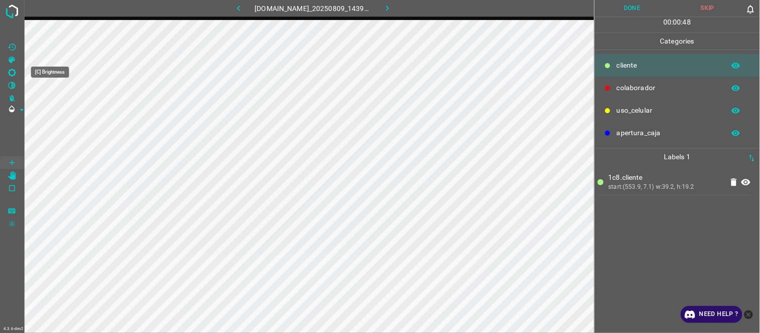
click at [14, 71] on icon "[C] Brightness" at bounding box center [12, 73] width 8 height 8
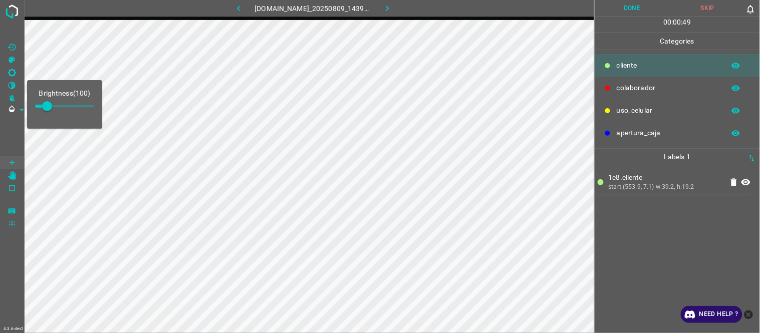
type input "195"
click at [58, 106] on span at bounding box center [58, 106] width 10 height 10
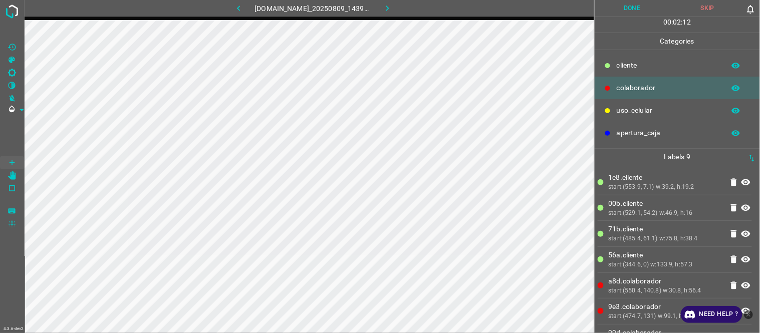
click at [634, 11] on button "Done" at bounding box center [633, 8] width 76 height 17
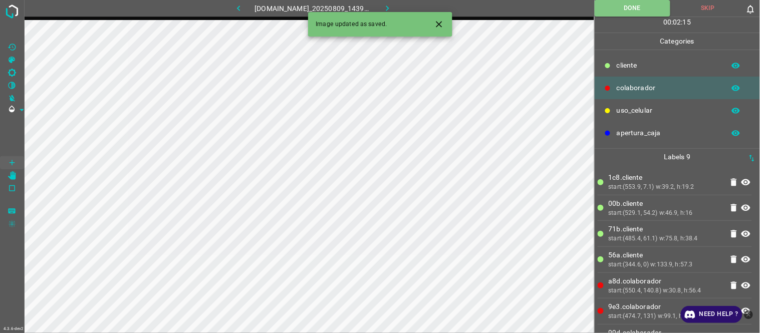
click at [434, 25] on icon "Close" at bounding box center [439, 24] width 11 height 11
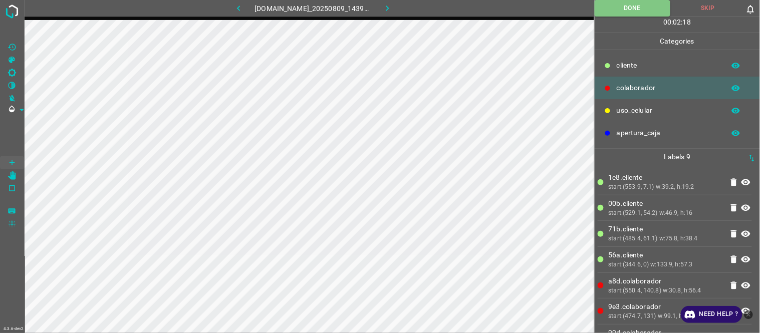
click at [391, 7] on icon "button" at bounding box center [387, 8] width 11 height 11
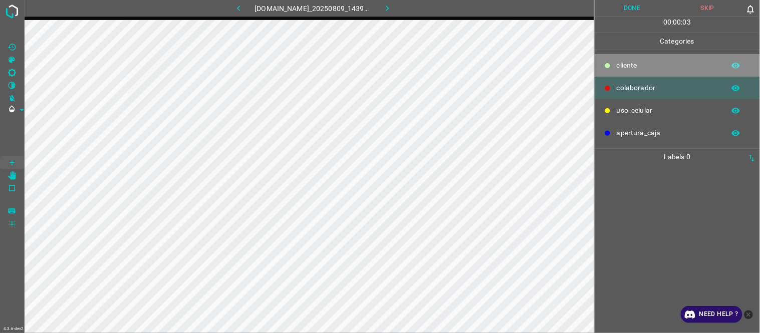
click at [633, 72] on div "​​cliente" at bounding box center [677, 65] width 165 height 23
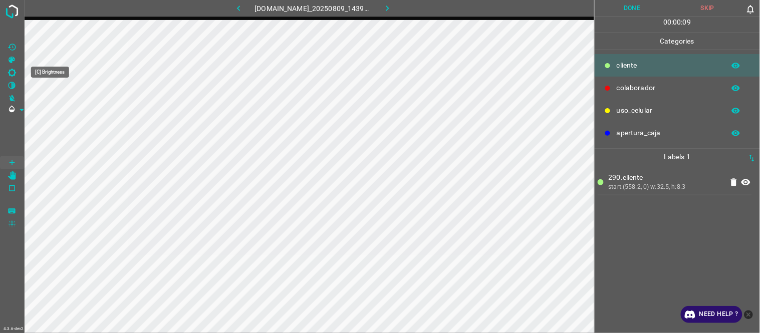
click at [12, 76] on icon "[C] Brightness" at bounding box center [12, 73] width 8 height 8
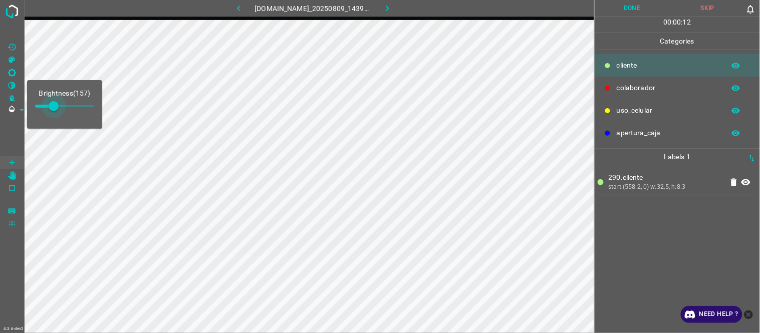
drag, startPoint x: 47, startPoint y: 108, endPoint x: 54, endPoint y: 106, distance: 6.8
click at [54, 106] on span at bounding box center [54, 106] width 10 height 10
type input "216"
drag, startPoint x: 52, startPoint y: 105, endPoint x: 61, endPoint y: 105, distance: 9.0
click at [61, 105] on span at bounding box center [61, 106] width 10 height 10
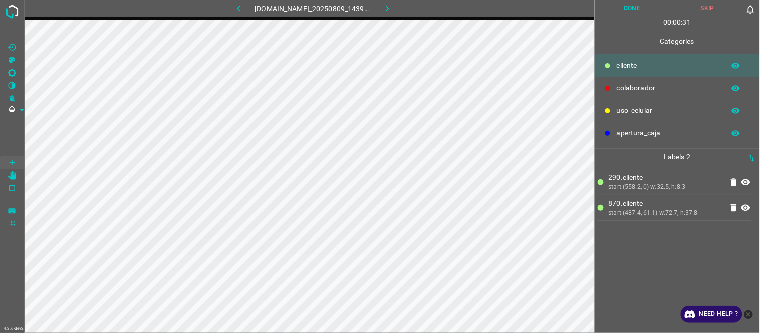
click at [641, 93] on p "colaborador" at bounding box center [668, 88] width 103 height 11
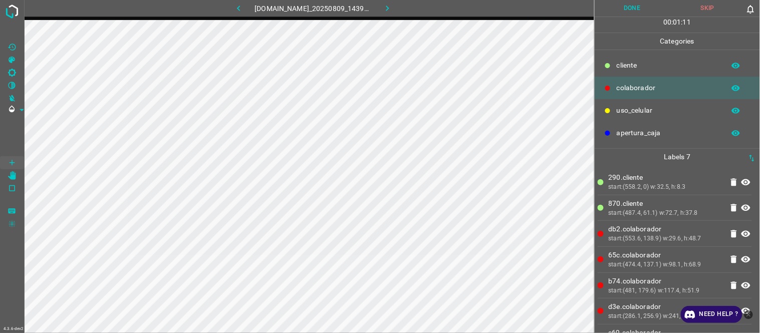
click at [641, 13] on button "Done" at bounding box center [633, 8] width 76 height 17
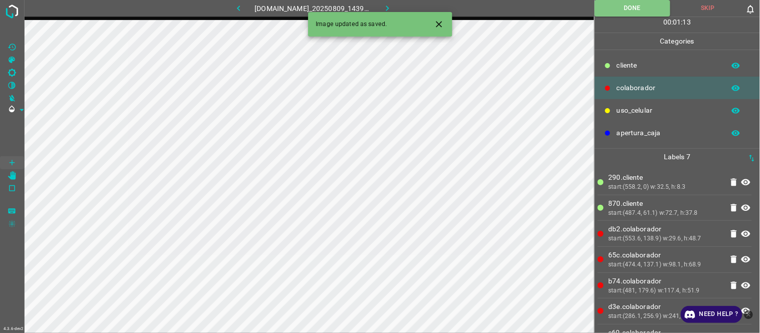
click at [387, 7] on icon "button" at bounding box center [387, 8] width 11 height 11
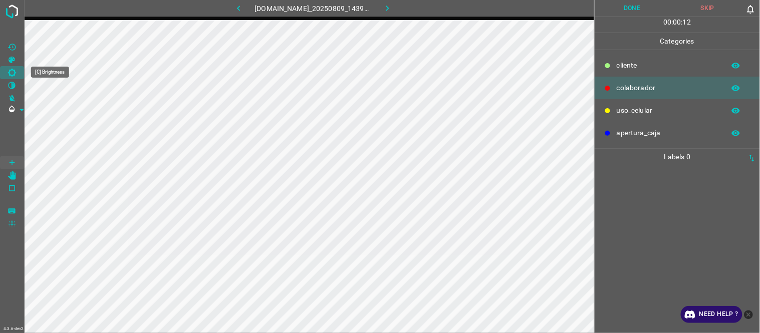
click at [12, 74] on icon "[C] Brightness" at bounding box center [12, 72] width 9 height 9
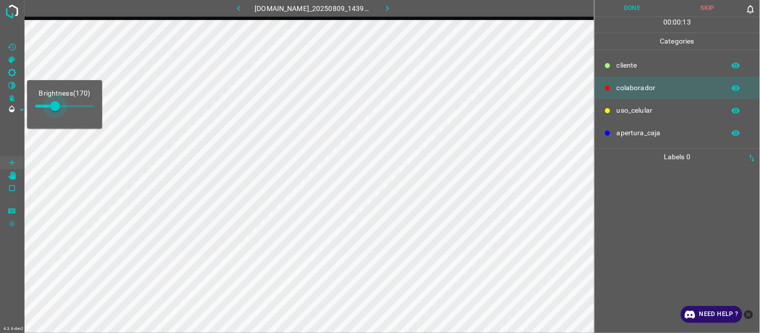
type input "186"
drag, startPoint x: 18, startPoint y: 79, endPoint x: 57, endPoint y: 103, distance: 45.6
click at [57, 103] on span at bounding box center [57, 106] width 10 height 10
click at [647, 64] on p "​​cliente" at bounding box center [668, 65] width 103 height 11
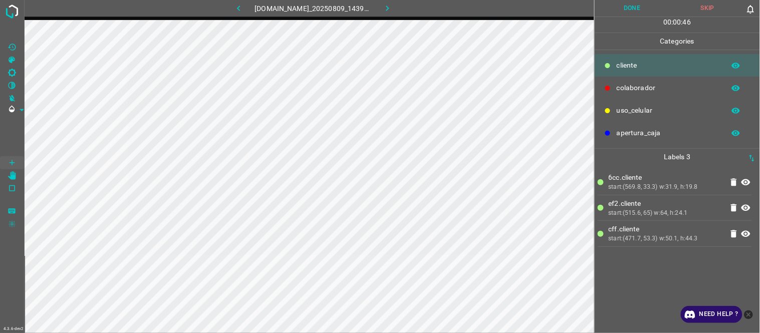
click at [643, 86] on p "colaborador" at bounding box center [668, 88] width 103 height 11
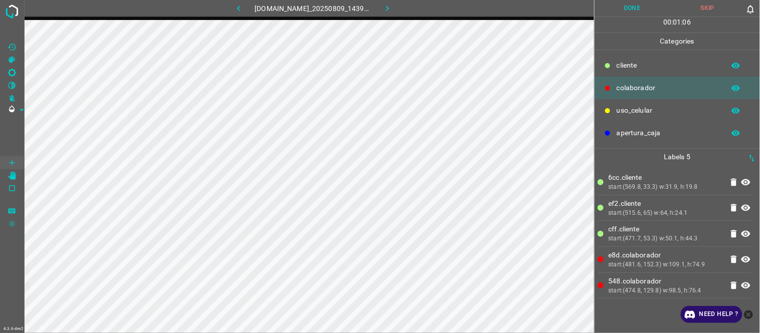
click at [14, 177] on icon "[Space] Edit" at bounding box center [12, 175] width 8 height 9
click at [648, 8] on button "Done" at bounding box center [633, 8] width 76 height 17
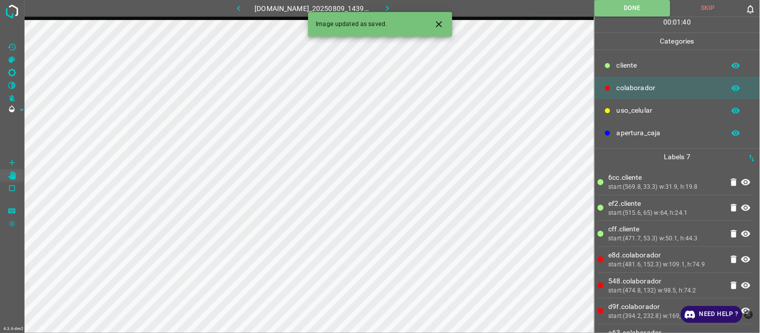
click at [395, 2] on button "button" at bounding box center [387, 8] width 32 height 17
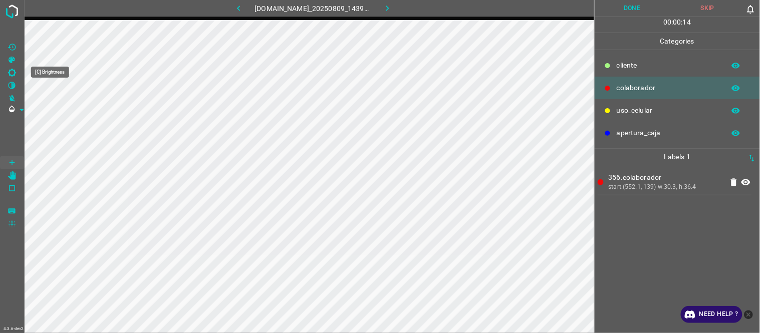
click at [11, 74] on icon "[C] Brightness" at bounding box center [12, 72] width 9 height 9
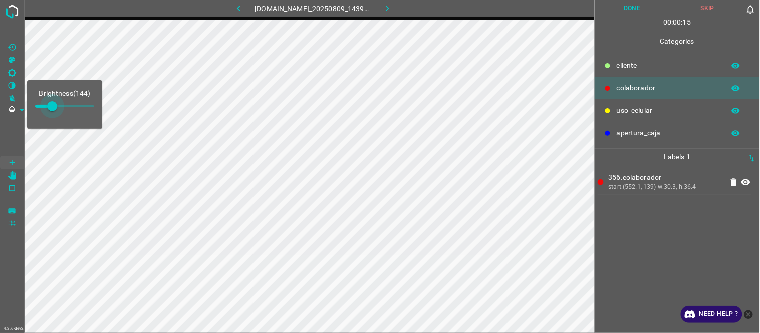
type input "144"
drag, startPoint x: 47, startPoint y: 109, endPoint x: 52, endPoint y: 109, distance: 5.5
click at [52, 109] on span at bounding box center [52, 106] width 10 height 10
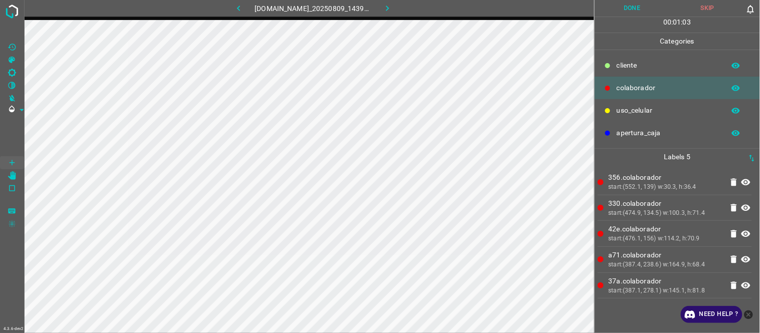
click at [659, 267] on div "start:(387.4, 238.6) w:164.9, h:68.4" at bounding box center [666, 265] width 114 height 9
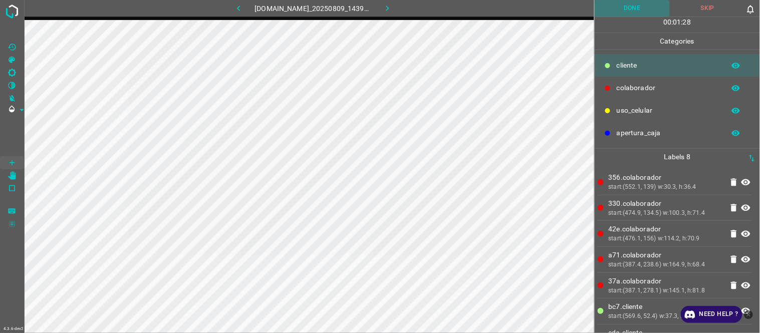
click at [640, 4] on button "Done" at bounding box center [633, 8] width 76 height 17
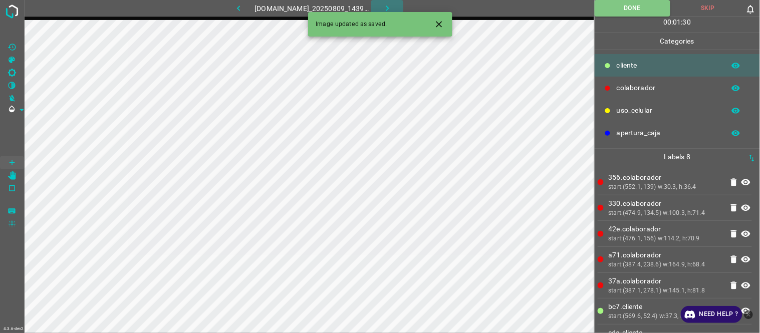
click at [393, 9] on icon "button" at bounding box center [387, 8] width 11 height 11
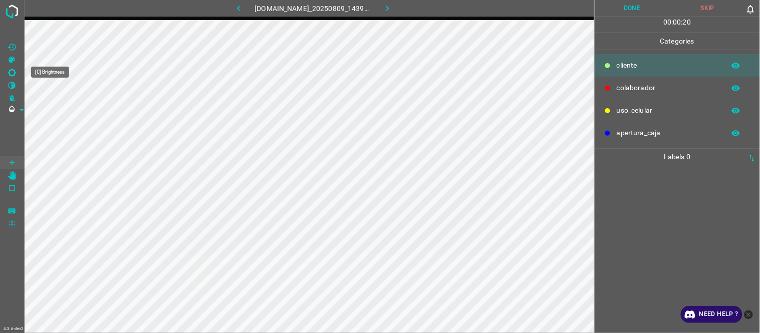
click at [18, 73] on Brightness"] "[C] Brightness" at bounding box center [12, 72] width 24 height 13
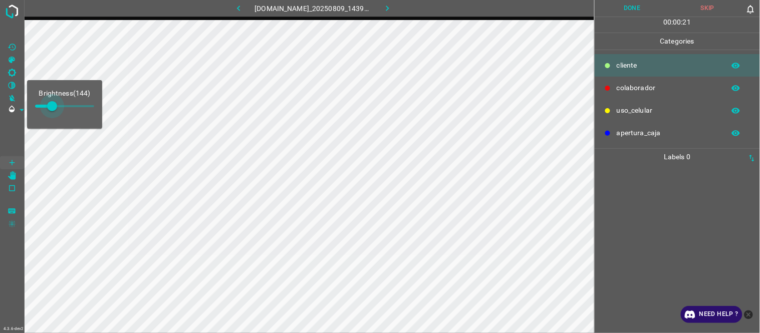
type input "174"
drag, startPoint x: 47, startPoint y: 106, endPoint x: 56, endPoint y: 106, distance: 9.0
click at [56, 106] on span at bounding box center [52, 106] width 10 height 10
click at [664, 208] on div at bounding box center [677, 249] width 159 height 168
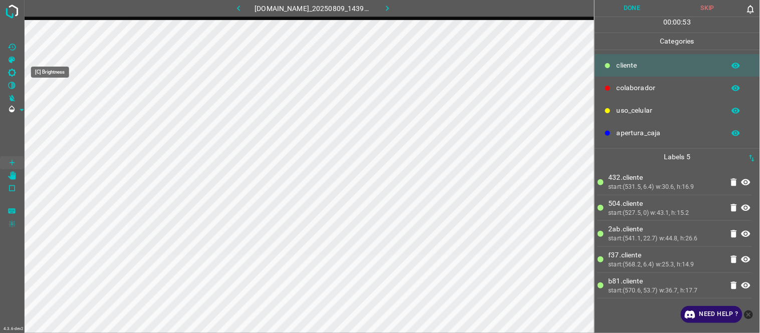
click at [13, 70] on icon "[C] Brightness" at bounding box center [12, 73] width 8 height 8
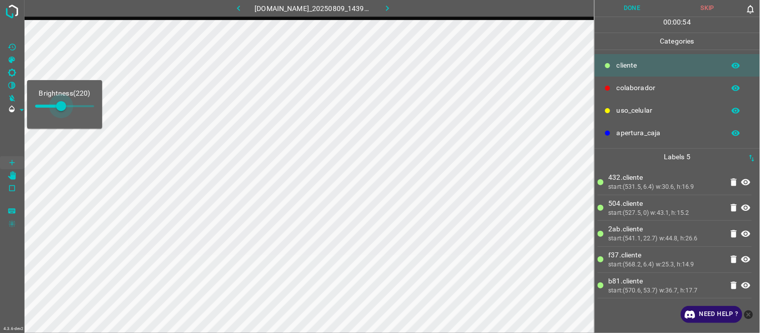
type input "259"
click at [66, 108] on span at bounding box center [66, 106] width 10 height 10
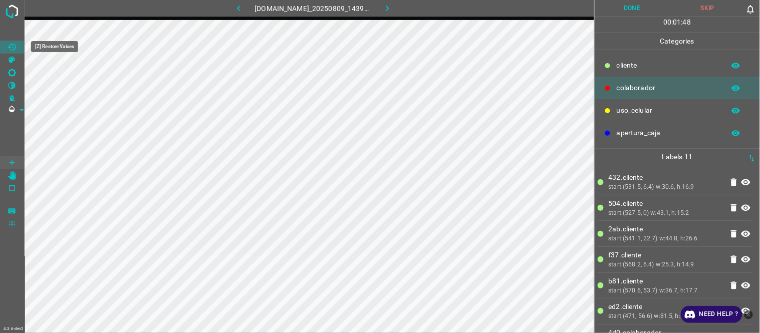
click at [11, 48] on icon "[Z] Restore Values" at bounding box center [12, 47] width 9 height 9
click at [625, 12] on button "Done" at bounding box center [633, 8] width 76 height 17
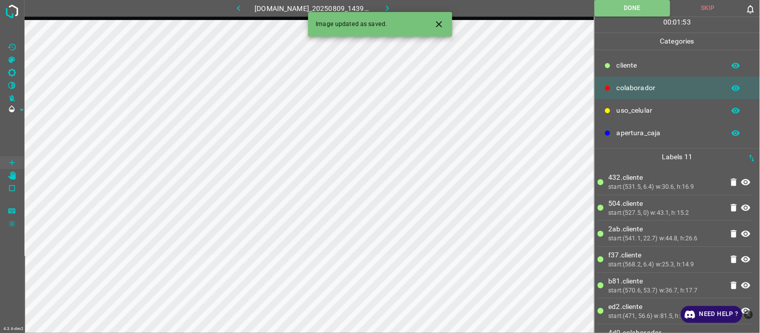
click at [448, 31] on div at bounding box center [435, 24] width 27 height 19
click at [435, 24] on icon "Close" at bounding box center [439, 24] width 11 height 11
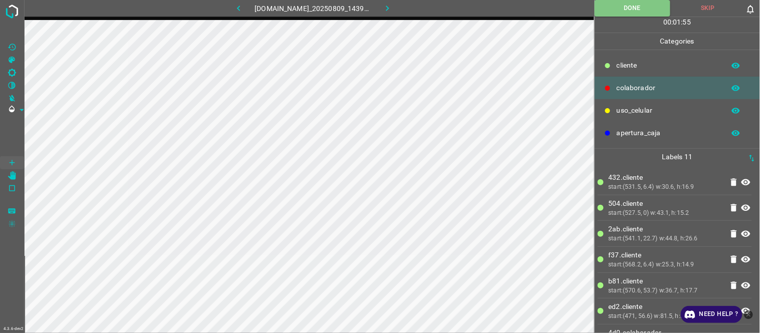
click at [388, 6] on icon "button" at bounding box center [387, 8] width 11 height 11
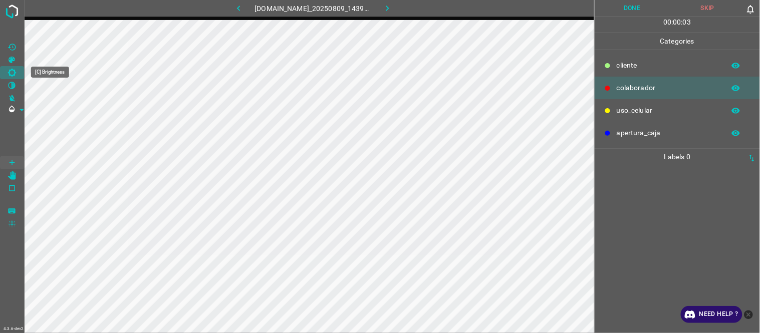
click at [12, 73] on icon "[C] Brightness" at bounding box center [12, 72] width 9 height 9
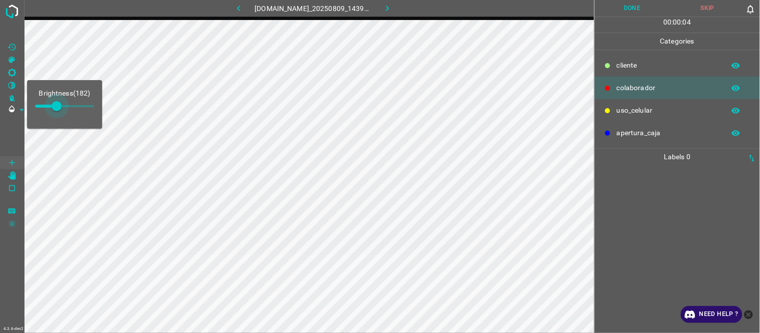
type input "220"
click at [61, 106] on span at bounding box center [61, 106] width 10 height 10
click at [676, 190] on div at bounding box center [677, 249] width 159 height 168
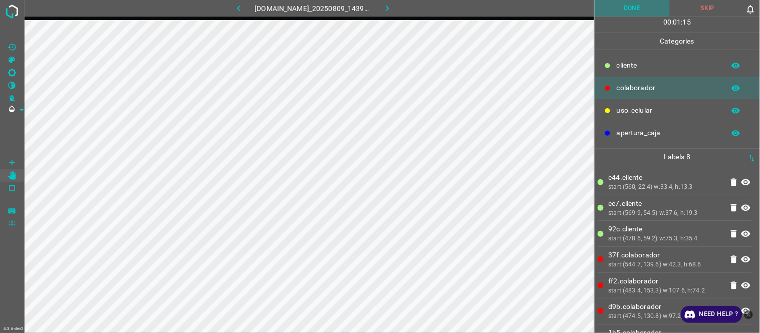
click at [628, 8] on button "Done" at bounding box center [633, 8] width 76 height 17
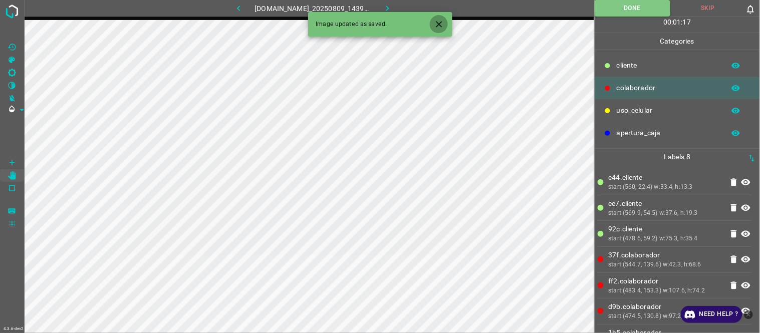
click at [440, 24] on icon "Close" at bounding box center [439, 24] width 6 height 6
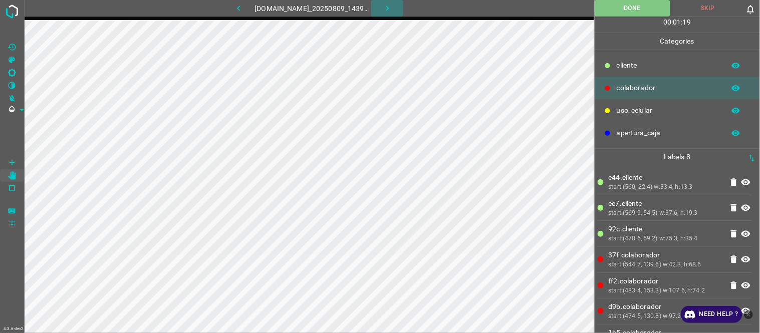
click at [389, 8] on icon "button" at bounding box center [387, 8] width 11 height 11
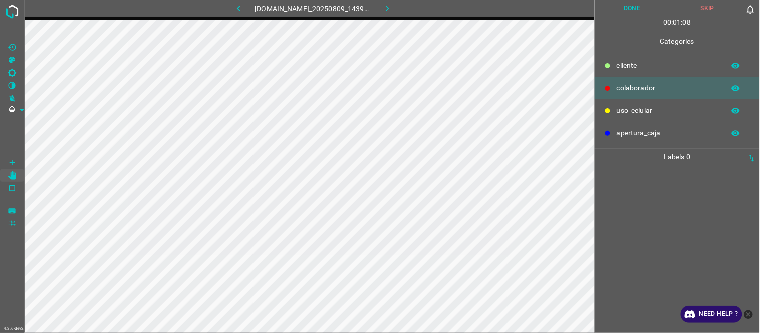
click at [665, 208] on div at bounding box center [677, 249] width 159 height 168
click at [12, 67] on Brightness"] "[C] Brightness" at bounding box center [12, 72] width 24 height 13
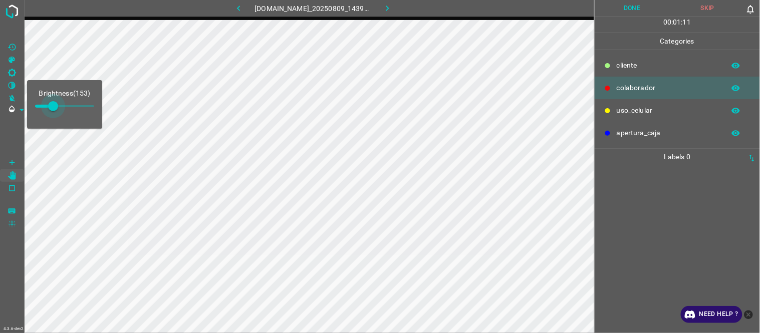
type input "174"
drag, startPoint x: 49, startPoint y: 106, endPoint x: 56, endPoint y: 108, distance: 7.3
click at [56, 108] on span at bounding box center [56, 106] width 10 height 10
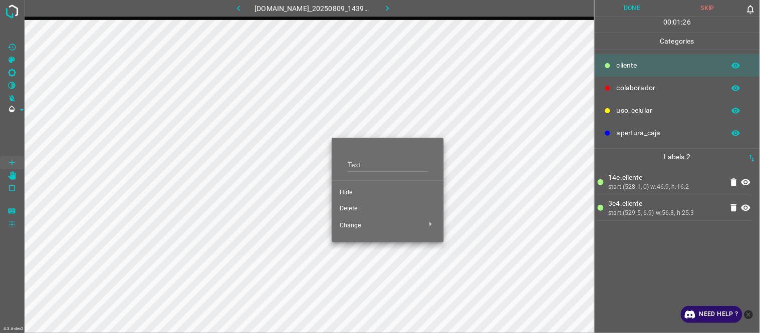
click at [358, 187] on li "Hide" at bounding box center [388, 193] width 112 height 16
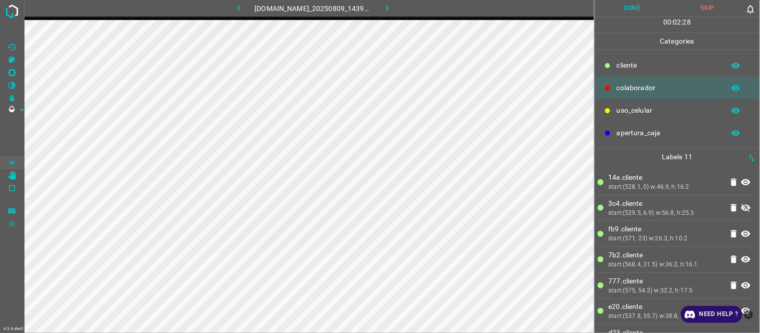
click at [639, 4] on button "Done" at bounding box center [633, 8] width 76 height 17
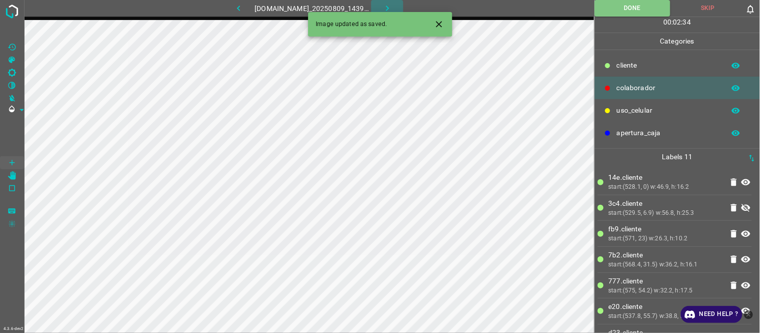
click at [393, 3] on icon "button" at bounding box center [387, 8] width 11 height 11
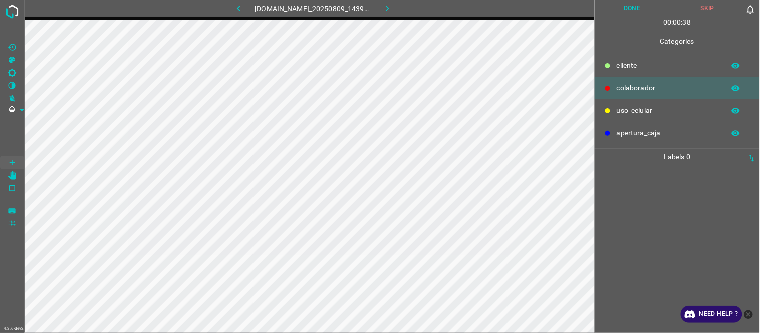
click at [16, 76] on icon "[C] Brightness" at bounding box center [12, 72] width 9 height 9
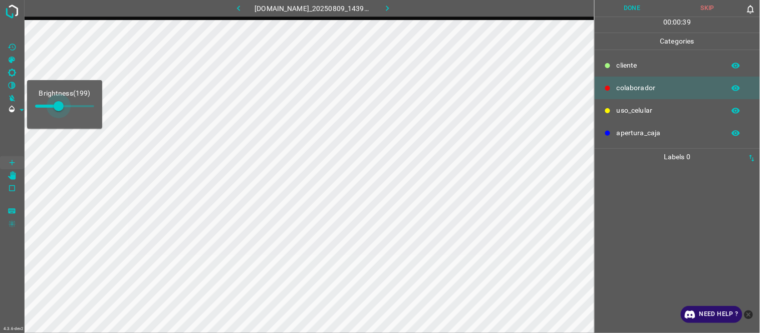
type input "220"
drag, startPoint x: 50, startPoint y: 111, endPoint x: 61, endPoint y: 111, distance: 11.0
click at [61, 111] on span at bounding box center [61, 106] width 10 height 10
click at [659, 198] on div at bounding box center [677, 249] width 159 height 168
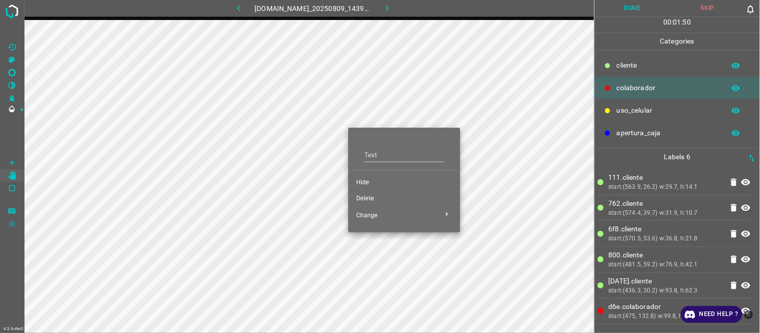
click at [364, 181] on span "Hide" at bounding box center [404, 182] width 96 height 9
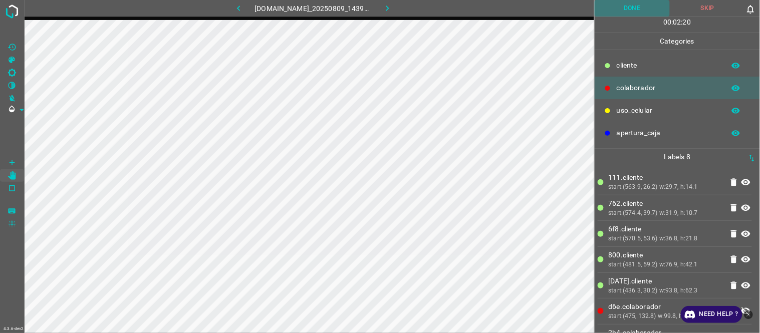
click at [638, 6] on button "Done" at bounding box center [633, 8] width 76 height 17
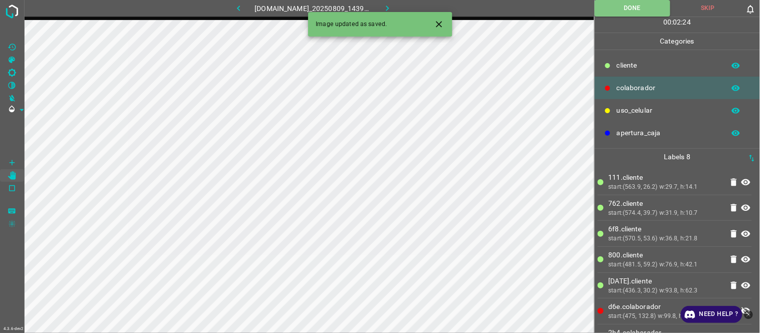
click at [433, 22] on button "Close" at bounding box center [439, 24] width 19 height 19
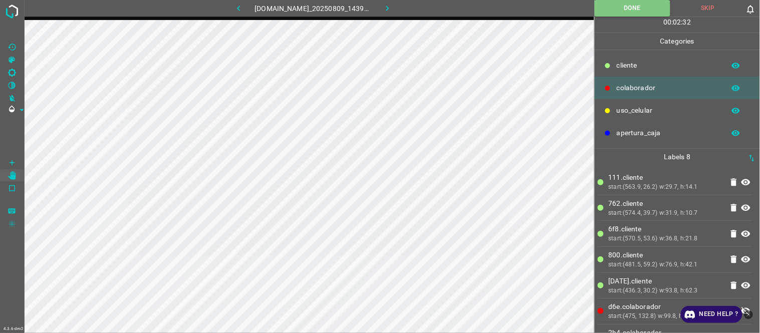
click at [243, 8] on button "button" at bounding box center [239, 8] width 32 height 17
click at [393, 4] on icon "button" at bounding box center [387, 8] width 11 height 11
click at [393, 7] on icon "button" at bounding box center [387, 8] width 11 height 11
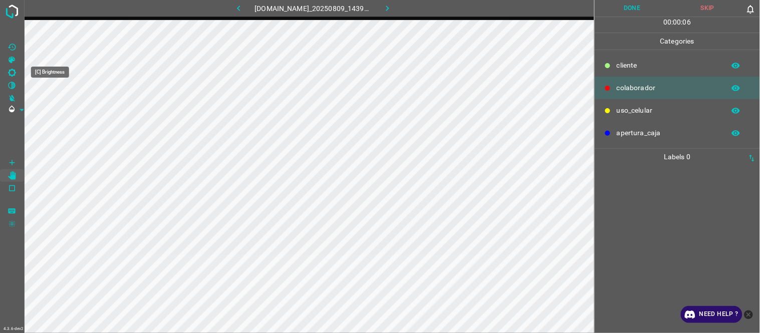
click at [14, 70] on icon "[C] Brightness" at bounding box center [12, 73] width 8 height 8
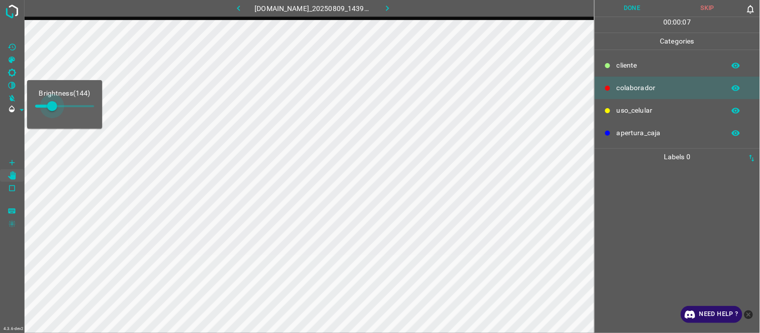
type input "191"
drag, startPoint x: 48, startPoint y: 109, endPoint x: 58, endPoint y: 108, distance: 10.1
click at [58, 108] on span at bounding box center [58, 106] width 10 height 10
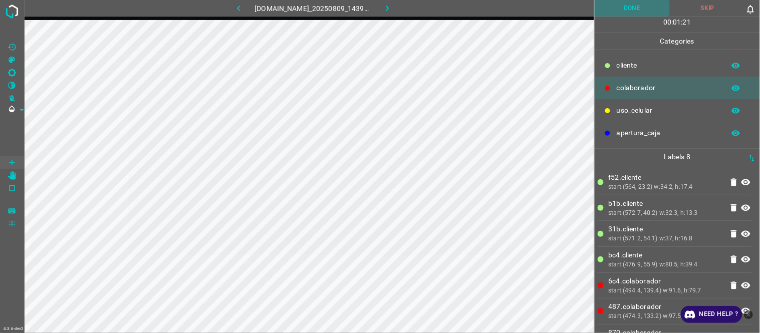
click at [637, 11] on button "Done" at bounding box center [633, 8] width 76 height 17
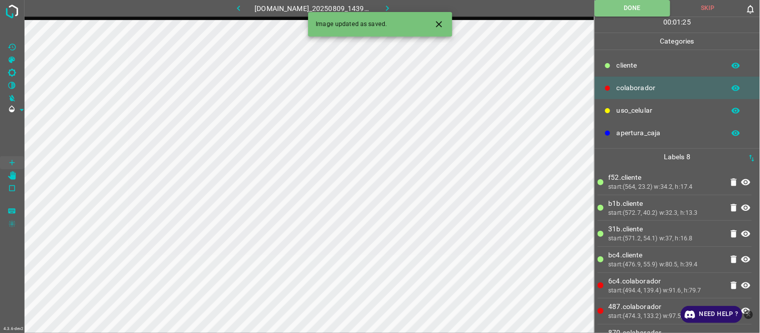
click at [391, 7] on icon "button" at bounding box center [387, 8] width 11 height 11
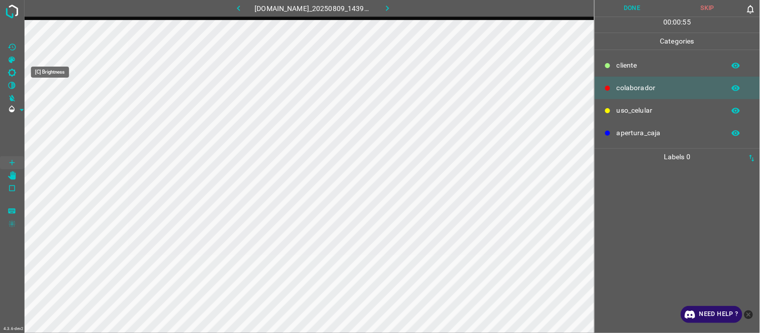
click at [9, 69] on icon "[C] Brightness" at bounding box center [12, 73] width 8 height 8
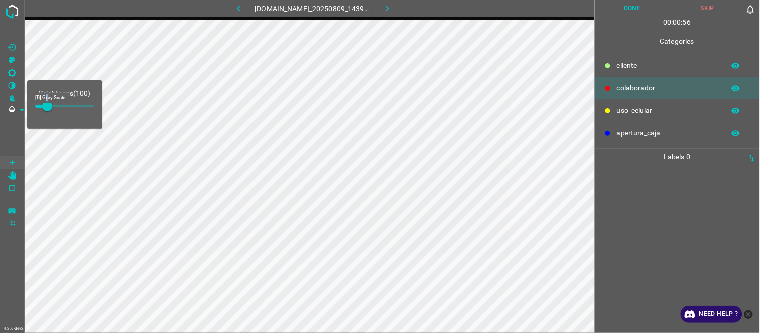
click at [47, 104] on div "[B] Gray Scale" at bounding box center [47, 97] width 47 height 13
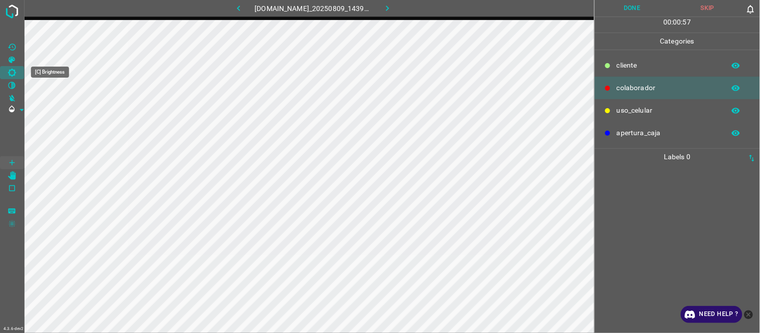
click at [9, 75] on icon "[C] Brightness" at bounding box center [12, 73] width 8 height 8
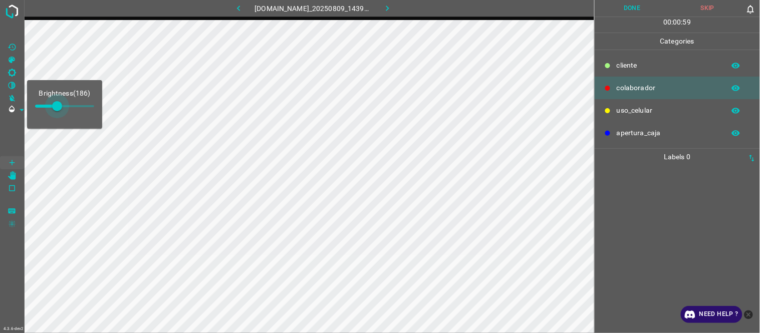
type input "170"
click at [55, 108] on span at bounding box center [55, 106] width 10 height 10
click at [688, 194] on div at bounding box center [677, 249] width 159 height 168
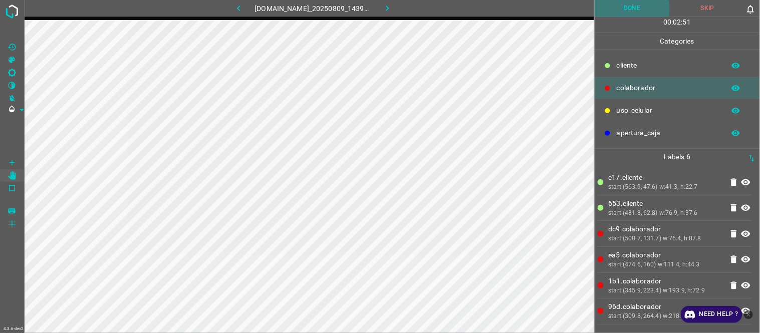
click at [645, 8] on button "Done" at bounding box center [633, 8] width 76 height 17
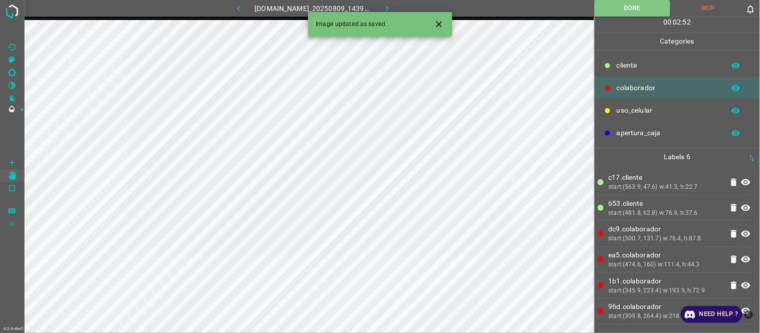
click at [390, 6] on icon "button" at bounding box center [387, 8] width 11 height 11
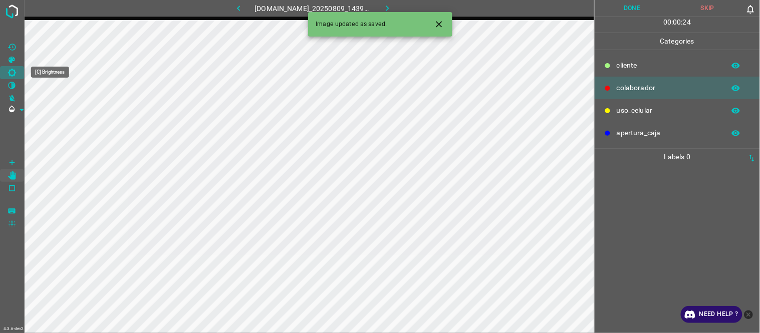
click at [12, 72] on icon "[C] Brightness" at bounding box center [12, 72] width 9 height 9
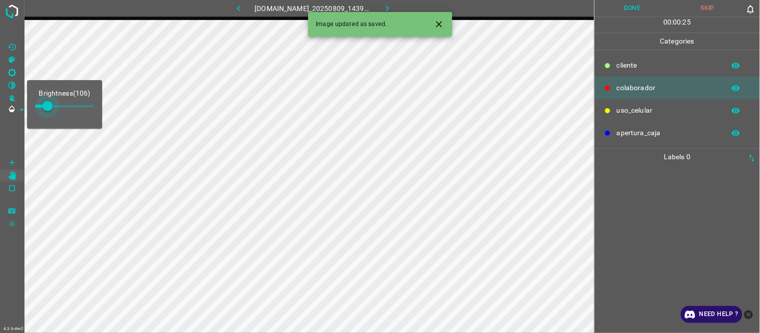
type input "136"
drag, startPoint x: 44, startPoint y: 105, endPoint x: 51, endPoint y: 104, distance: 7.2
click at [51, 104] on span at bounding box center [51, 106] width 10 height 10
click at [665, 179] on div at bounding box center [677, 249] width 159 height 168
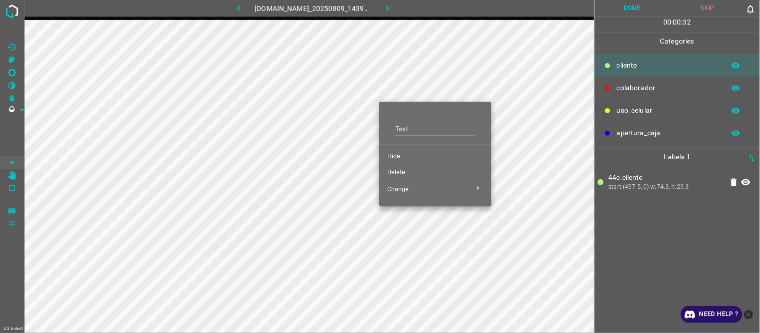
click at [397, 151] on li "Hide" at bounding box center [435, 157] width 112 height 16
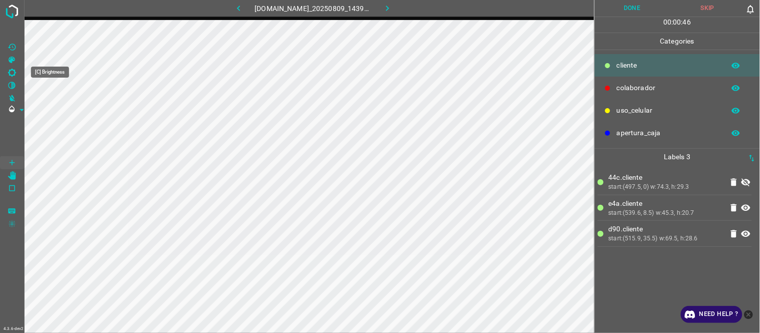
click at [11, 77] on Brightness"] "[C] Brightness" at bounding box center [12, 72] width 24 height 13
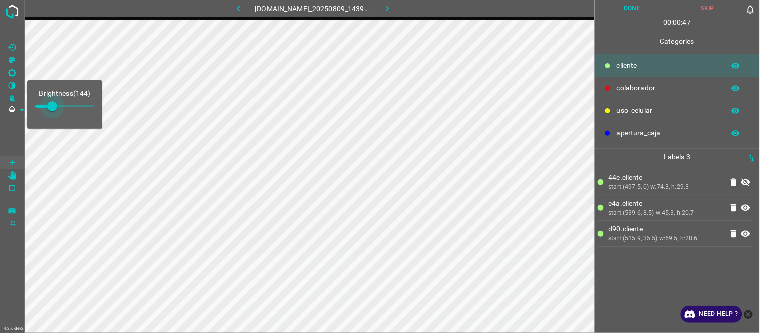
type input "212"
drag, startPoint x: 52, startPoint y: 105, endPoint x: 60, endPoint y: 106, distance: 8.1
click at [60, 106] on span at bounding box center [60, 106] width 10 height 10
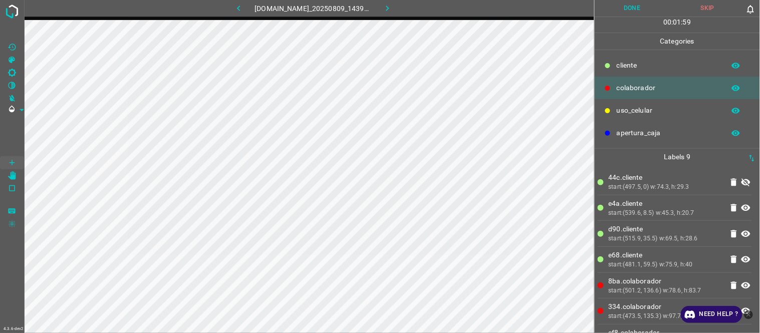
click at [237, 3] on icon "button" at bounding box center [239, 8] width 11 height 11
click at [393, 11] on icon "button" at bounding box center [387, 8] width 11 height 11
click at [234, 9] on icon "button" at bounding box center [239, 8] width 11 height 11
click at [386, 11] on button "button" at bounding box center [387, 8] width 32 height 17
click at [625, 5] on button "Done" at bounding box center [633, 8] width 76 height 17
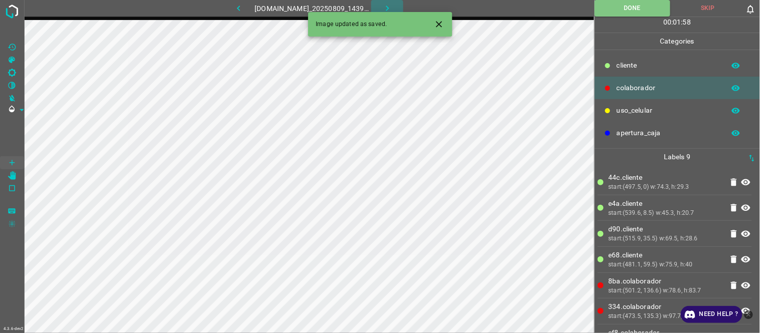
click at [391, 4] on icon "button" at bounding box center [387, 8] width 11 height 11
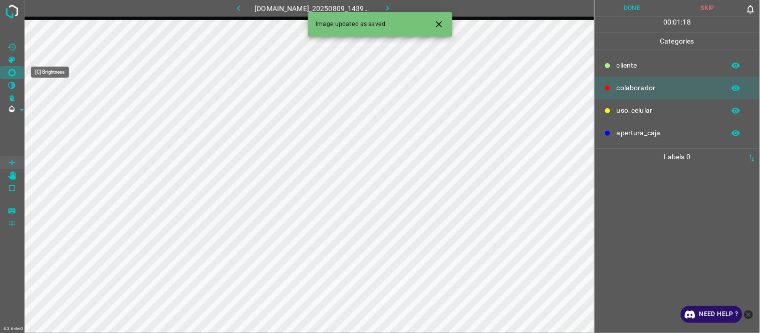
click at [13, 75] on icon "[C] Brightness" at bounding box center [12, 73] width 8 height 8
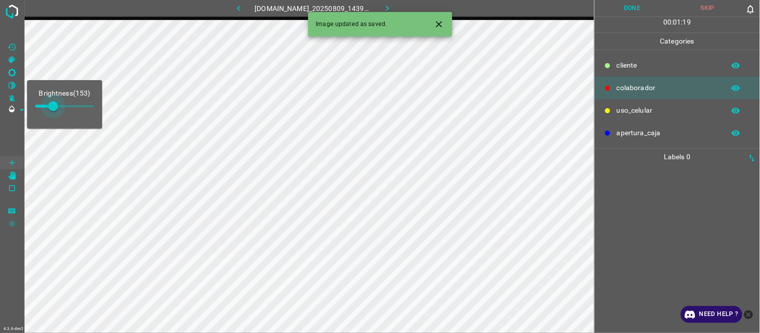
type input "161"
click at [54, 105] on span at bounding box center [54, 106] width 10 height 10
click at [633, 194] on div at bounding box center [677, 249] width 159 height 168
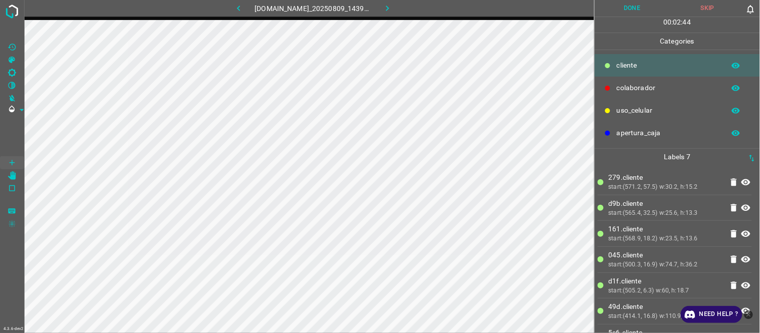
click at [644, 211] on div "start:(565.4, 32.5) w:25.6, h:13.3" at bounding box center [666, 213] width 114 height 9
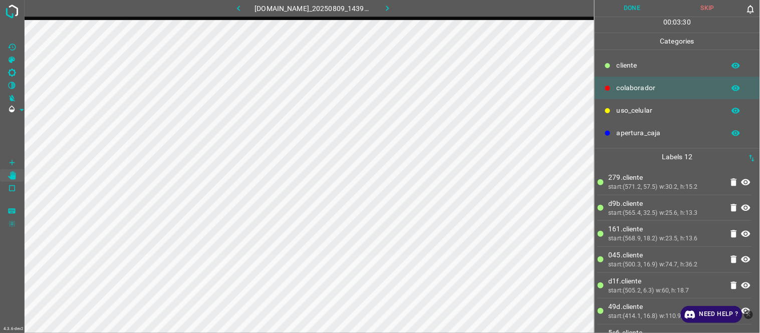
click at [627, 11] on button "Done" at bounding box center [633, 8] width 76 height 17
click at [393, 3] on icon "button" at bounding box center [387, 8] width 11 height 11
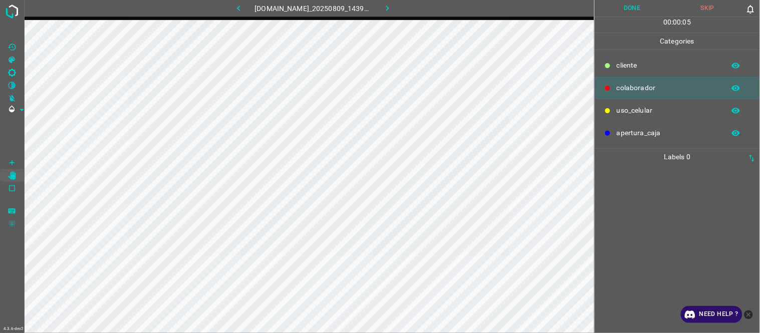
click at [695, 194] on div at bounding box center [677, 249] width 159 height 168
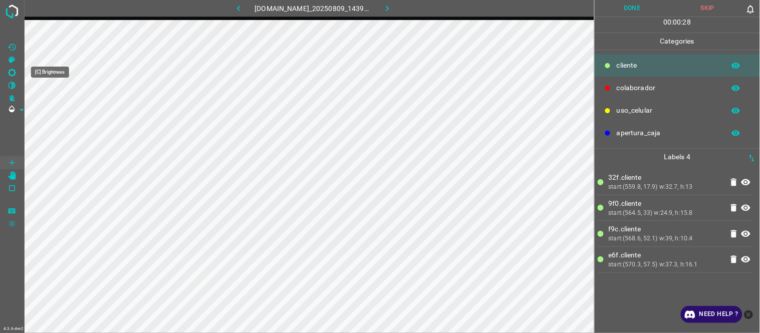
click at [10, 74] on icon "[C] Brightness" at bounding box center [12, 73] width 8 height 8
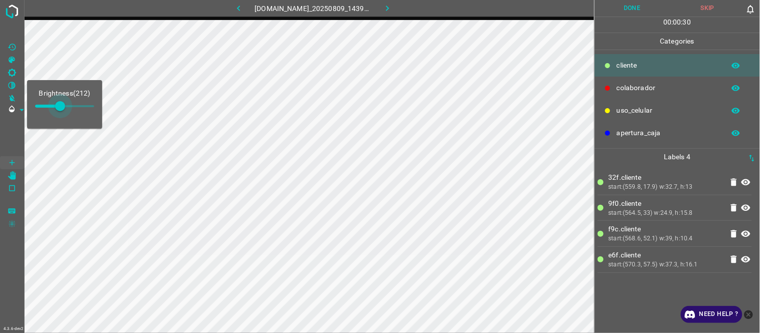
type input "199"
drag, startPoint x: 52, startPoint y: 104, endPoint x: 59, endPoint y: 104, distance: 6.5
click at [59, 104] on span at bounding box center [59, 106] width 10 height 10
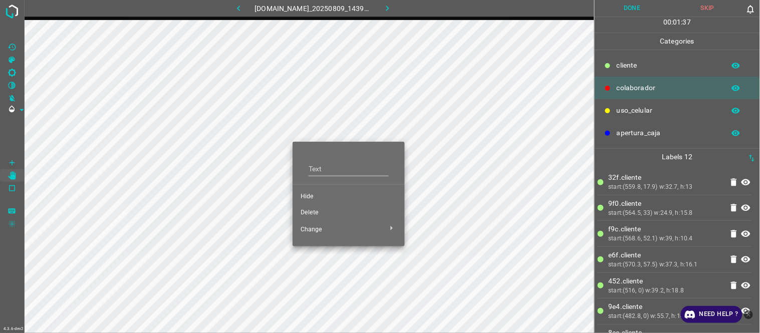
click at [309, 197] on span "Hide" at bounding box center [349, 196] width 96 height 9
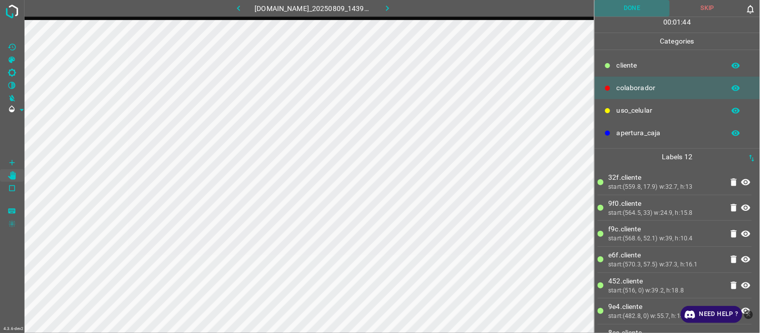
click at [643, 11] on button "Done" at bounding box center [633, 8] width 76 height 17
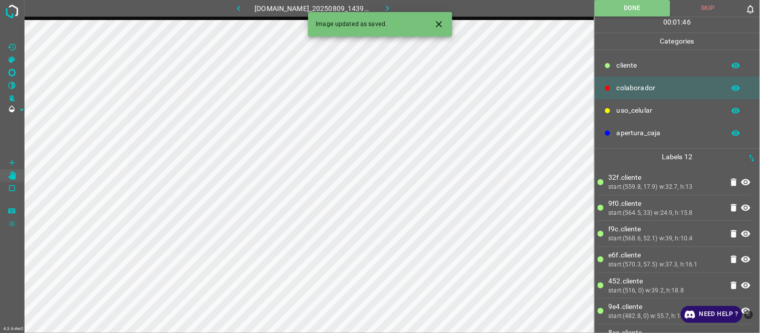
click at [400, 8] on button "button" at bounding box center [387, 8] width 32 height 17
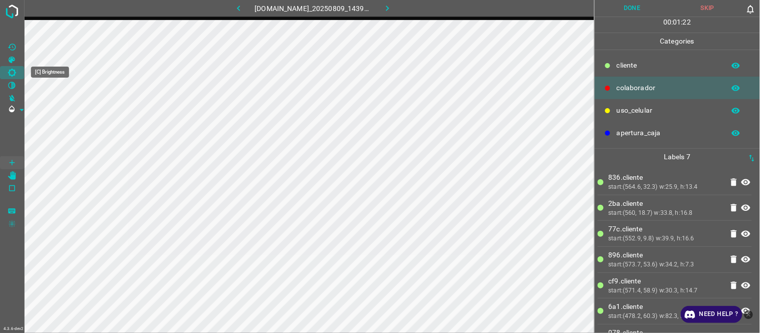
click at [12, 78] on Brightness"] "[C] Brightness" at bounding box center [12, 72] width 24 height 13
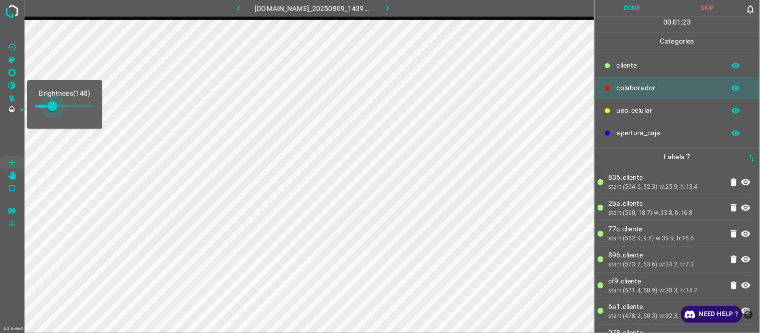
type input "178"
drag, startPoint x: 47, startPoint y: 103, endPoint x: 56, endPoint y: 108, distance: 10.1
click at [56, 108] on span at bounding box center [56, 106] width 10 height 10
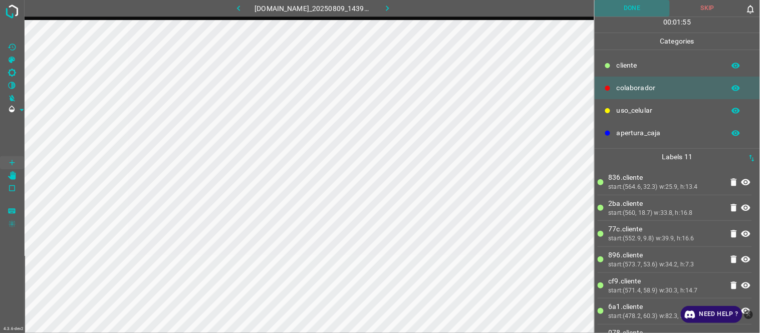
click at [641, 11] on button "Done" at bounding box center [633, 8] width 76 height 17
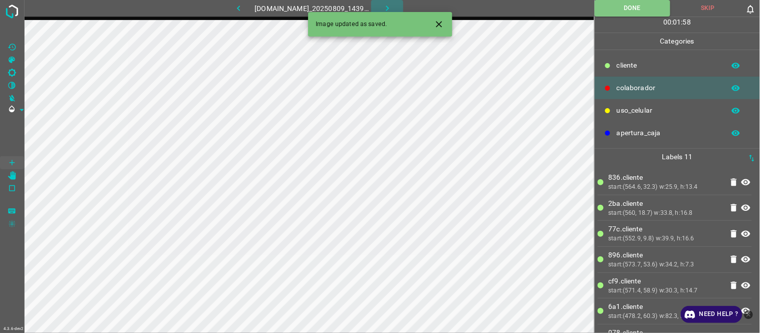
click at [391, 7] on icon "button" at bounding box center [387, 8] width 11 height 11
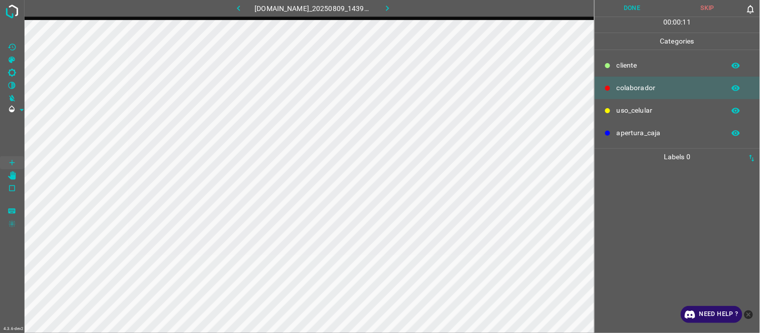
click at [672, 203] on div at bounding box center [677, 249] width 159 height 168
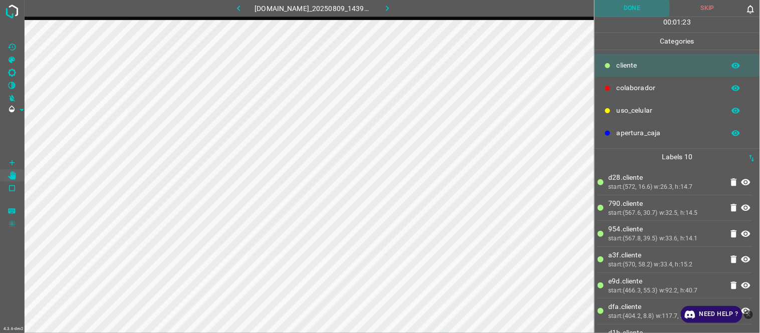
click at [621, 14] on button "Done" at bounding box center [633, 8] width 76 height 17
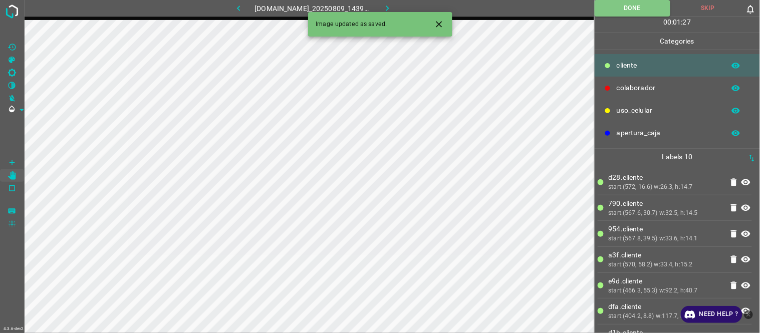
click at [237, 8] on icon "button" at bounding box center [238, 9] width 3 height 6
click at [390, 8] on icon "button" at bounding box center [387, 8] width 11 height 11
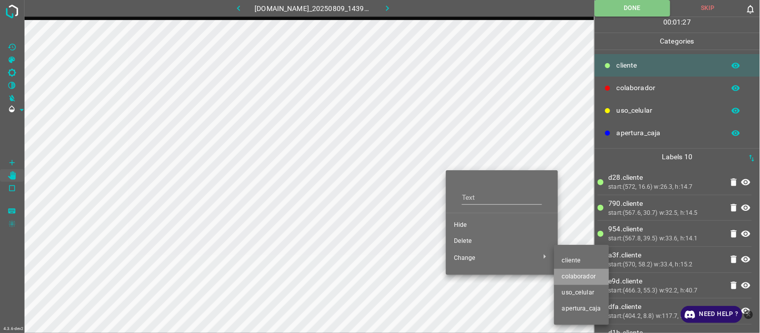
click at [575, 274] on span "colaborador" at bounding box center [581, 277] width 39 height 9
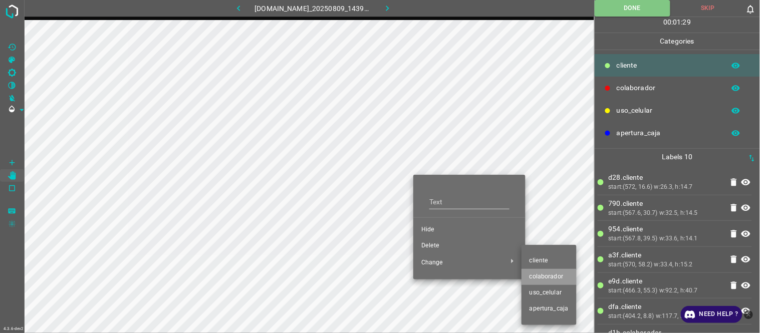
drag, startPoint x: 547, startPoint y: 278, endPoint x: 487, endPoint y: 264, distance: 61.7
click at [546, 277] on span "colaborador" at bounding box center [549, 277] width 39 height 9
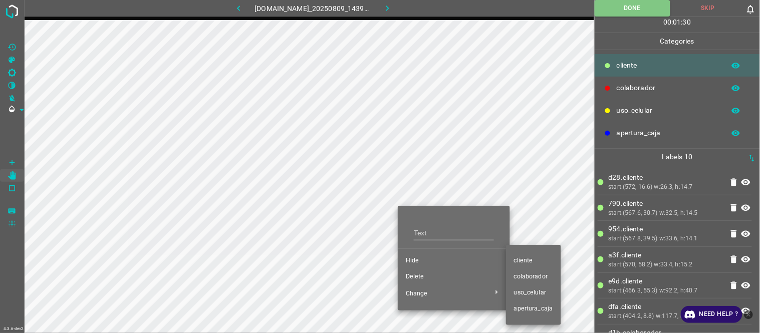
click at [527, 277] on span "colaborador" at bounding box center [533, 277] width 39 height 9
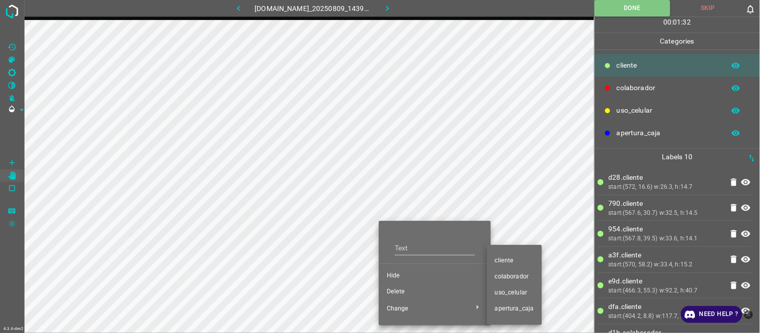
click at [516, 277] on span "colaborador" at bounding box center [514, 277] width 39 height 9
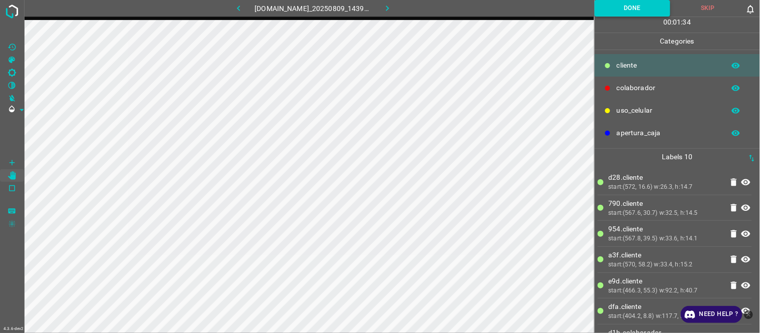
click at [614, 14] on button "Done" at bounding box center [633, 8] width 76 height 17
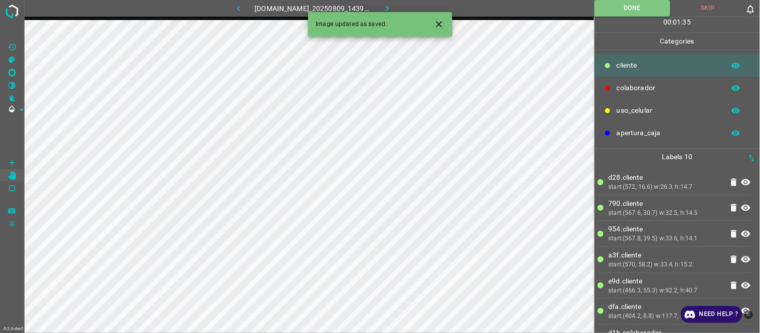
click at [393, 7] on icon "button" at bounding box center [387, 8] width 11 height 11
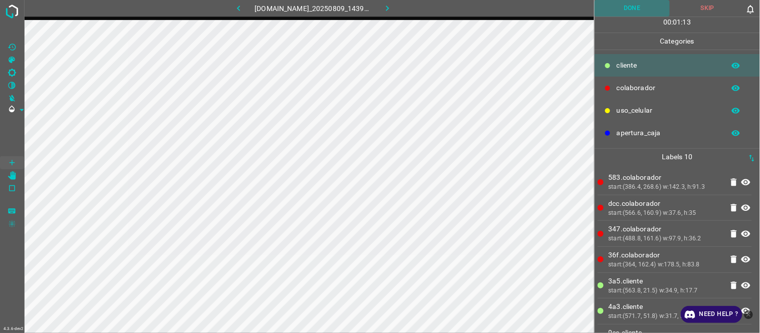
click at [640, 4] on button "Done" at bounding box center [633, 8] width 76 height 17
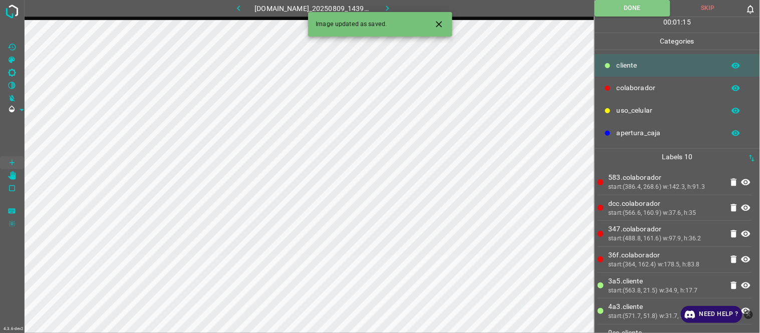
click at [395, 13] on div "Image updated as saved." at bounding box center [380, 24] width 144 height 25
click at [438, 22] on icon "Close" at bounding box center [439, 24] width 6 height 6
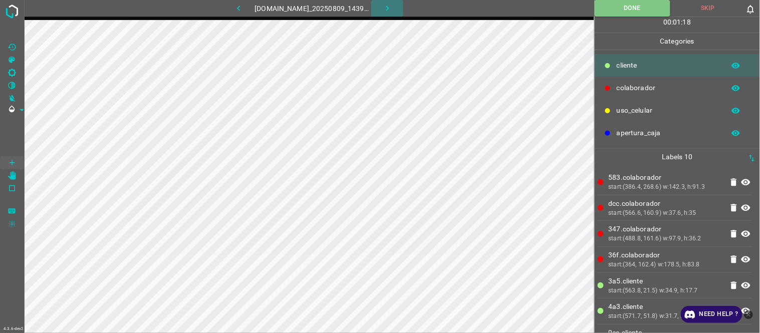
click at [391, 7] on icon "button" at bounding box center [387, 8] width 11 height 11
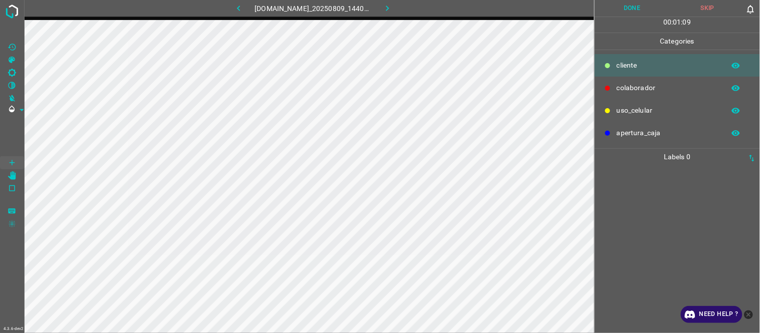
drag, startPoint x: 679, startPoint y: 198, endPoint x: 612, endPoint y: 183, distance: 69.2
click at [678, 199] on div at bounding box center [677, 249] width 159 height 168
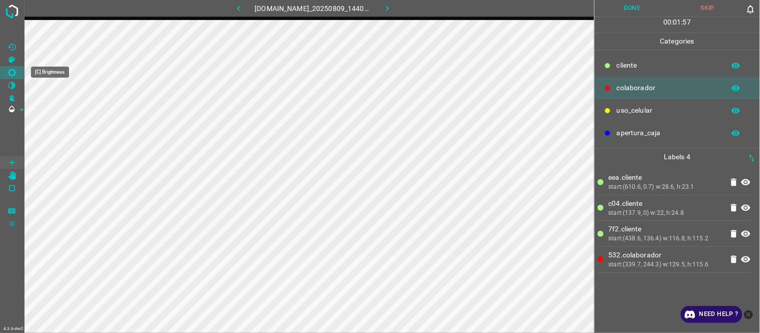
click at [6, 74] on Brightness"] "[C] Brightness" at bounding box center [12, 72] width 24 height 13
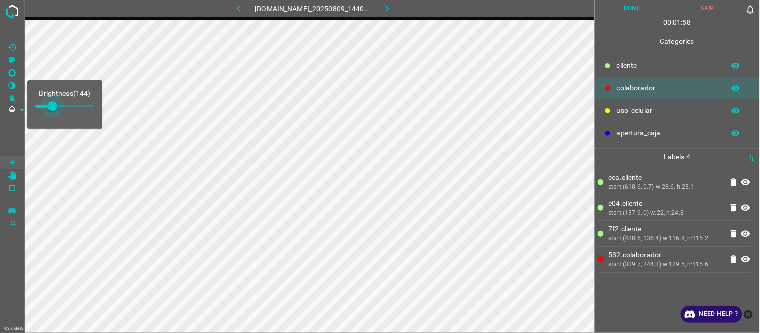
type input "153"
click at [53, 108] on span at bounding box center [53, 106] width 10 height 10
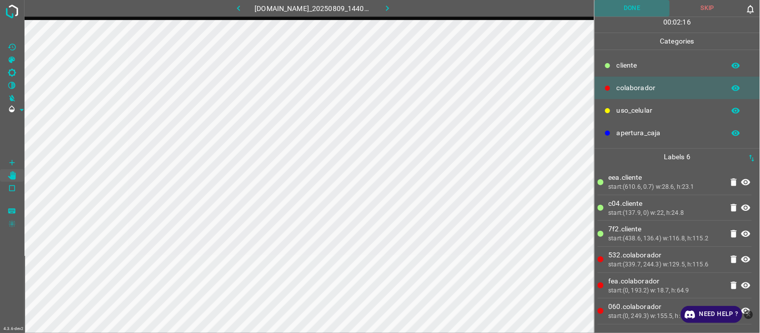
click at [625, 7] on button "Done" at bounding box center [633, 8] width 76 height 17
click at [389, 8] on icon "button" at bounding box center [387, 9] width 3 height 6
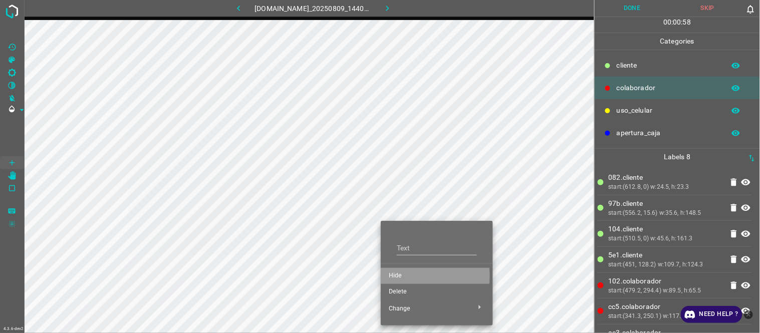
click at [402, 276] on span "Hide" at bounding box center [437, 276] width 96 height 9
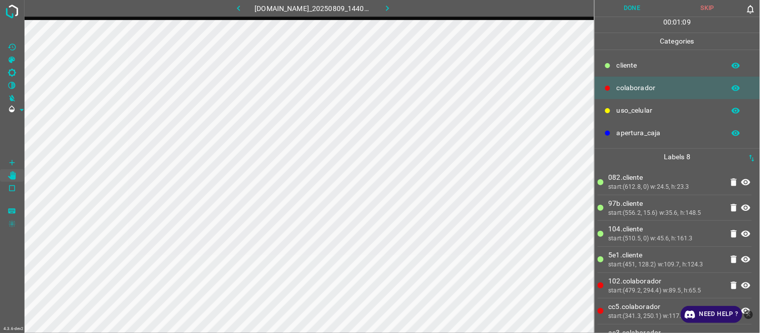
click at [234, 9] on icon "button" at bounding box center [239, 8] width 11 height 11
click at [392, 6] on icon "button" at bounding box center [387, 8] width 11 height 11
click at [633, 9] on button "Done" at bounding box center [633, 8] width 76 height 17
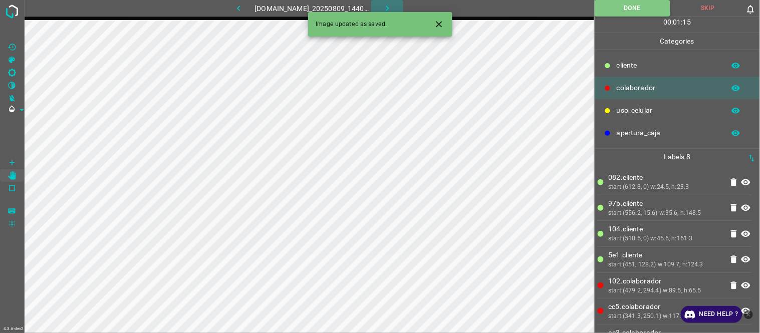
click at [386, 6] on button "button" at bounding box center [387, 8] width 32 height 17
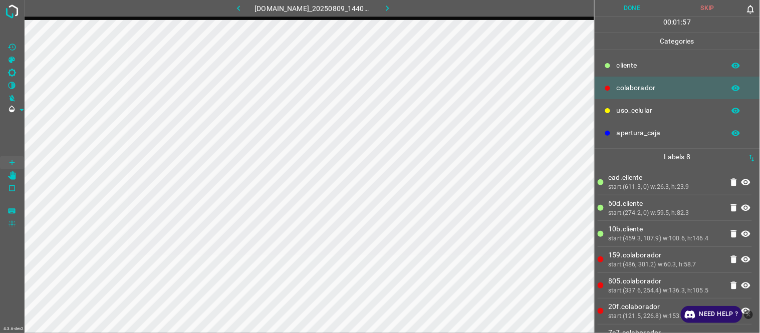
click at [634, 7] on button "Done" at bounding box center [633, 8] width 76 height 17
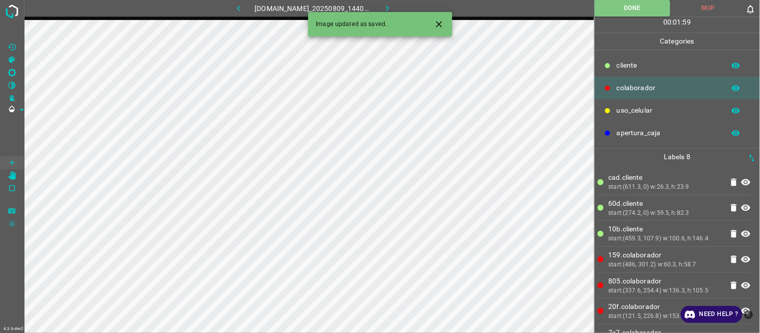
click at [388, 9] on icon "button" at bounding box center [387, 8] width 11 height 11
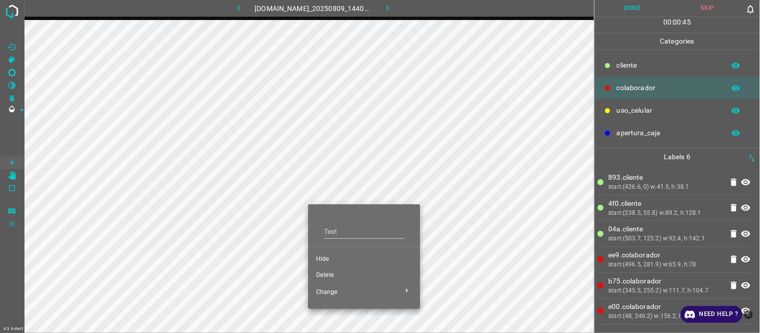
drag, startPoint x: 333, startPoint y: 262, endPoint x: 292, endPoint y: 211, distance: 65.6
click at [333, 261] on span "Hide" at bounding box center [364, 259] width 96 height 9
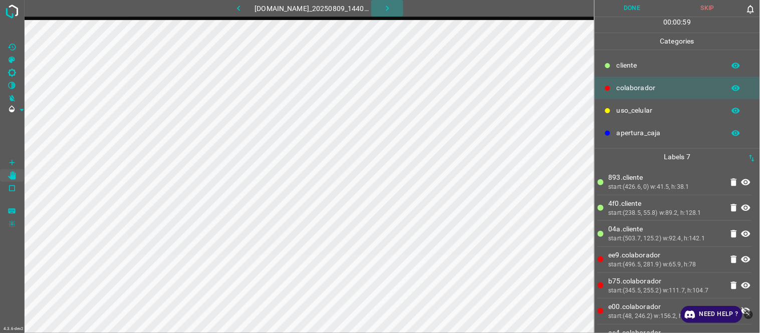
click at [387, 3] on icon "button" at bounding box center [387, 8] width 11 height 11
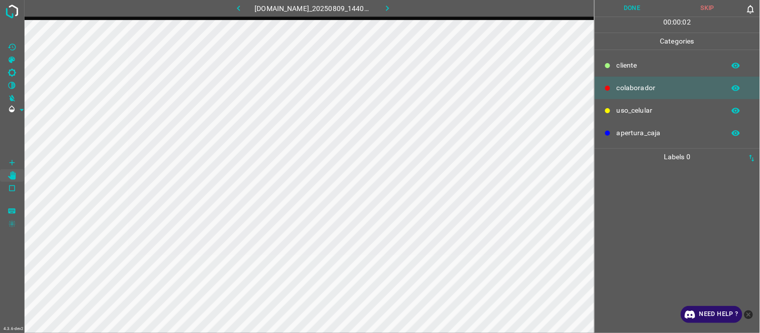
click at [238, 12] on icon "button" at bounding box center [239, 8] width 11 height 11
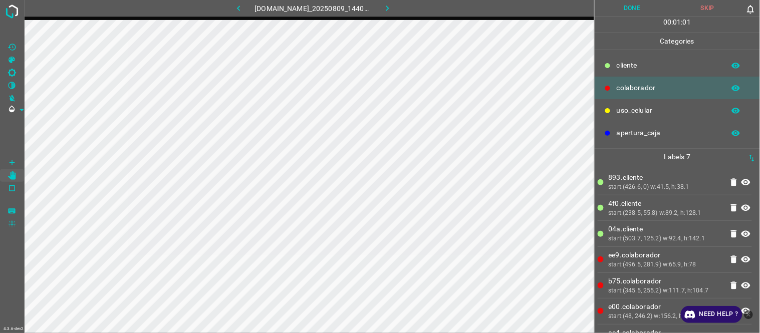
click at [642, 9] on button "Done" at bounding box center [633, 8] width 76 height 17
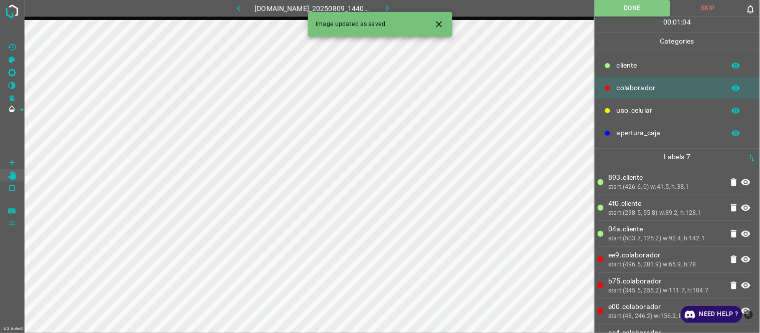
click at [398, 9] on button "button" at bounding box center [387, 8] width 32 height 17
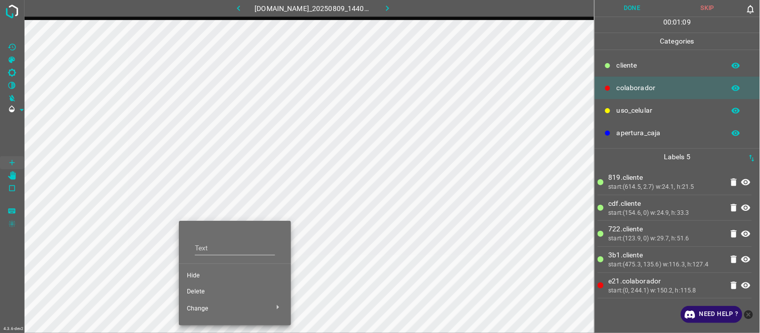
click at [215, 268] on li "Hide" at bounding box center [235, 276] width 112 height 16
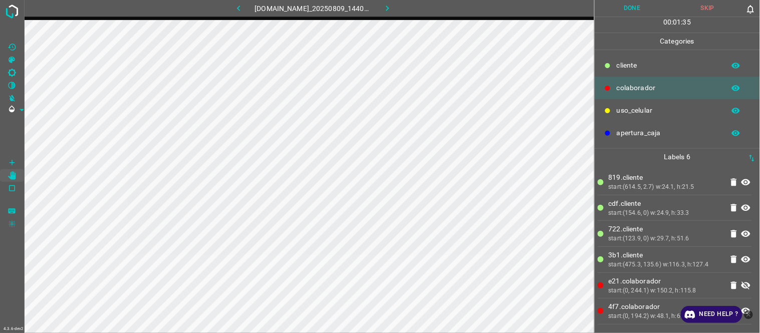
click at [245, 9] on button "button" at bounding box center [239, 8] width 32 height 17
click at [393, 7] on icon "button" at bounding box center [387, 8] width 11 height 11
click at [659, 7] on button "Done" at bounding box center [633, 8] width 76 height 17
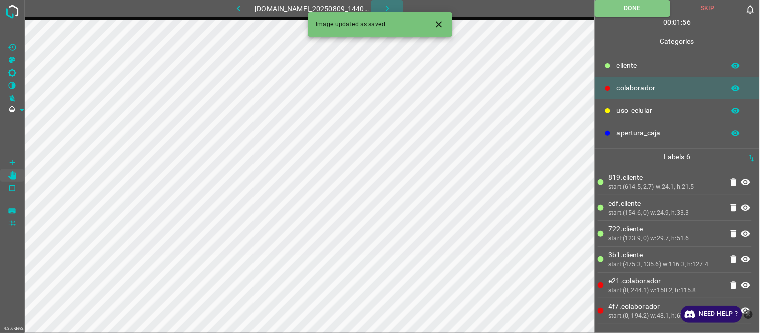
click at [393, 9] on icon "button" at bounding box center [387, 8] width 11 height 11
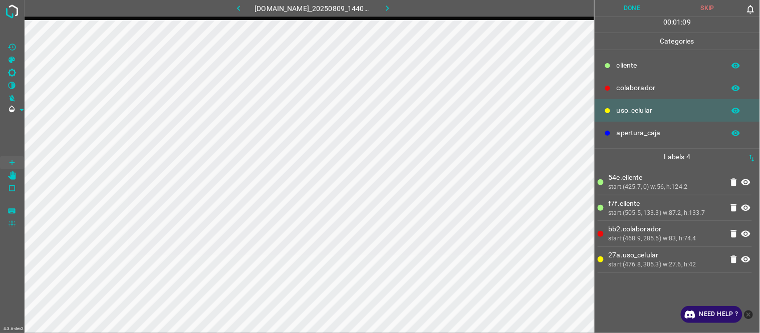
click at [659, 199] on p "f7f.​​cliente" at bounding box center [666, 203] width 114 height 11
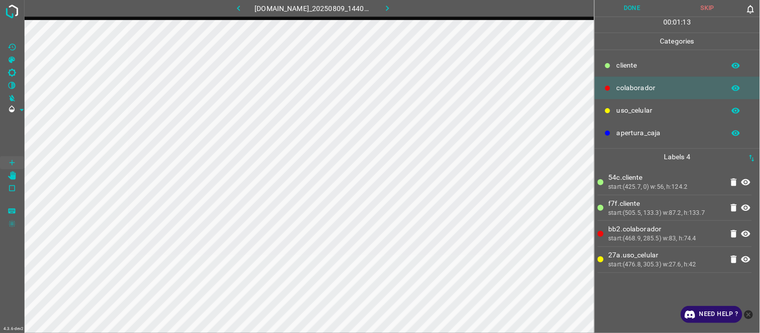
click at [17, 74] on Brightness"] "[C] Brightness" at bounding box center [12, 72] width 24 height 13
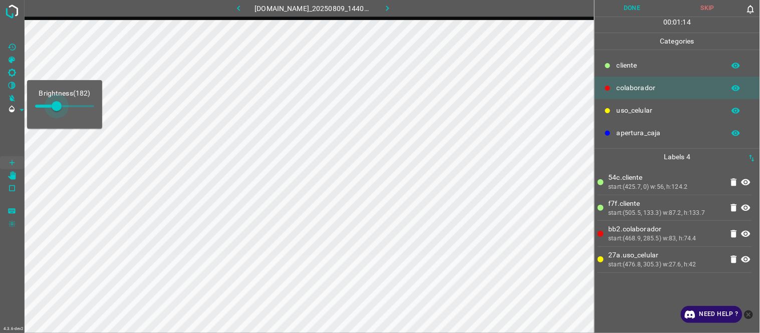
type input "191"
drag, startPoint x: 51, startPoint y: 104, endPoint x: 58, endPoint y: 104, distance: 6.5
click at [58, 104] on span at bounding box center [58, 106] width 10 height 10
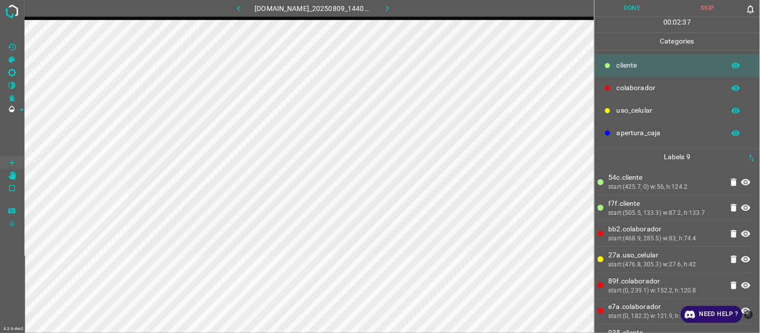
click at [640, 11] on button "Done" at bounding box center [633, 8] width 76 height 17
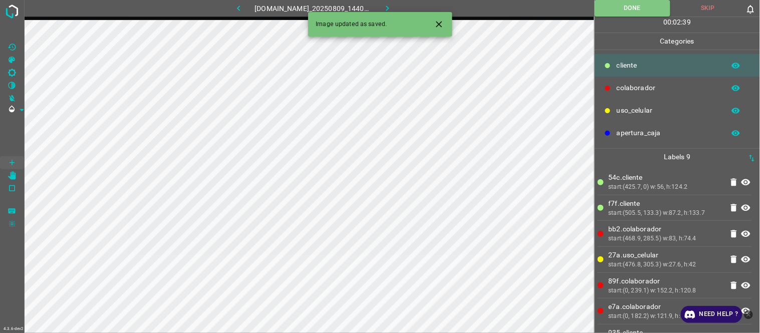
click at [391, 4] on icon "button" at bounding box center [387, 8] width 11 height 11
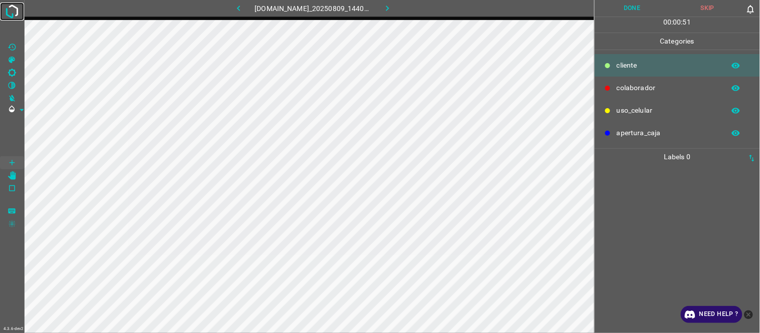
click at [10, 13] on img at bounding box center [12, 12] width 18 height 18
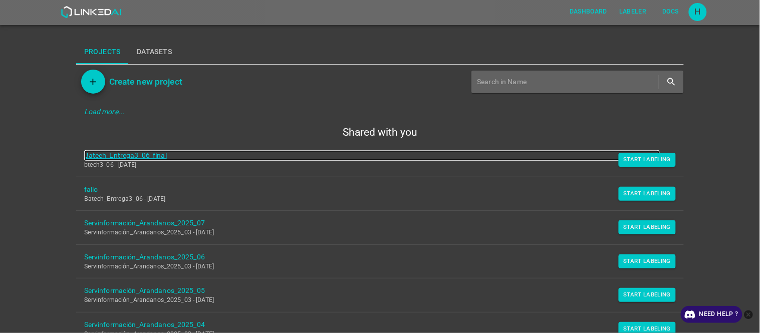
click at [127, 151] on link "Batech_Entrega3_06_final" at bounding box center [372, 155] width 576 height 11
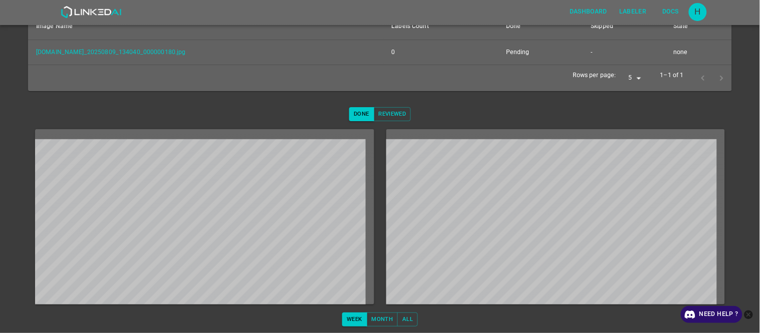
scroll to position [177, 0]
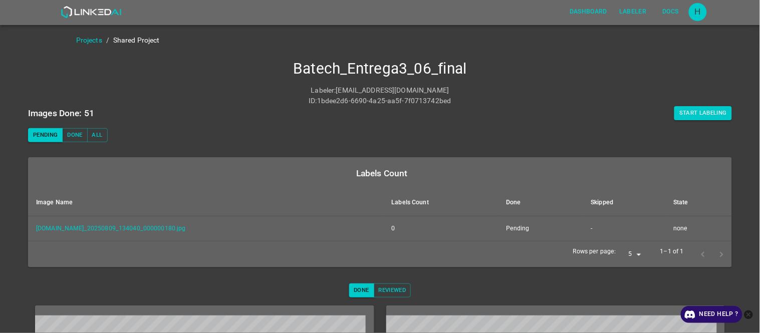
scroll to position [177, 0]
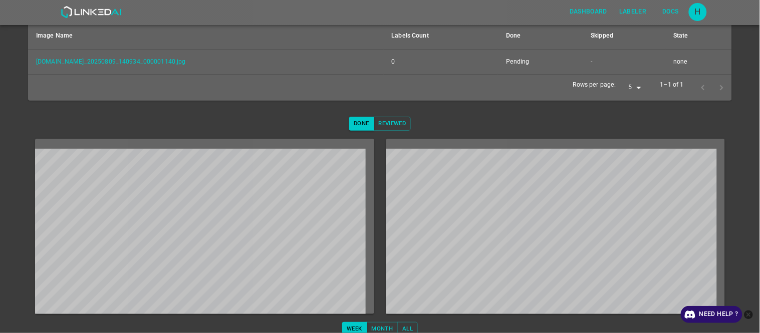
scroll to position [177, 0]
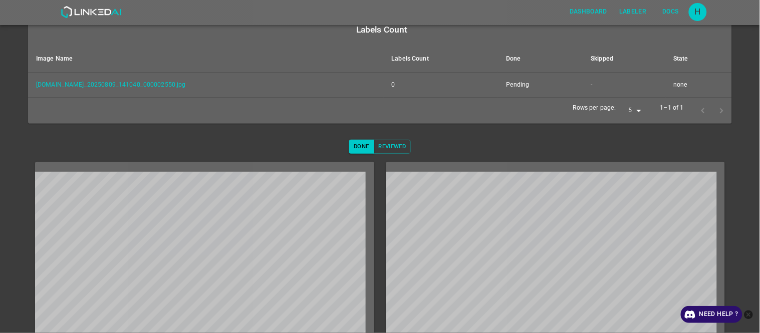
scroll to position [177, 0]
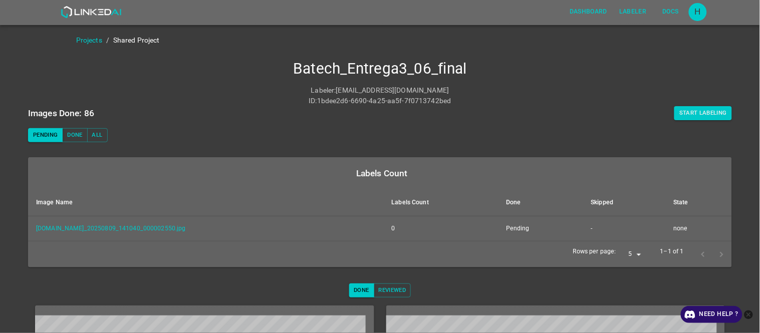
scroll to position [177, 0]
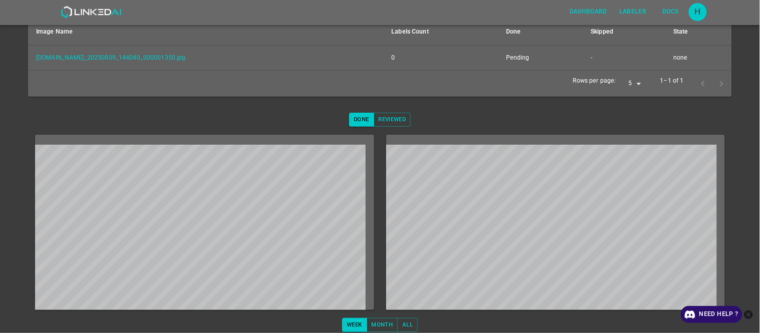
scroll to position [177, 0]
